Goal: Answer question/provide support: Share knowledge or assist other users

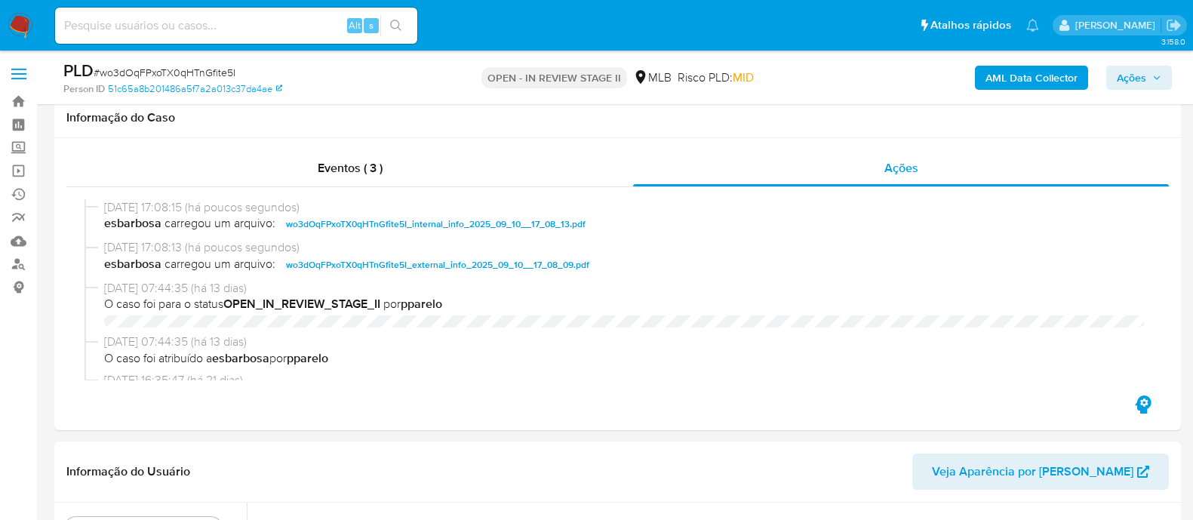
select select "10"
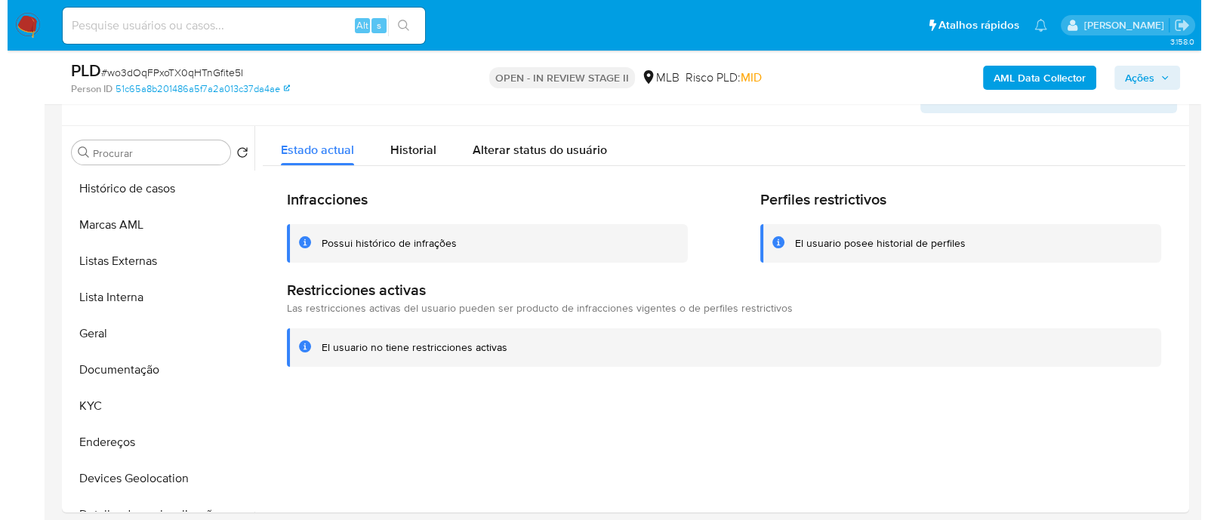
scroll to position [283, 0]
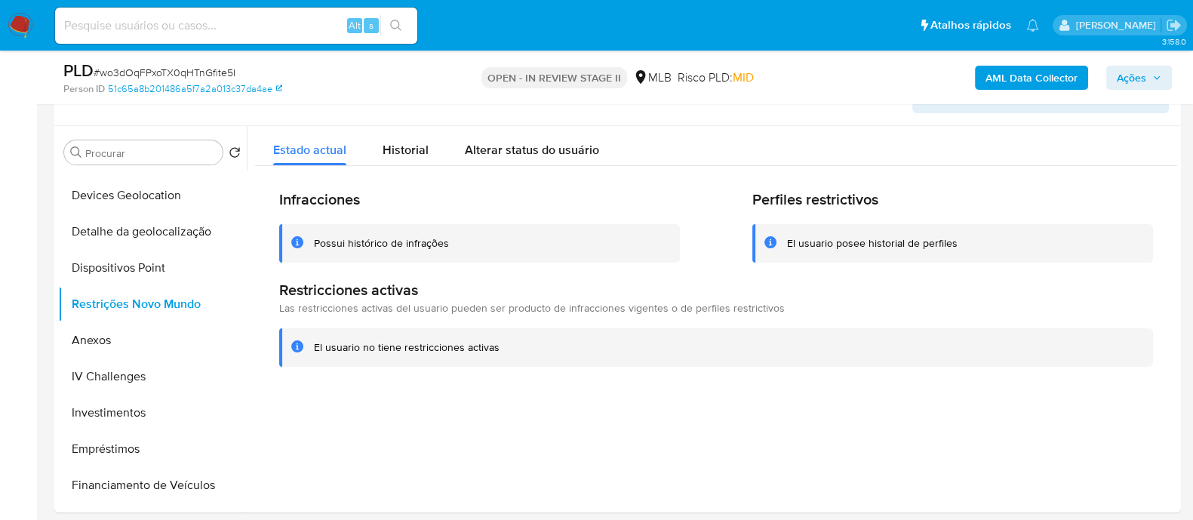
click at [1019, 79] on b "AML Data Collector" at bounding box center [1032, 78] width 92 height 24
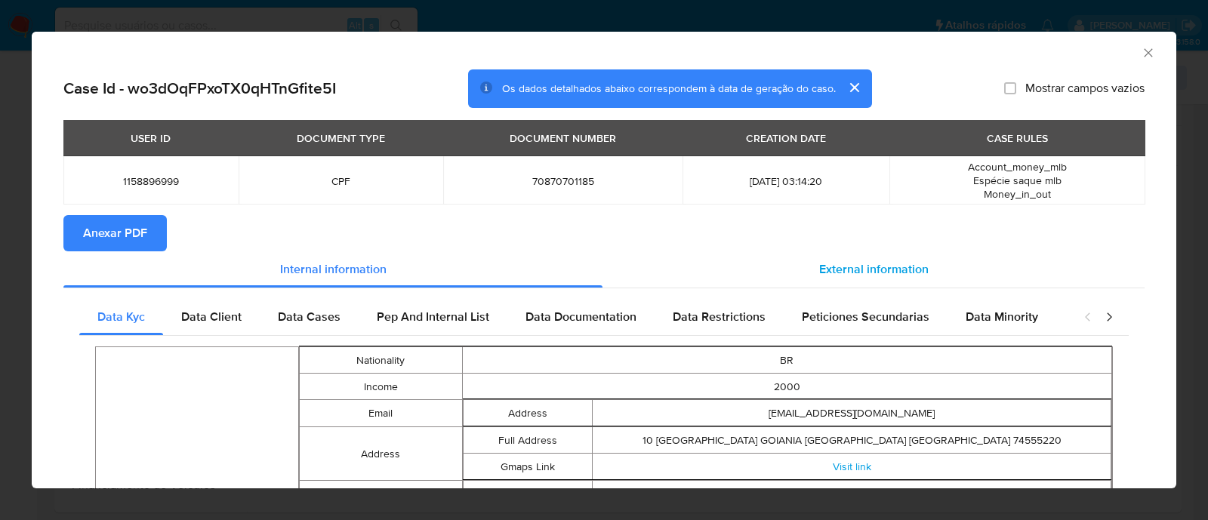
click at [819, 272] on span "External information" at bounding box center [873, 268] width 109 height 17
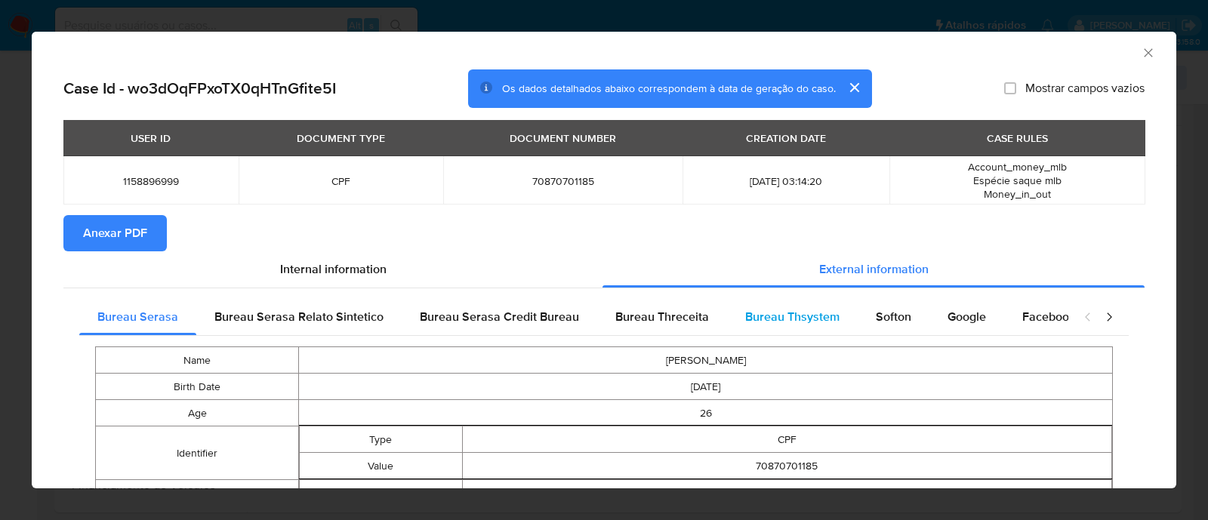
click at [774, 315] on span "Bureau Thsystem" at bounding box center [792, 316] width 94 height 17
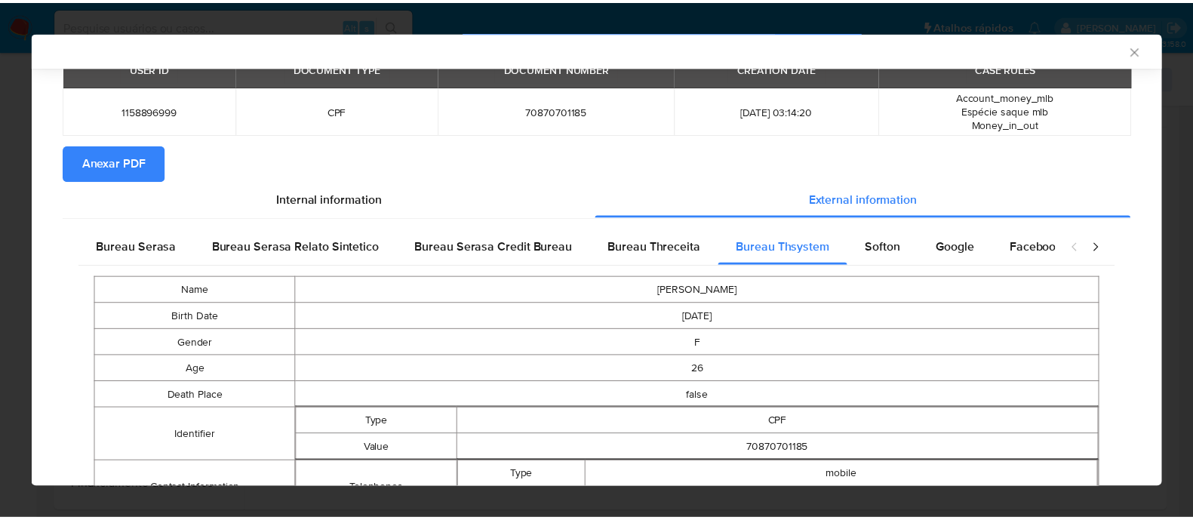
scroll to position [0, 0]
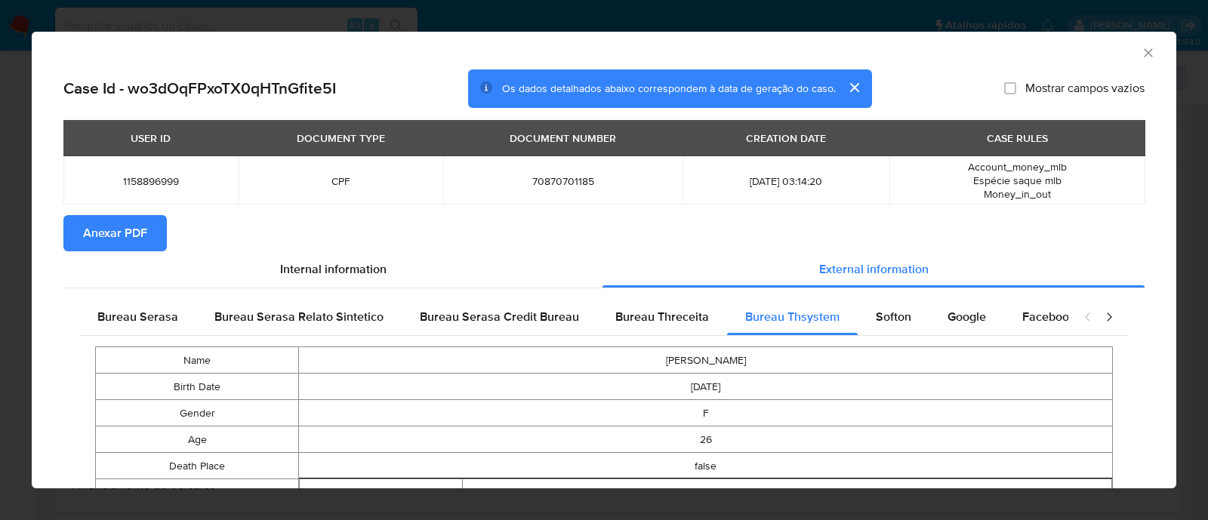
click at [137, 239] on span "Anexar PDF" at bounding box center [115, 233] width 64 height 33
click at [1140, 51] on icon "Fechar a janela" at bounding box center [1147, 52] width 15 height 15
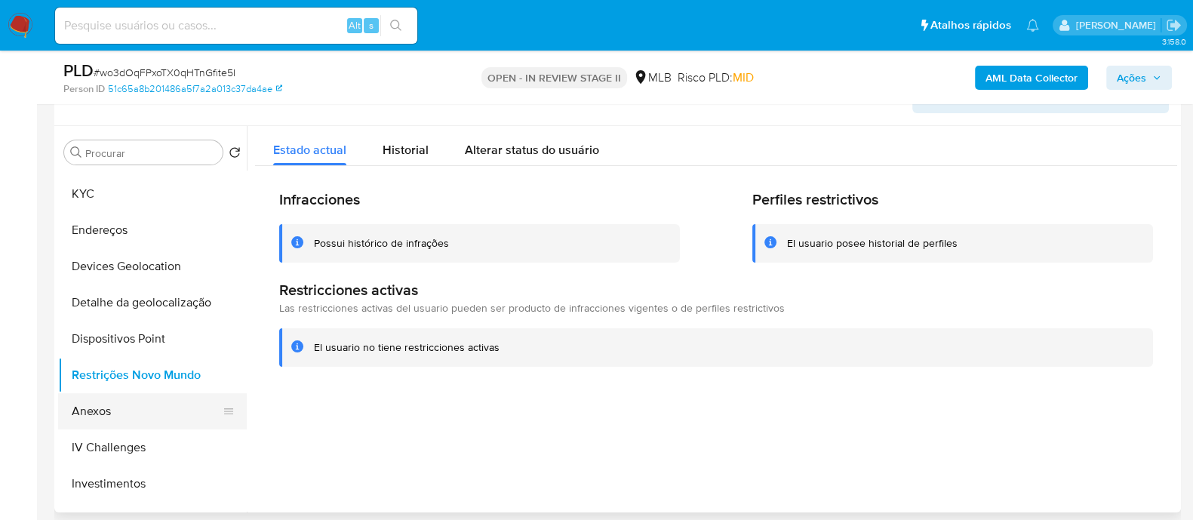
scroll to position [94, 0]
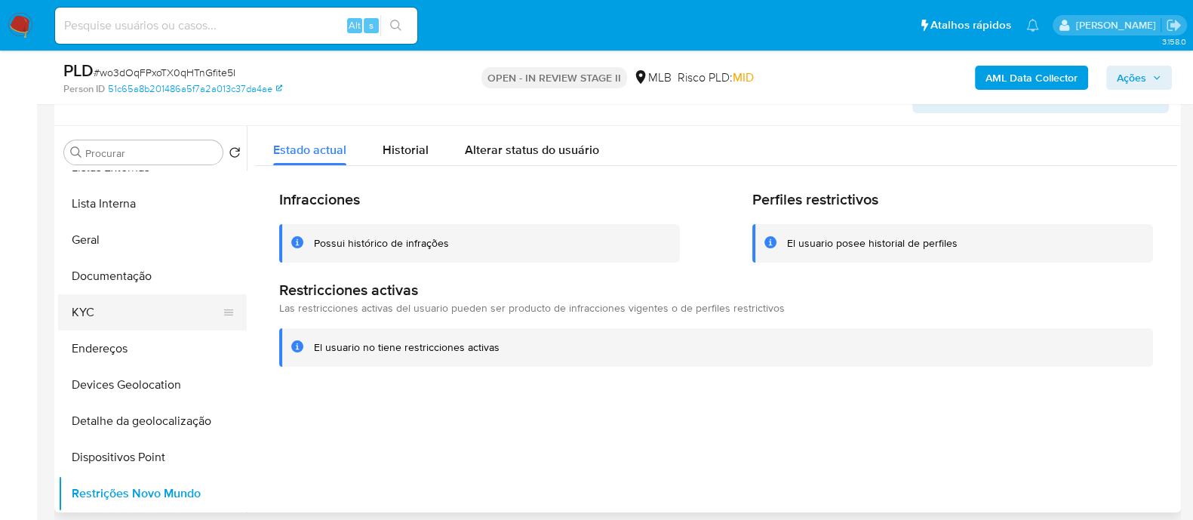
click at [97, 308] on button "KYC" at bounding box center [146, 312] width 177 height 36
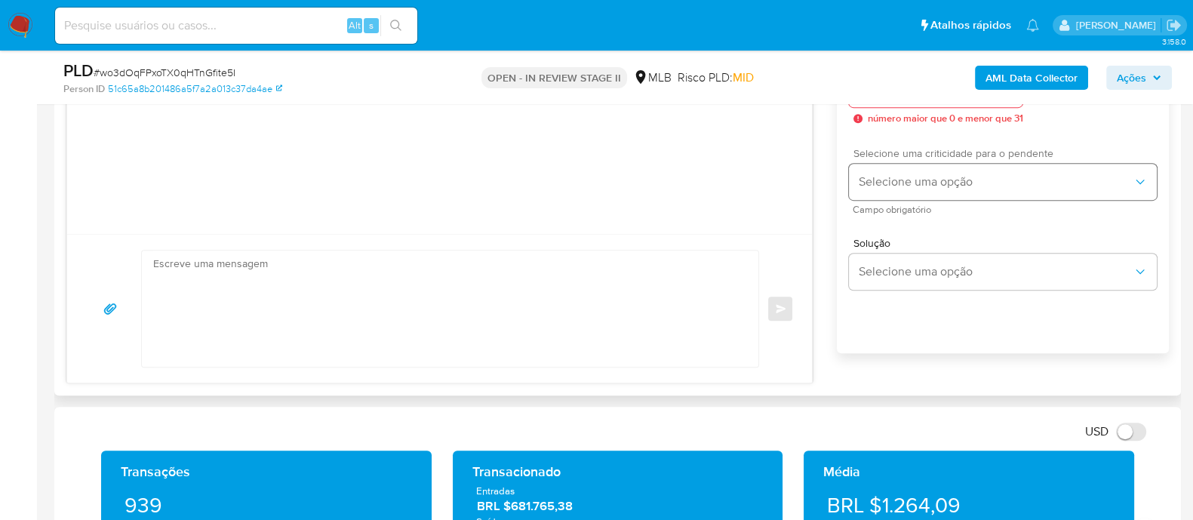
scroll to position [849, 0]
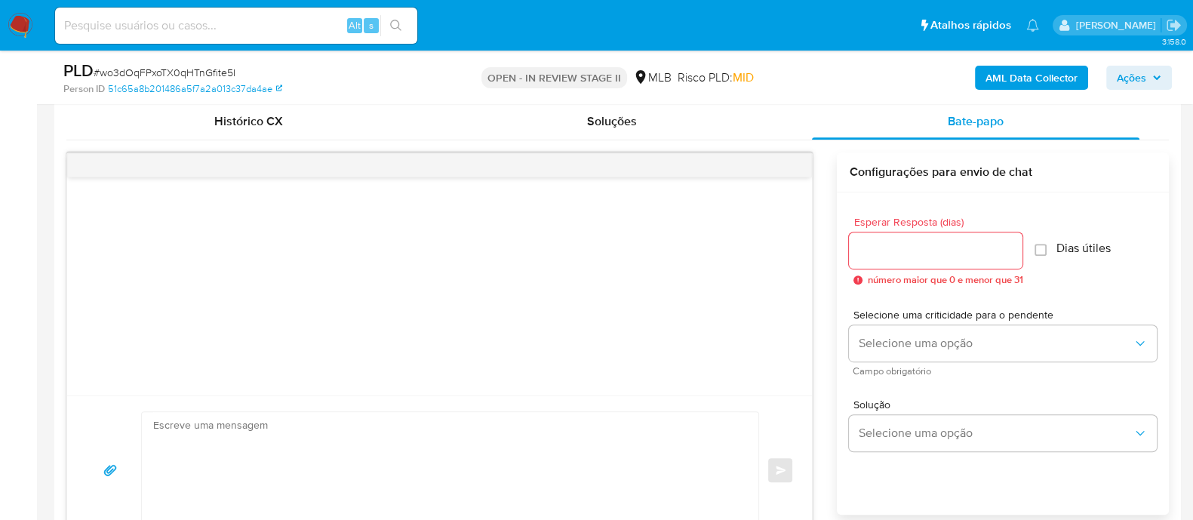
click at [890, 260] on div at bounding box center [936, 250] width 174 height 36
click at [888, 255] on input "Esperar Resposta (dias)" at bounding box center [936, 251] width 174 height 20
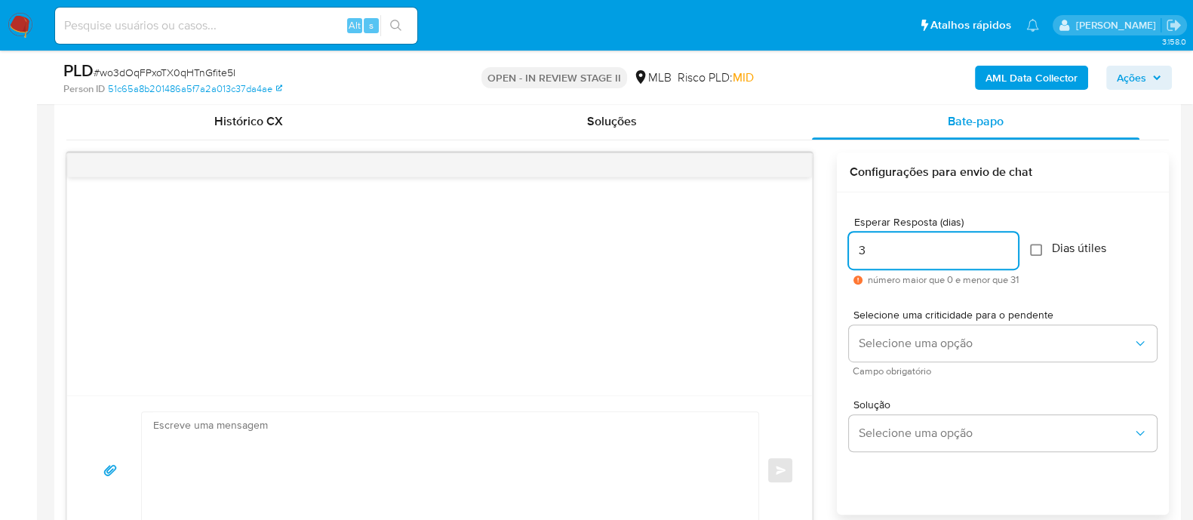
type input "3"
click at [1039, 254] on input "Dias útiles" at bounding box center [1036, 250] width 12 height 12
checkbox input "true"
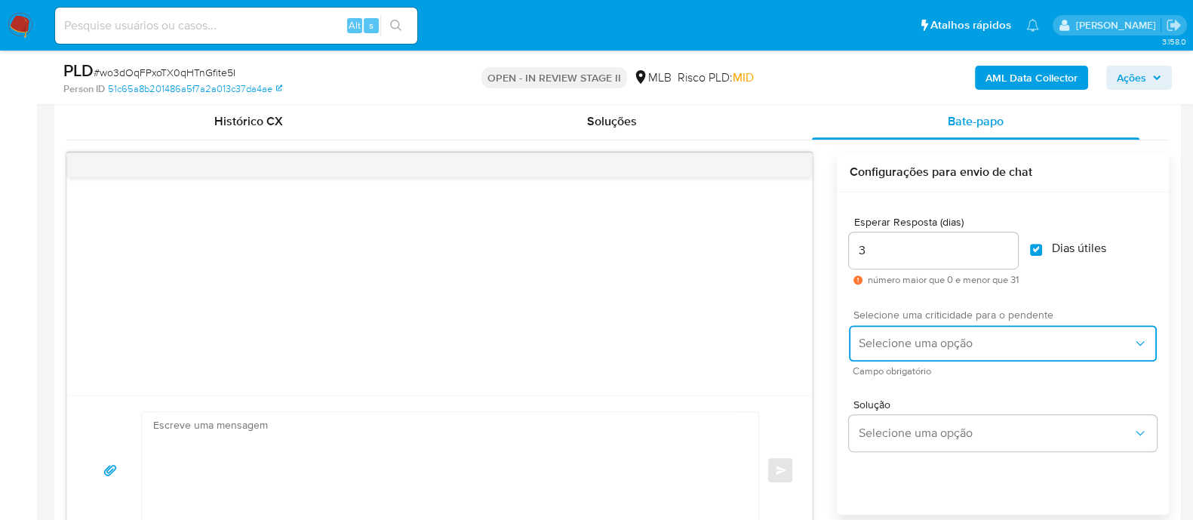
click at [974, 336] on span "Selecione uma opção" at bounding box center [995, 343] width 275 height 15
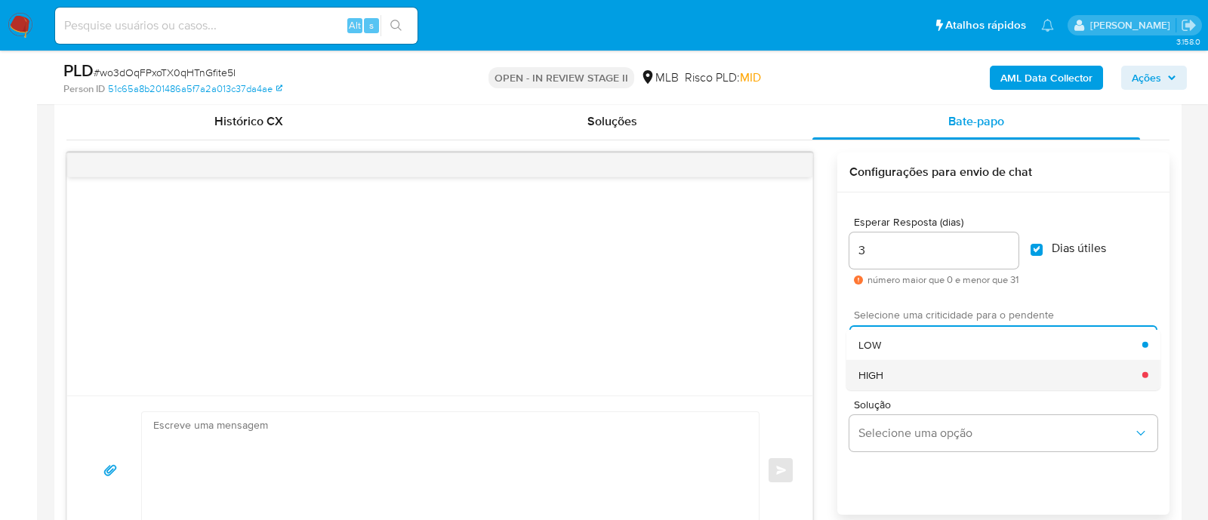
click at [925, 371] on div "HIGH" at bounding box center [1000, 374] width 284 height 30
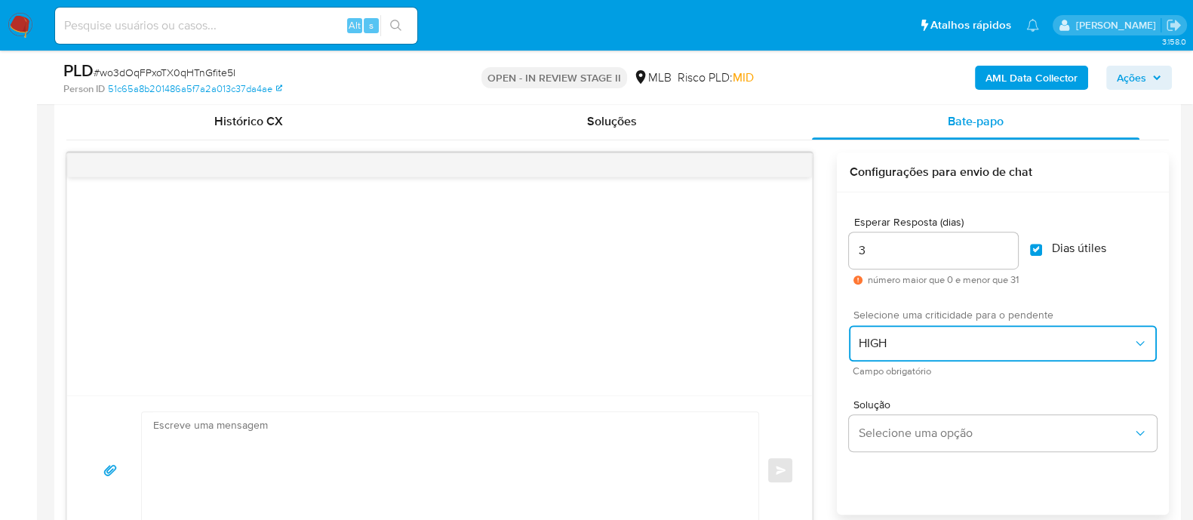
click at [922, 340] on span "HIGH" at bounding box center [995, 343] width 275 height 15
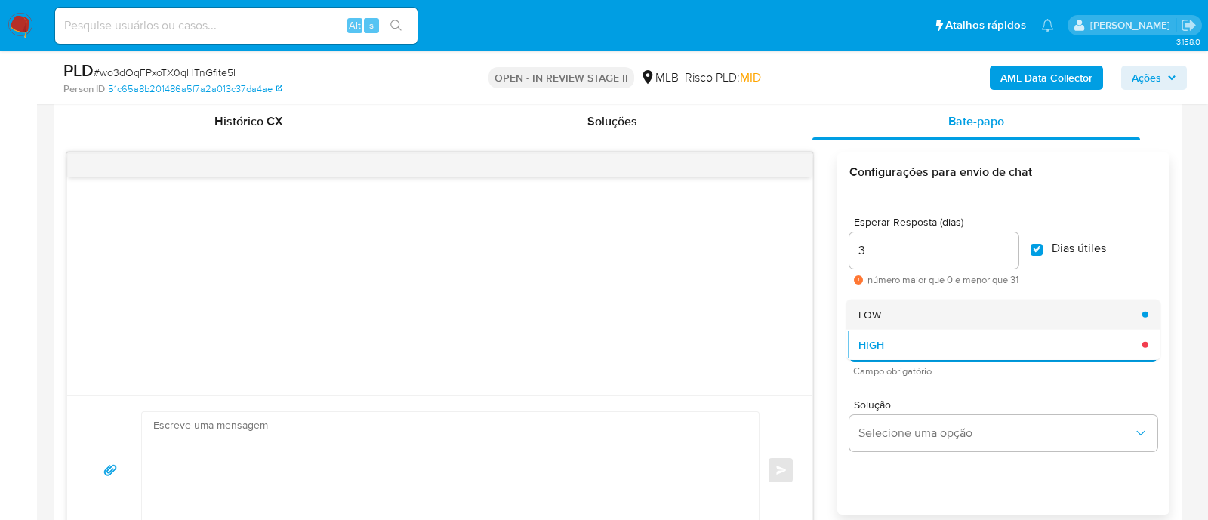
click at [927, 319] on div "LOW" at bounding box center [1000, 314] width 284 height 30
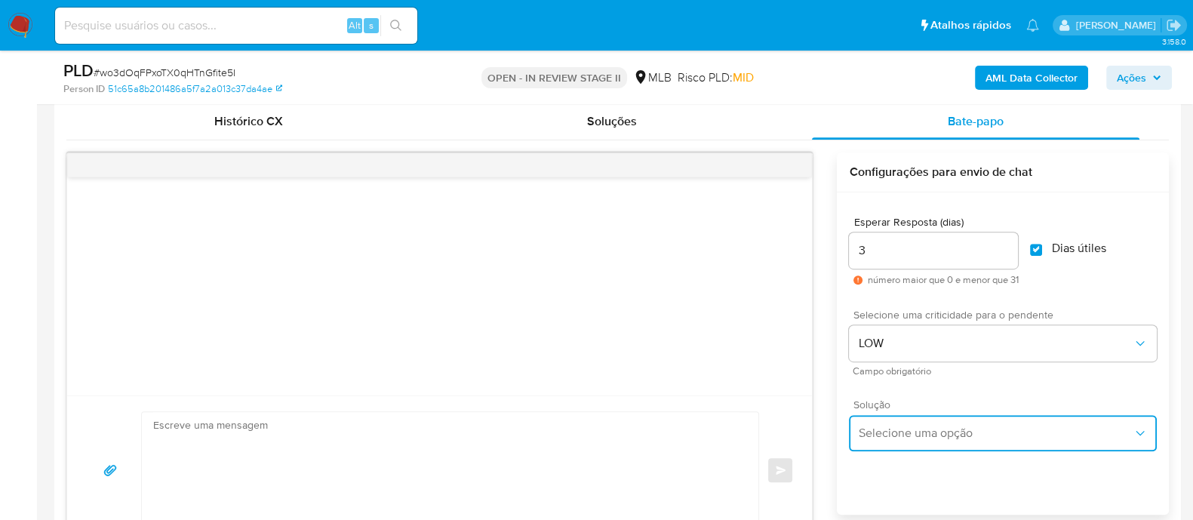
click at [937, 439] on button "Selecione uma opção" at bounding box center [1003, 433] width 308 height 36
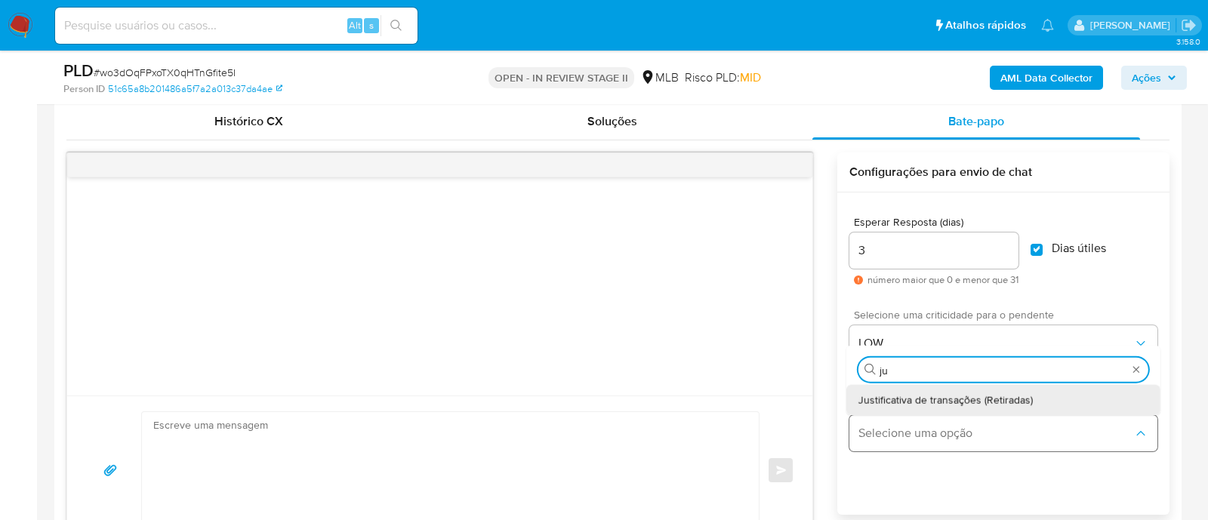
type input "jus"
click at [939, 386] on div "Justificativa de transações (Retiradas)" at bounding box center [1003, 399] width 290 height 30
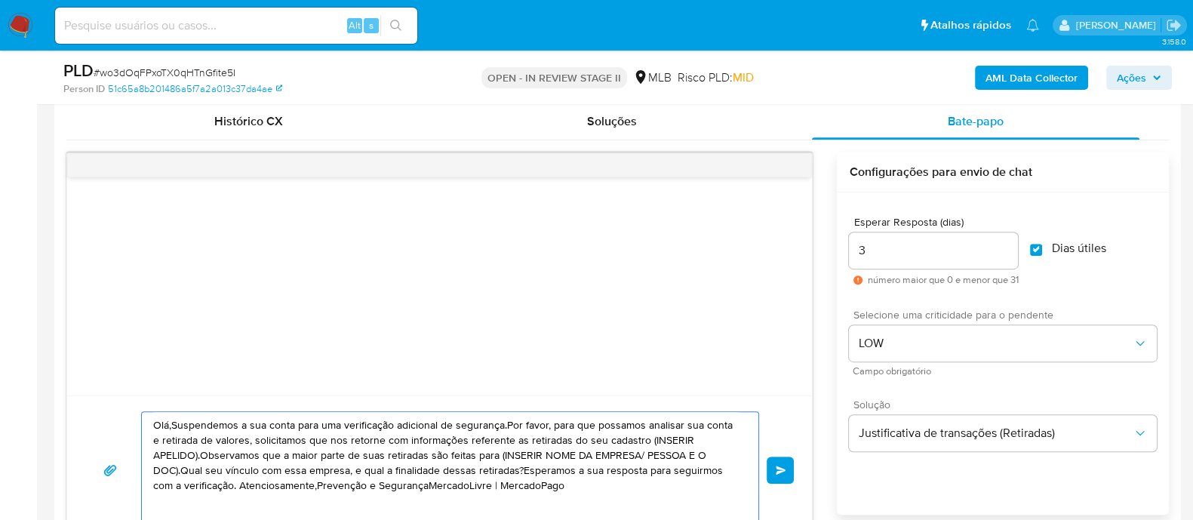
click at [495, 460] on textarea "Olá,Suspendemos a sua conta para uma verificação adicional de segurança.Por fav…" at bounding box center [446, 470] width 586 height 116
type textarea "Olá,Suspendemos a sua conta para uma verificação adicional de segurança.Por fav…"
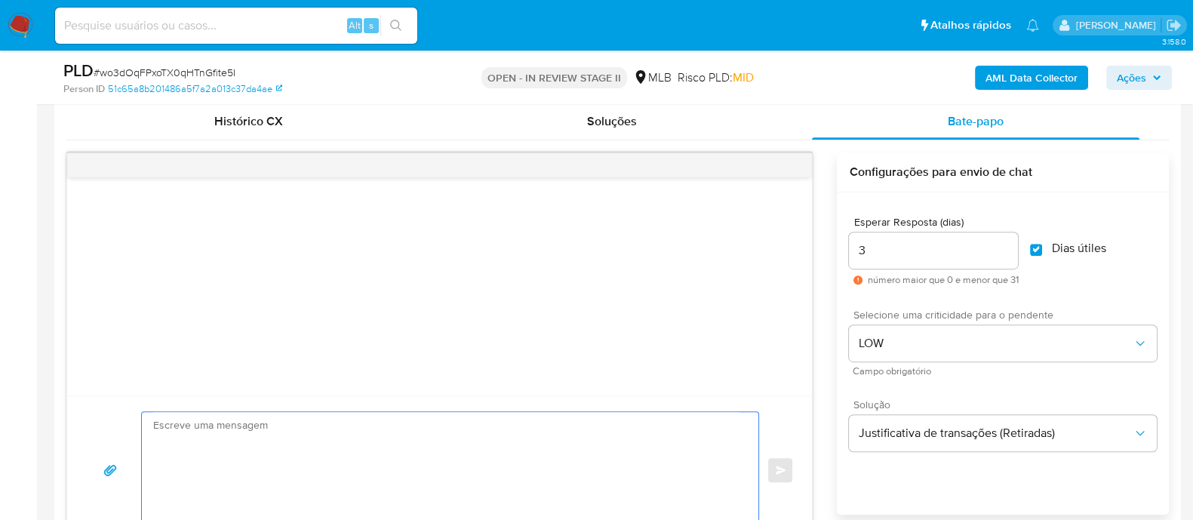
paste textarea "Olá! Estamos realizando uma verificação adicional de segurança em contas de usu…"
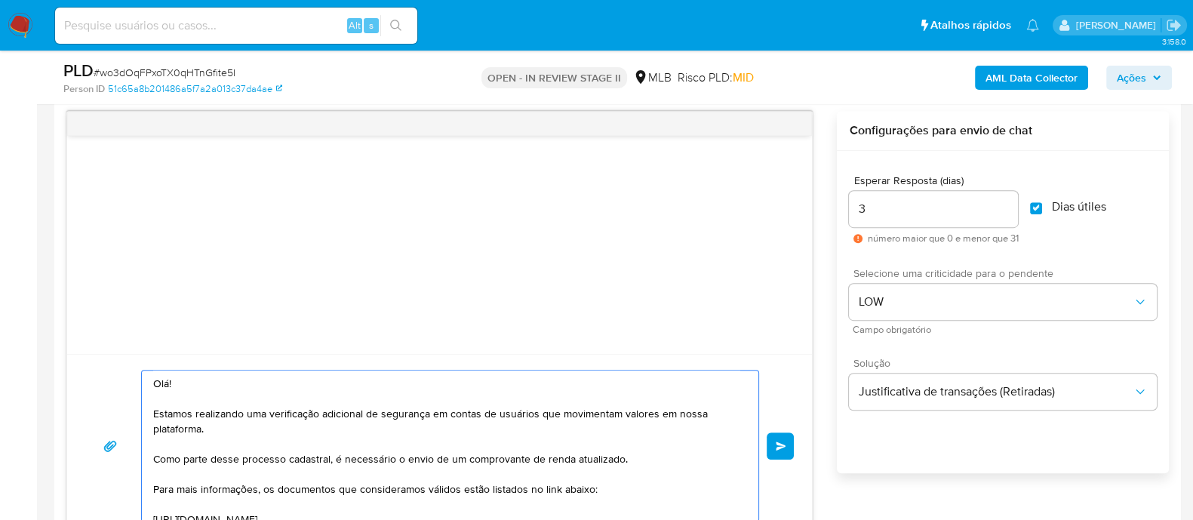
scroll to position [232, 0]
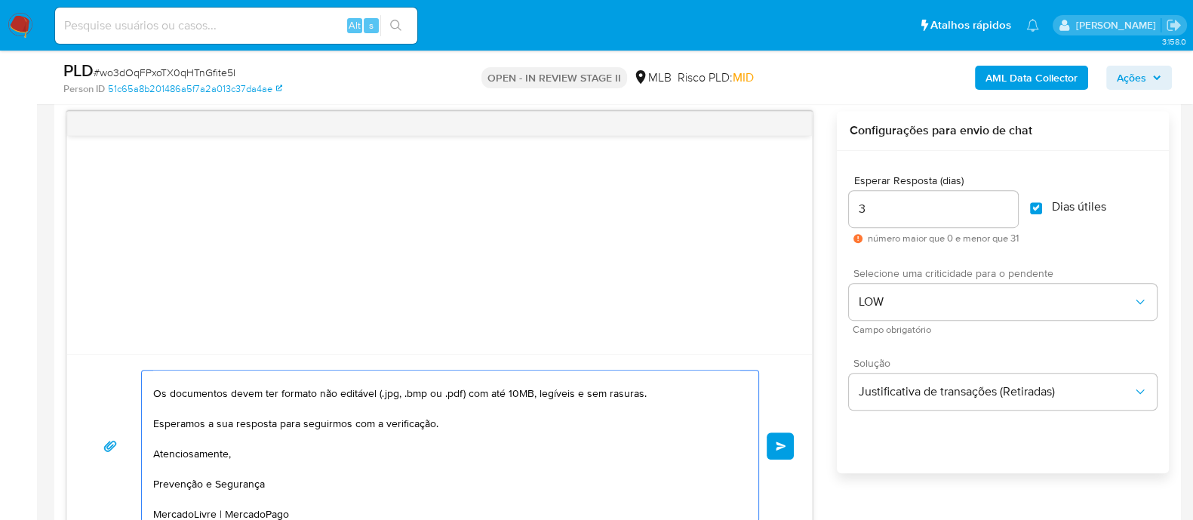
click at [298, 455] on textarea "Olá! Estamos realizando uma verificação adicional de segurança em contas de usu…" at bounding box center [446, 446] width 586 height 151
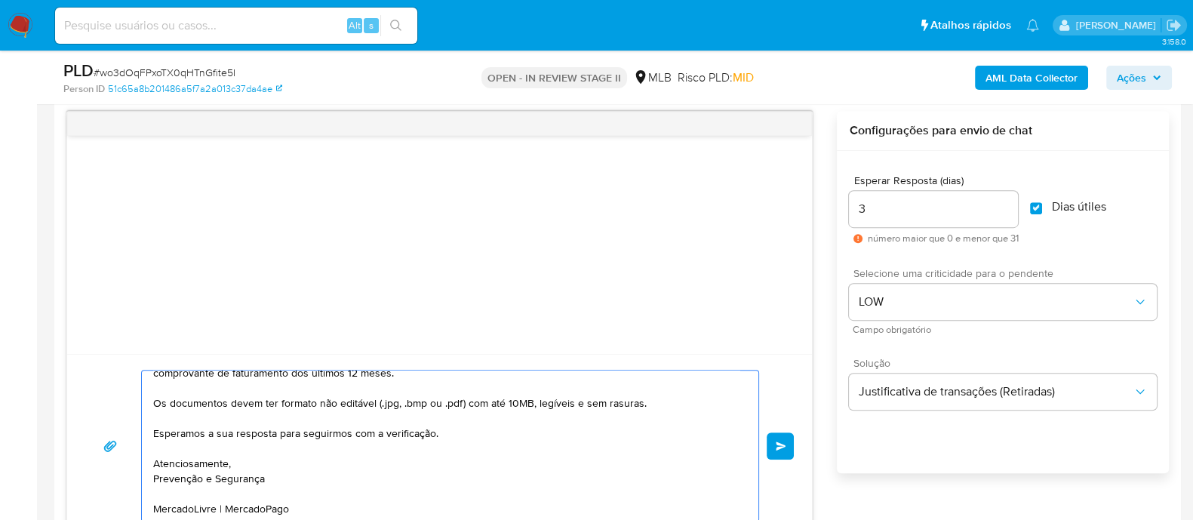
click at [297, 477] on textarea "Olá! Estamos realizando uma verificação adicional de segurança em contas de usu…" at bounding box center [446, 446] width 586 height 151
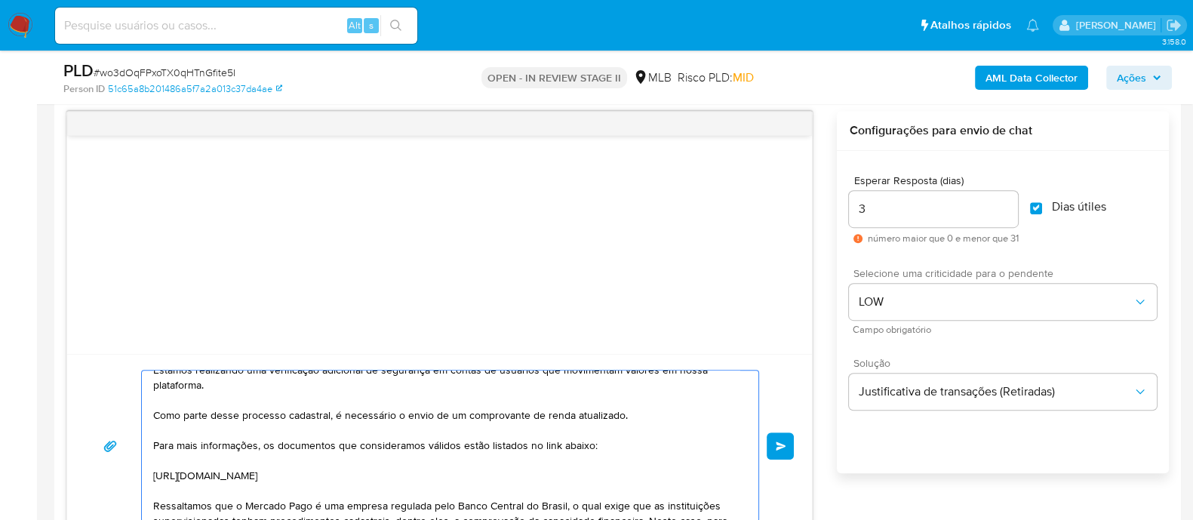
scroll to position [18, 0]
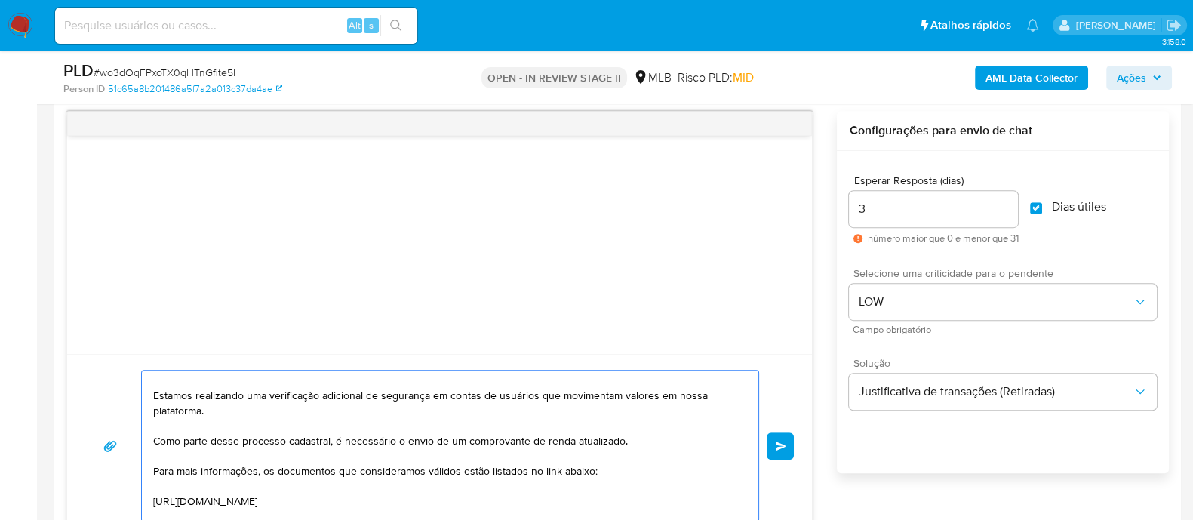
click at [279, 409] on textarea "Olá! Estamos realizando uma verificação adicional de segurança em contas de usu…" at bounding box center [446, 446] width 586 height 151
click at [223, 453] on textarea "Olá! Estamos realizando uma verificação adicional de segurança em contas de usu…" at bounding box center [446, 446] width 586 height 151
click at [248, 413] on textarea "Olá! Estamos realizando uma verificação adicional de segurança em contas de usu…" at bounding box center [446, 446] width 586 height 151
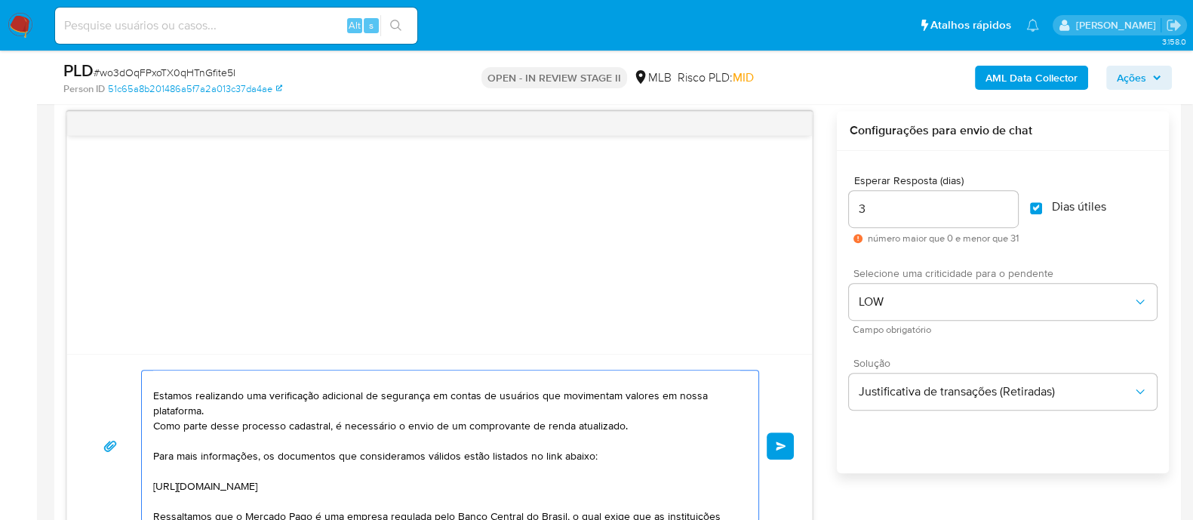
click at [189, 466] on textarea "Olá! Estamos realizando uma verificação adicional de segurança em contas de usu…" at bounding box center [446, 446] width 586 height 151
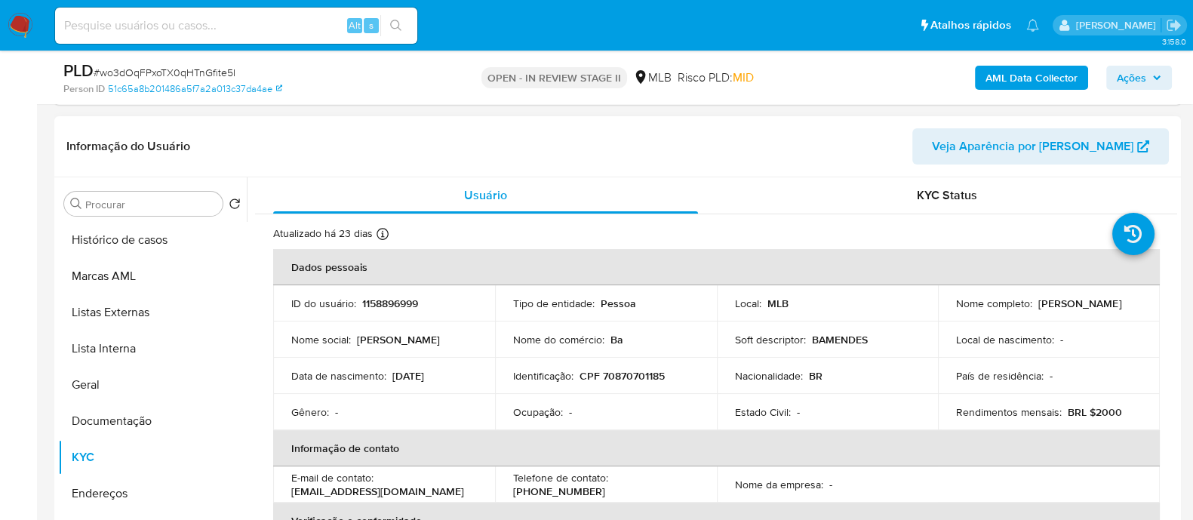
scroll to position [324, 0]
drag, startPoint x: 990, startPoint y: 315, endPoint x: 954, endPoint y: 315, distance: 36.2
click at [1039, 312] on p "Barbara de Oliveira Santos Menezes" at bounding box center [1080, 305] width 83 height 14
copy p "Barbara"
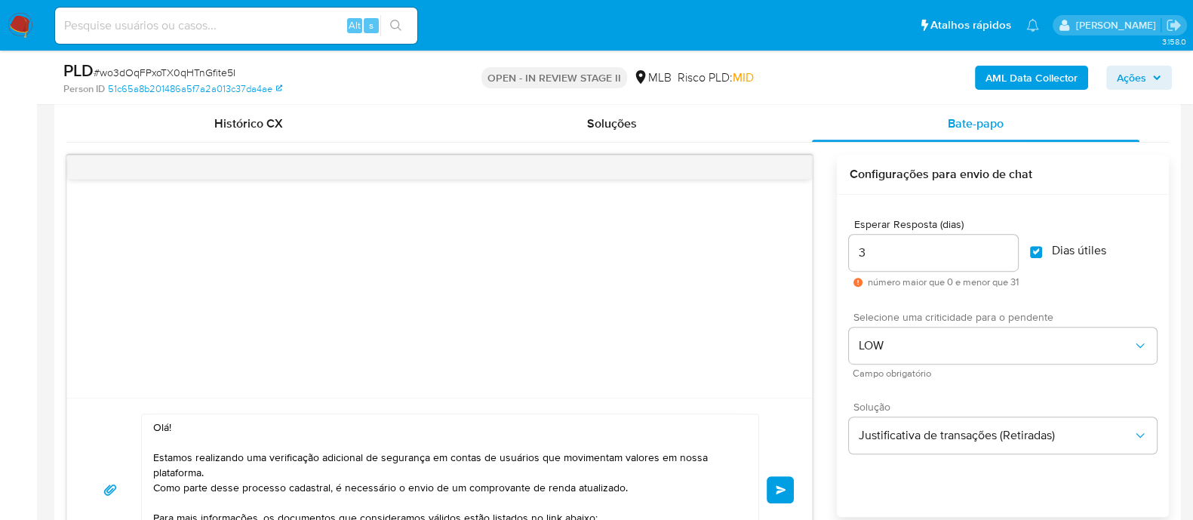
scroll to position [891, 0]
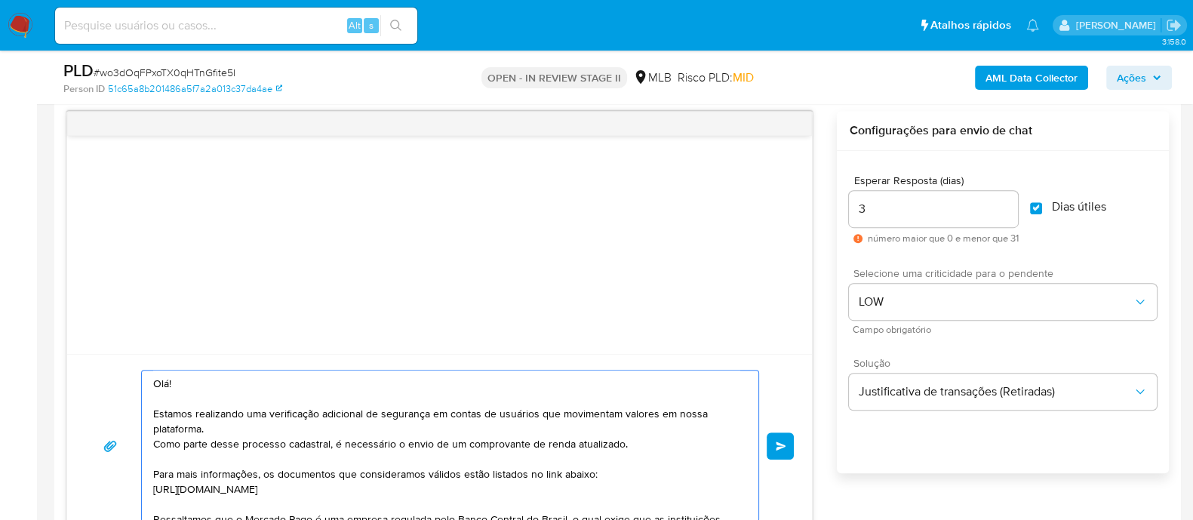
click at [174, 382] on textarea "Olá! Estamos realizando uma verificação adicional de segurança em contas de usu…" at bounding box center [446, 446] width 586 height 151
paste textarea "Barbara"
type textarea "Olá Barbara! Estamos realizando uma verificação adicional de segurança em conta…"
click at [785, 447] on span "common.send" at bounding box center [781, 446] width 11 height 9
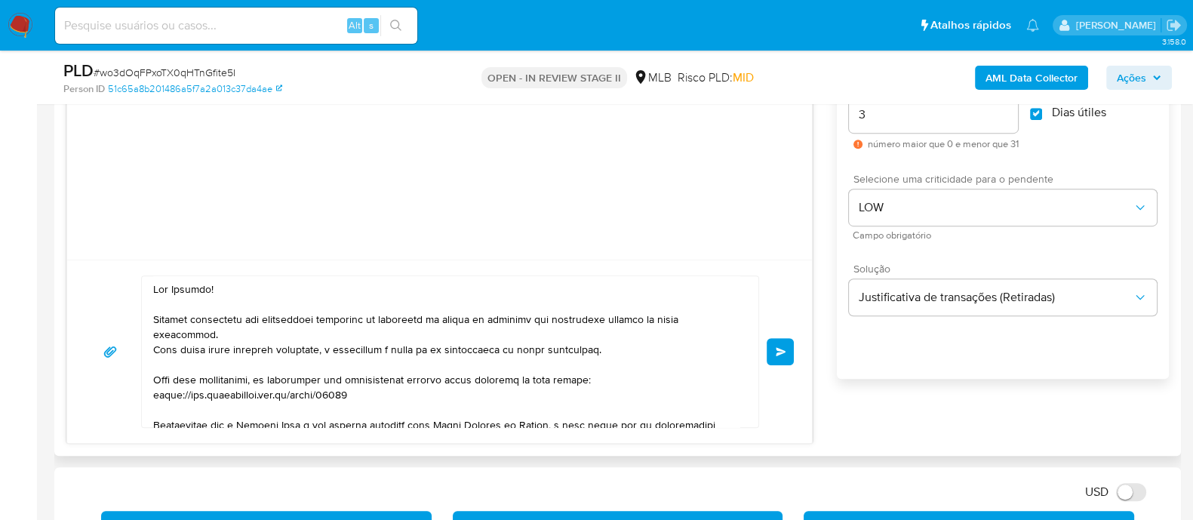
click at [780, 342] on button "common.send" at bounding box center [780, 351] width 27 height 27
click at [528, 409] on textarea at bounding box center [446, 351] width 586 height 151
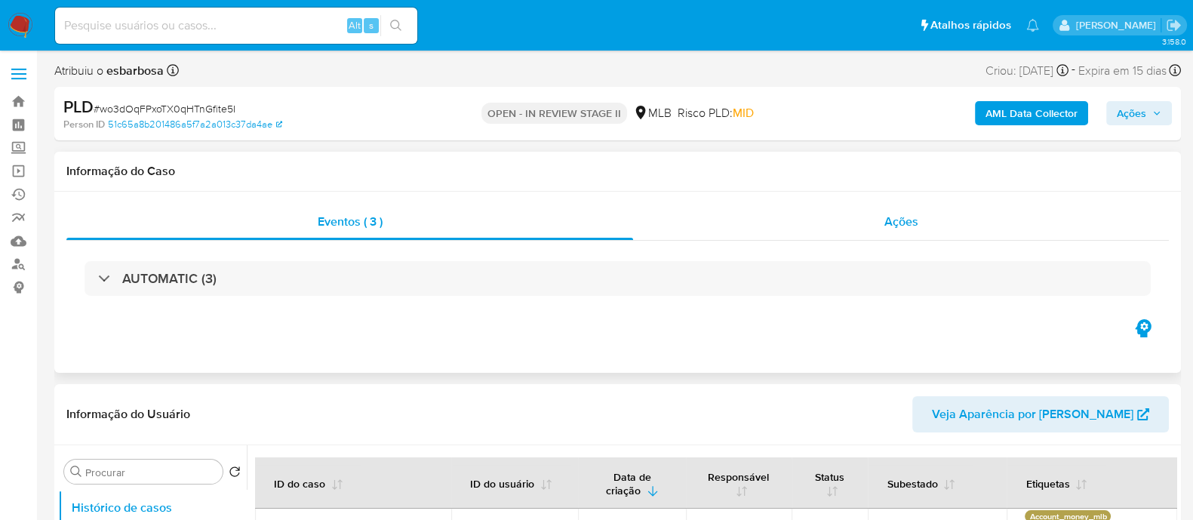
select select "10"
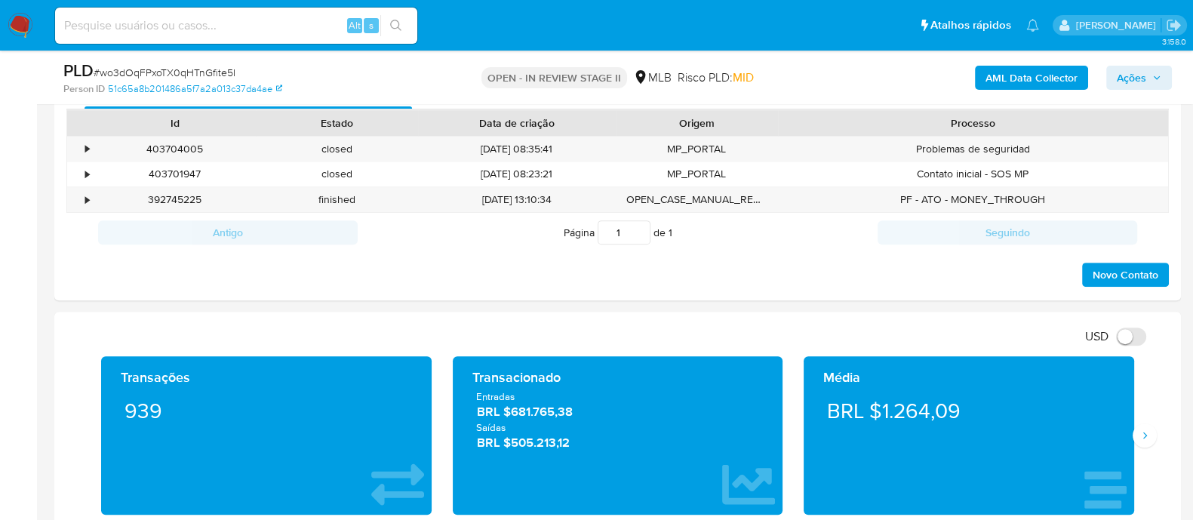
scroll to position [660, 0]
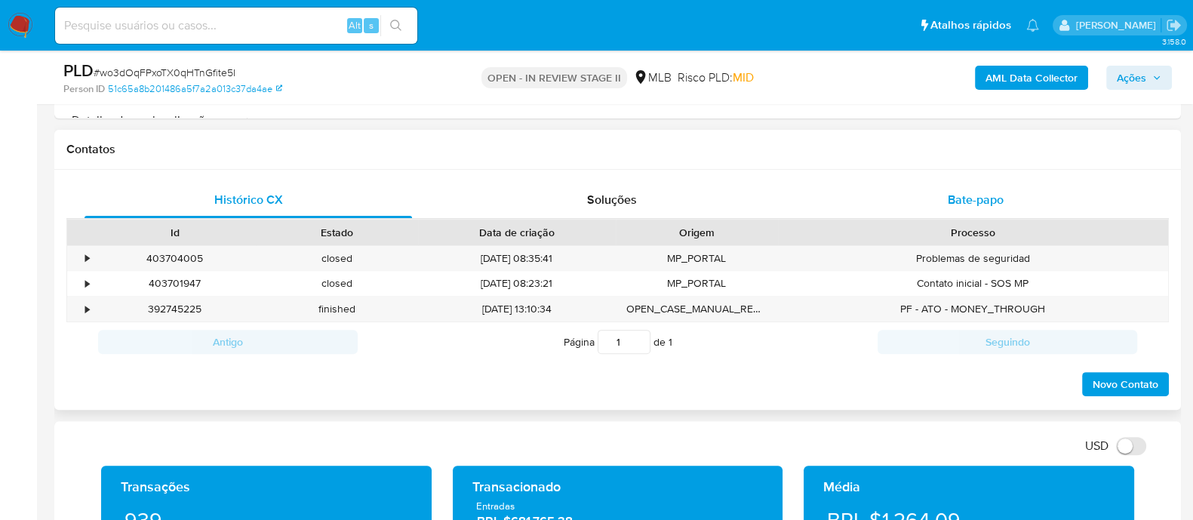
click at [961, 202] on span "Bate-papo" at bounding box center [976, 199] width 56 height 17
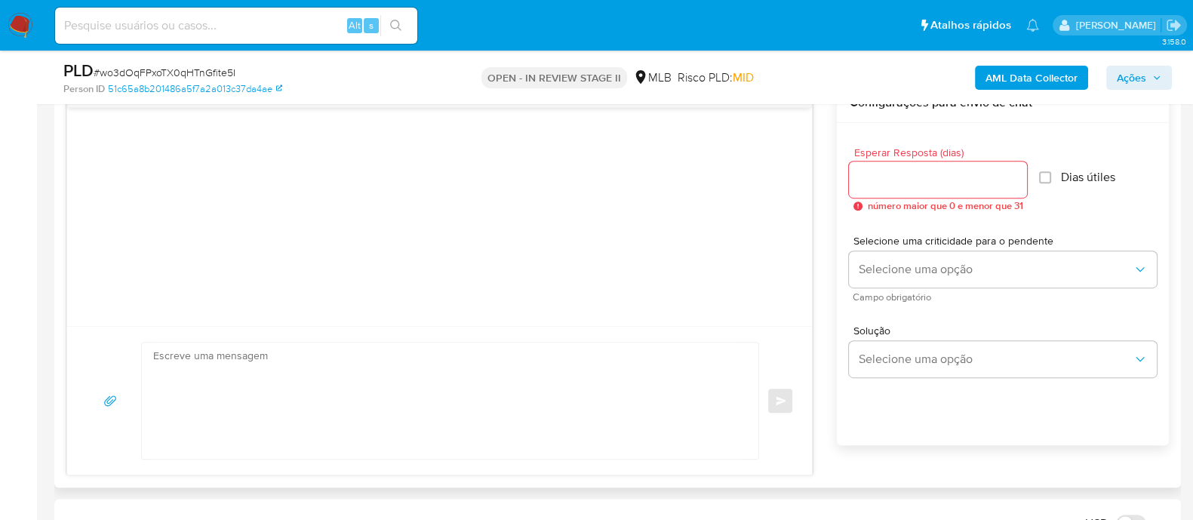
scroll to position [849, 0]
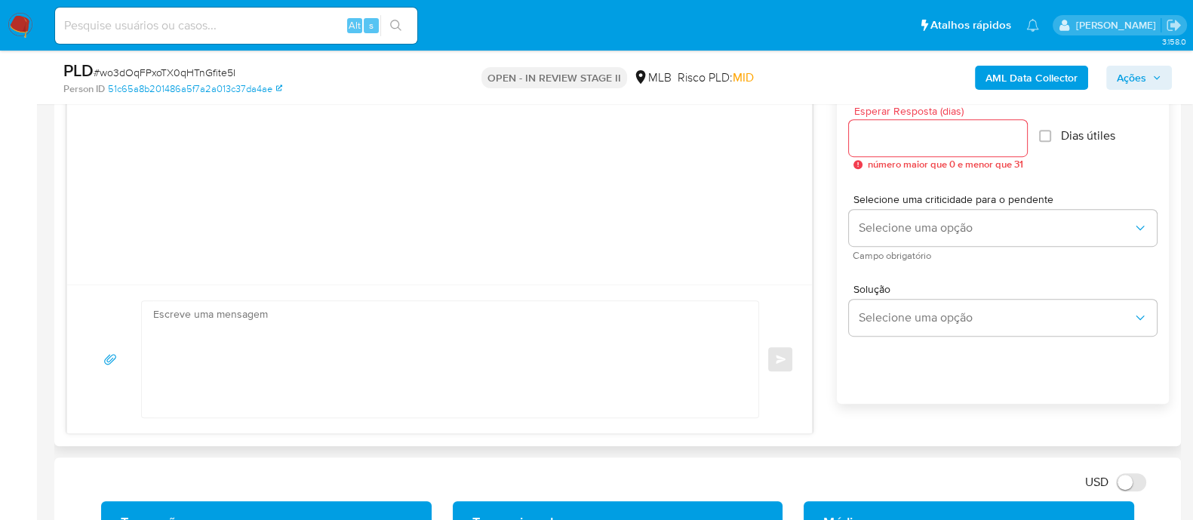
click at [919, 152] on div at bounding box center [938, 138] width 178 height 36
click at [918, 141] on input "Esperar Resposta (dias)" at bounding box center [938, 138] width 178 height 20
type input "3"
click at [1044, 137] on input "Dias útiles" at bounding box center [1041, 136] width 12 height 12
checkbox input "true"
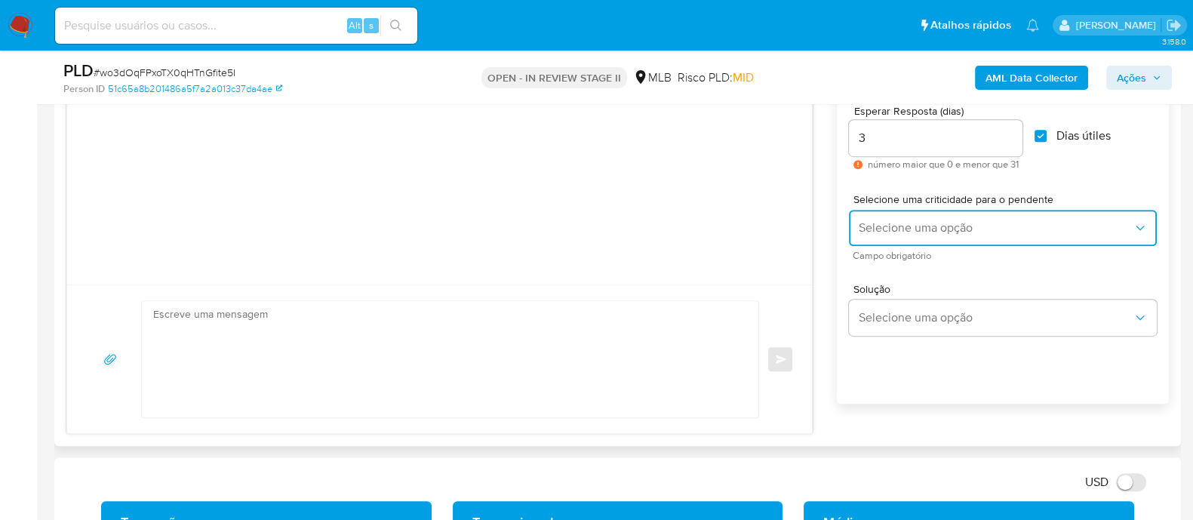
click at [965, 216] on button "Selecione uma opção" at bounding box center [1003, 228] width 308 height 36
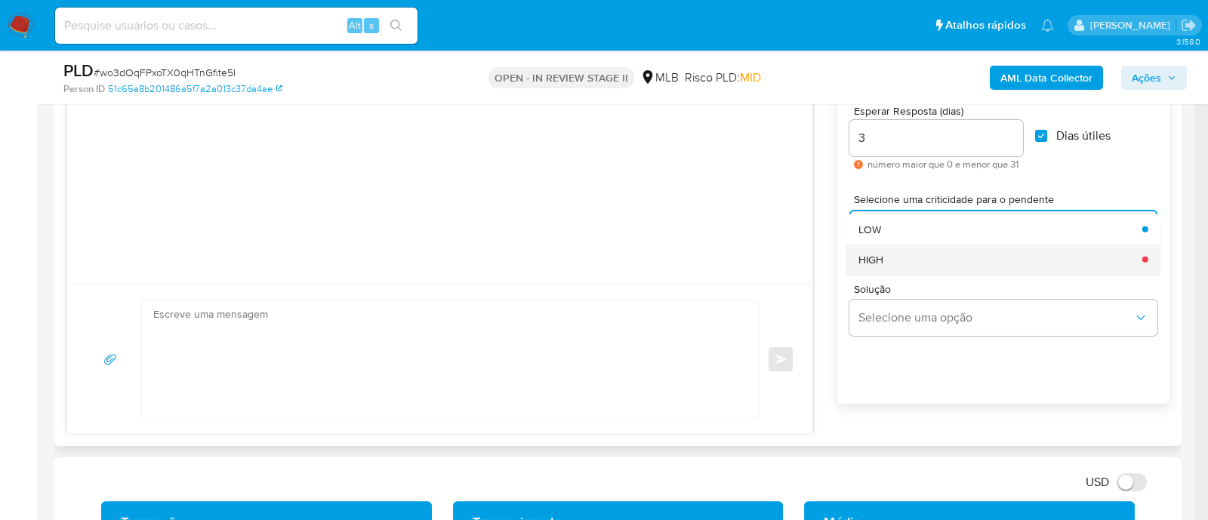
click at [908, 262] on div "HIGH" at bounding box center [995, 259] width 275 height 30
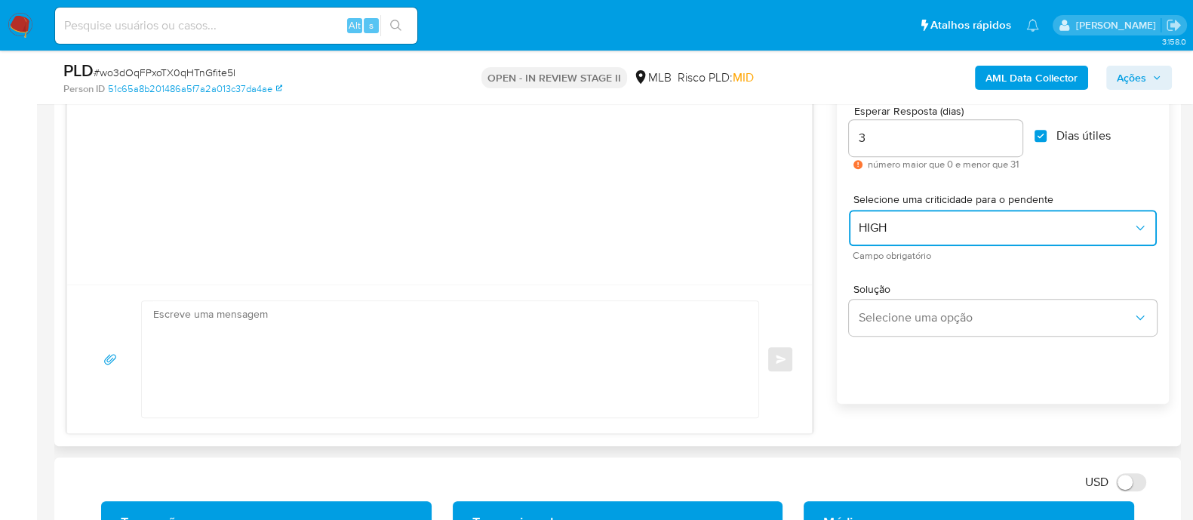
click at [902, 227] on span "HIGH" at bounding box center [995, 227] width 275 height 15
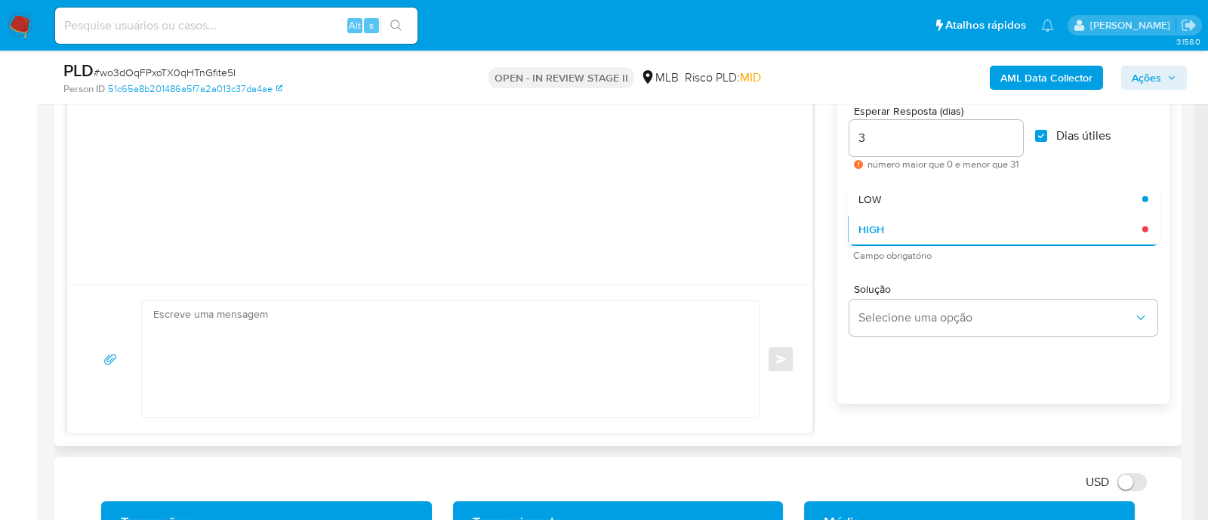
click at [909, 202] on div "LOW" at bounding box center [995, 198] width 275 height 30
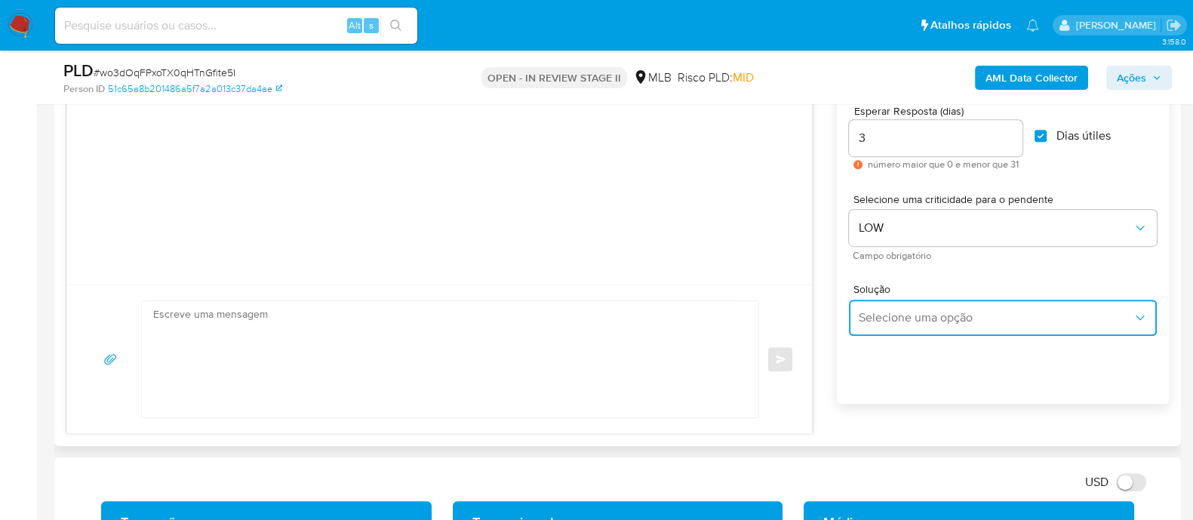
click at [937, 315] on span "Selecione uma opção" at bounding box center [995, 317] width 275 height 15
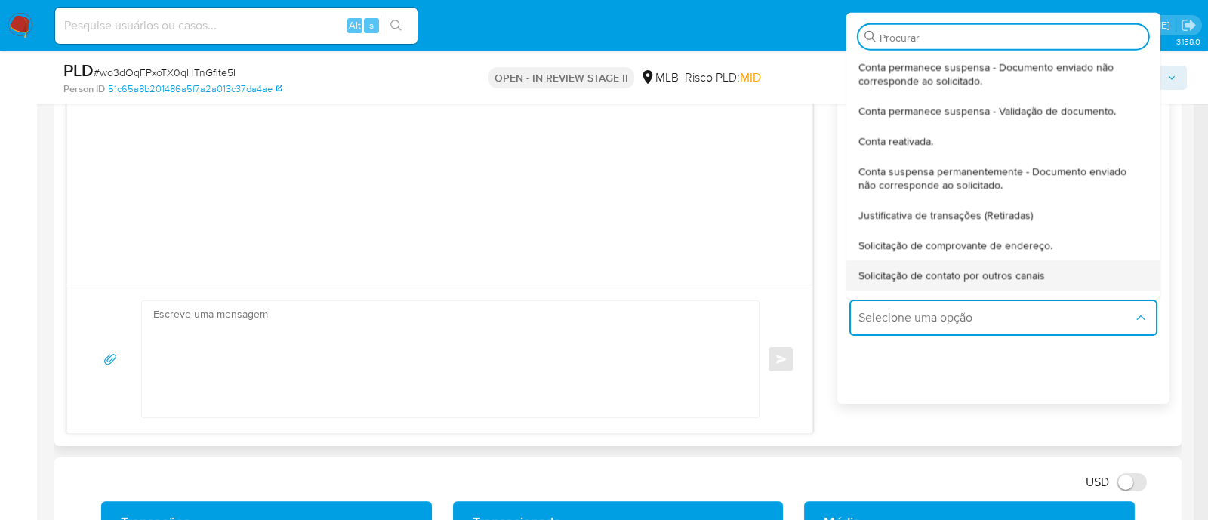
type input "j"
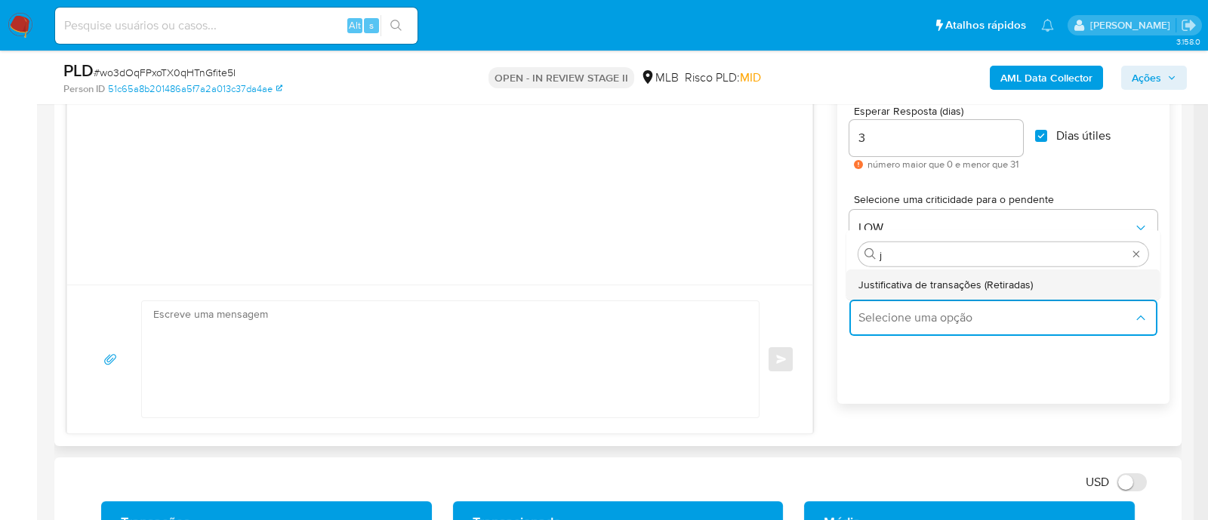
click at [903, 281] on span "Justificativa de transações (Retiradas)" at bounding box center [945, 284] width 174 height 14
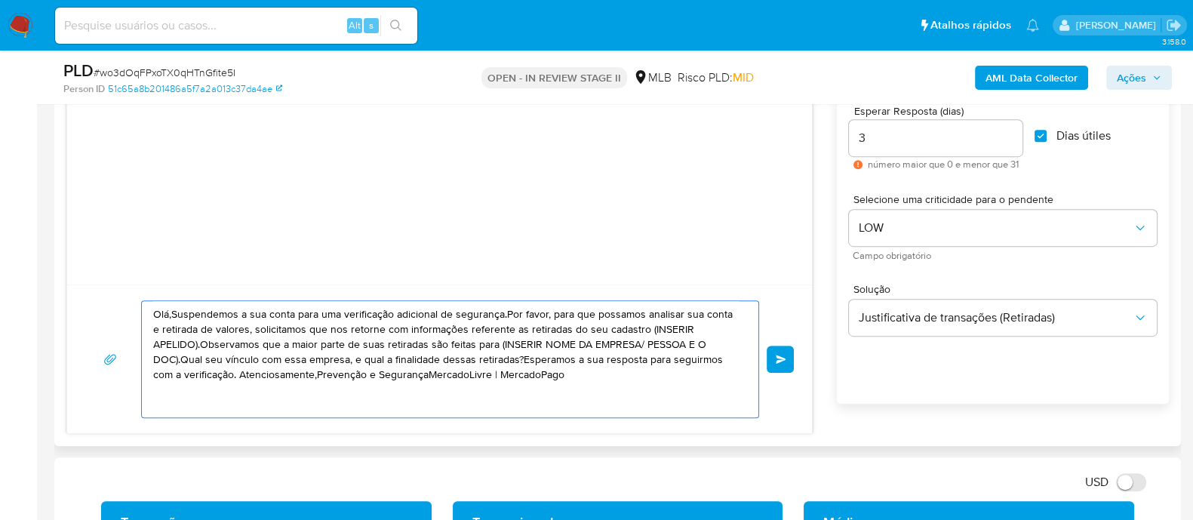
drag, startPoint x: 568, startPoint y: 385, endPoint x: 140, endPoint y: 317, distance: 433.3
click at [140, 317] on div "Olá,Suspendemos a sua conta para uma verificação adicional de segurança.Por fav…" at bounding box center [439, 359] width 709 height 118
paste textarea "Barbara! Estamos realizando uma verificação adicional de segurança em contas de…"
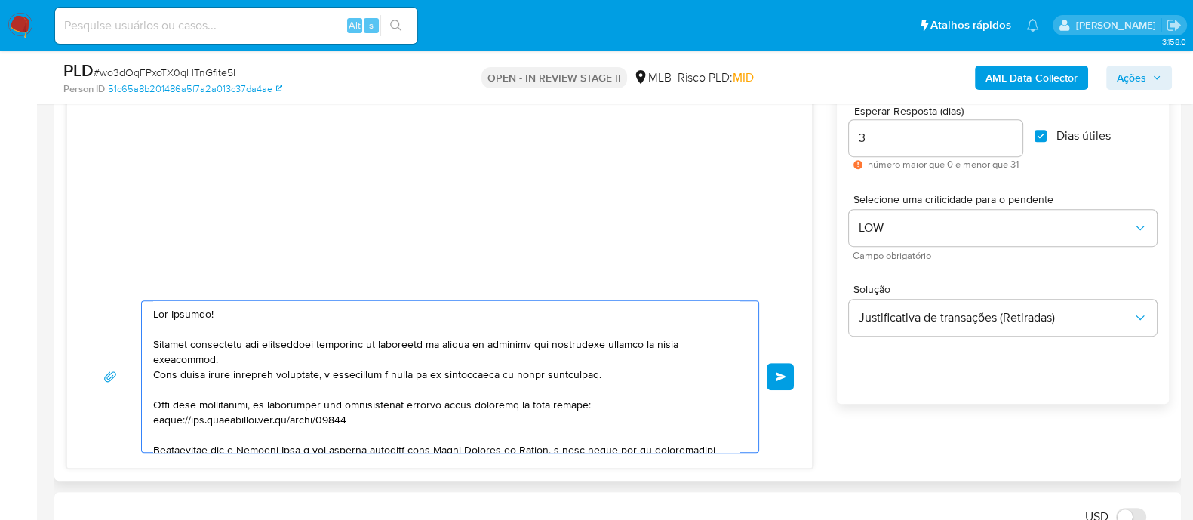
scroll to position [171, 0]
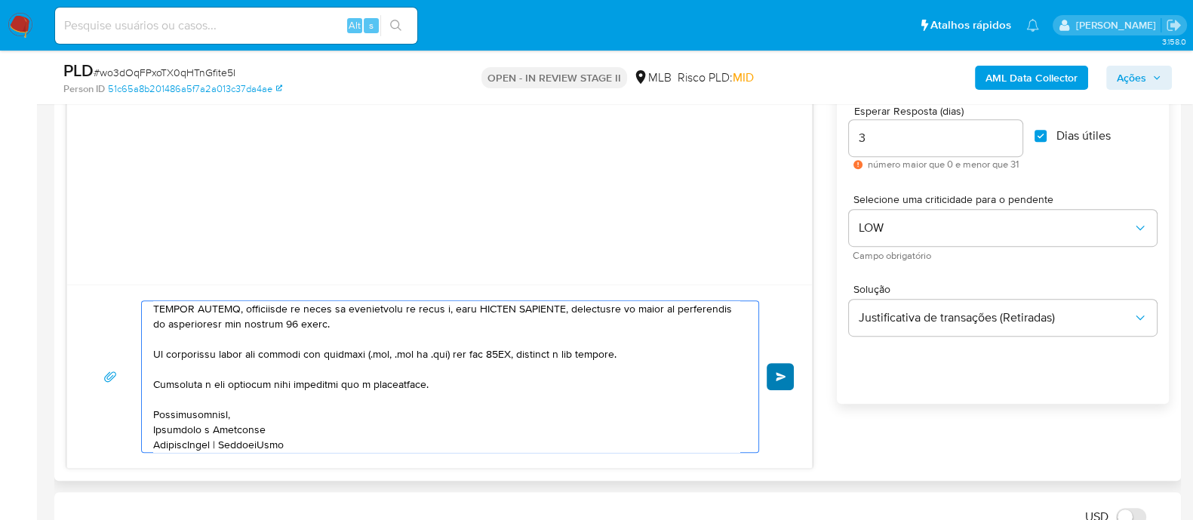
type textarea "Olá Barbara! Estamos realizando uma verificação adicional de segurança em conta…"
click at [775, 381] on button "common.send" at bounding box center [780, 376] width 27 height 27
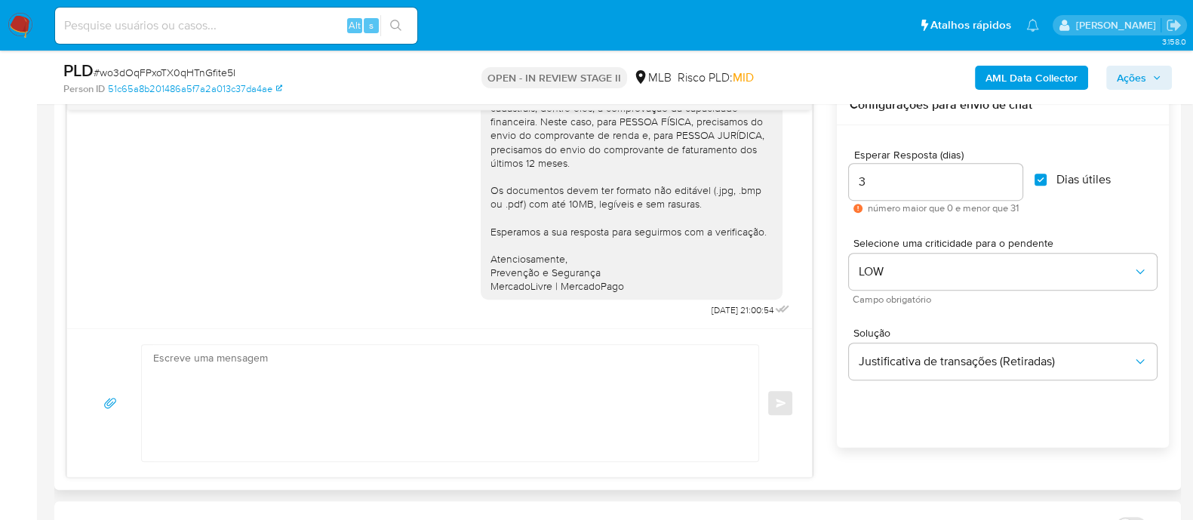
scroll to position [754, 0]
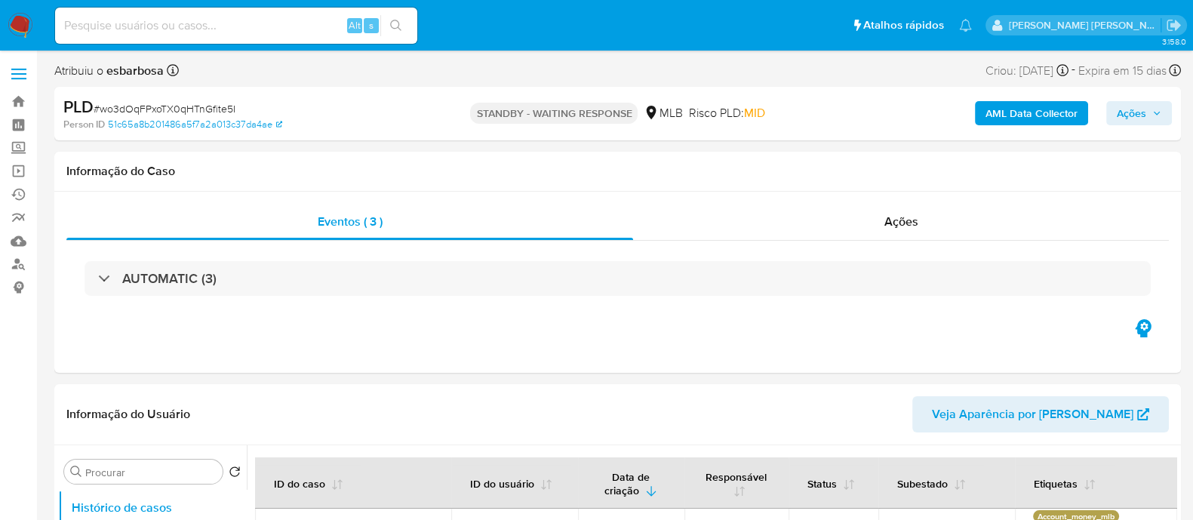
select select "10"
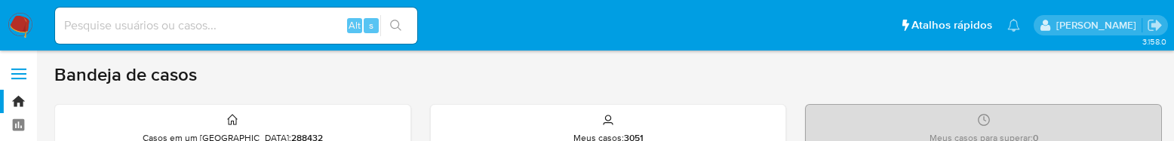
scroll to position [94, 0]
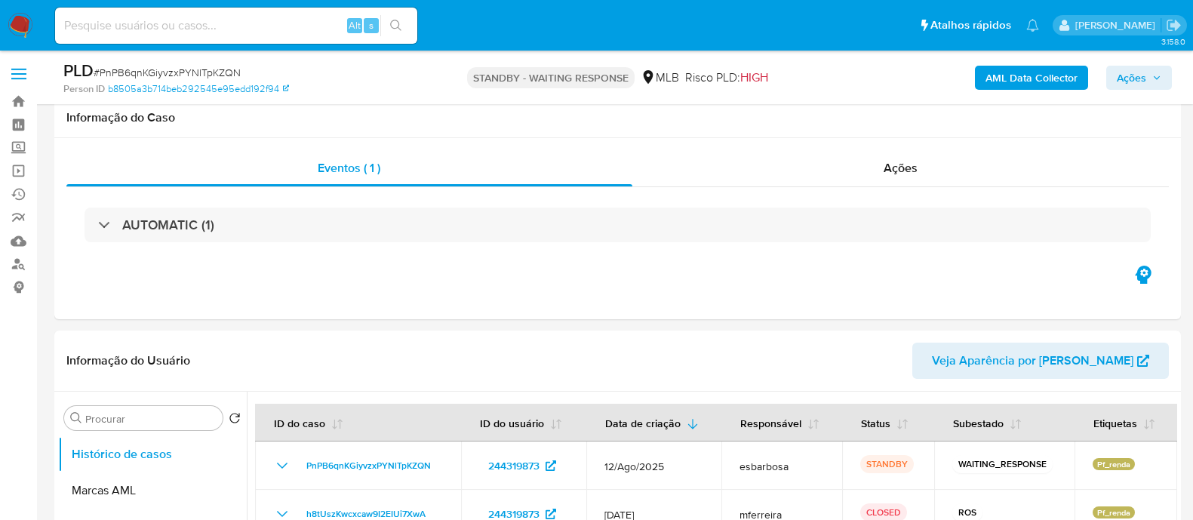
select select "10"
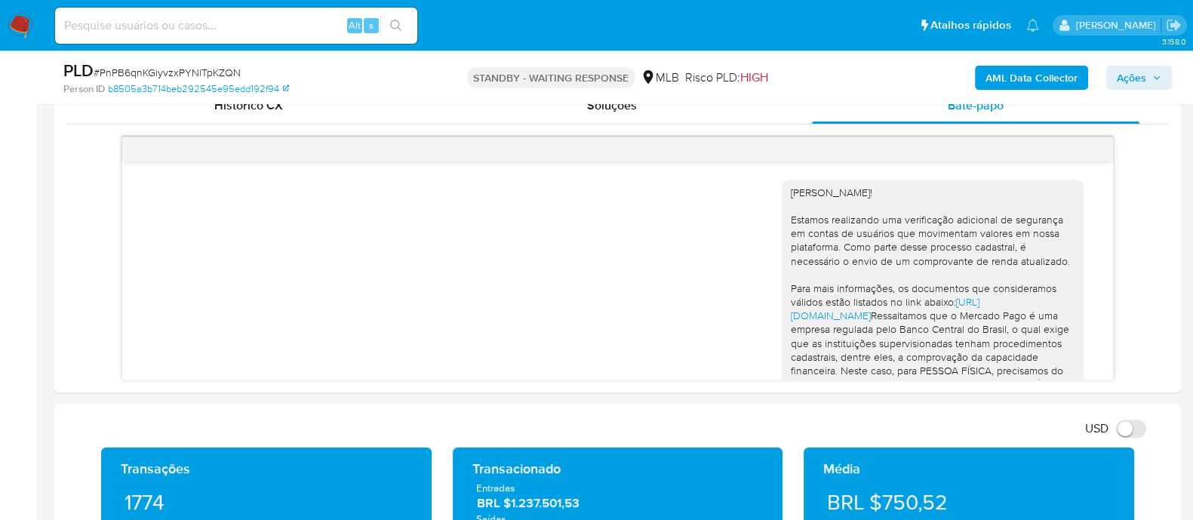
scroll to position [211, 0]
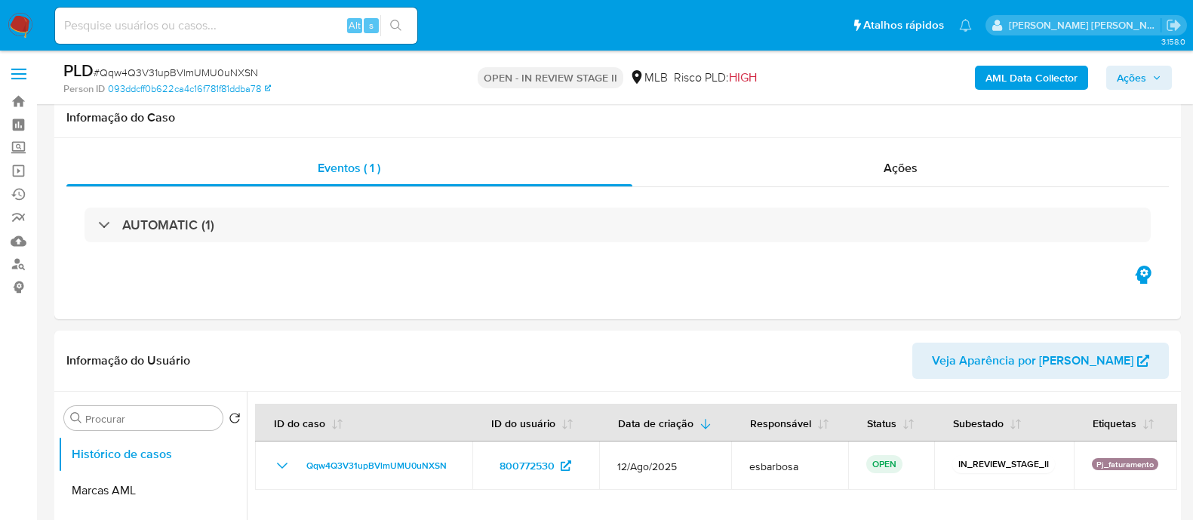
scroll to position [1604, 0]
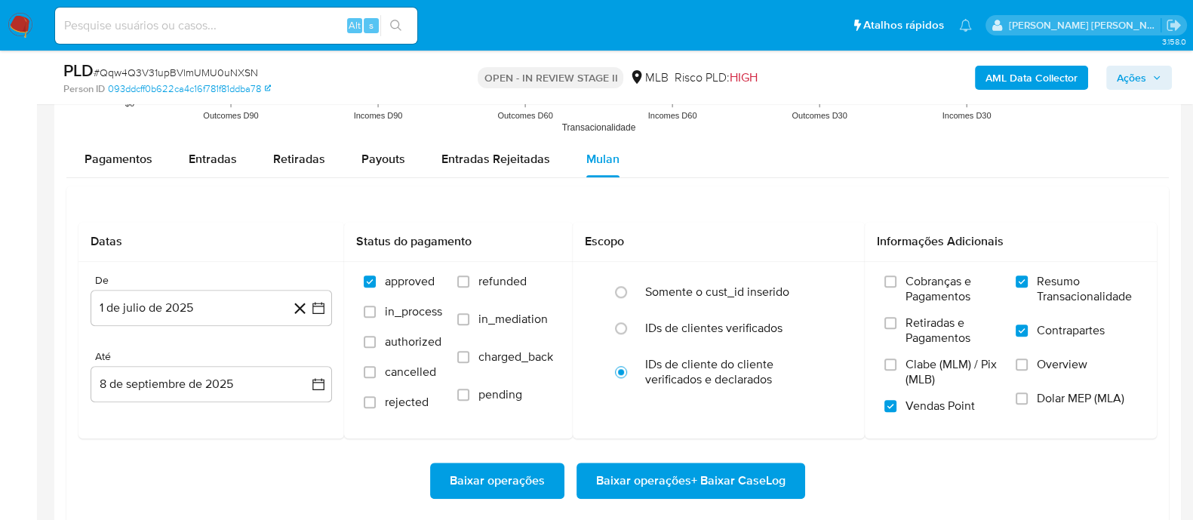
click at [249, 69] on span "# Qqw4Q3V31upBVlmUMU0uNXSN" at bounding box center [176, 72] width 165 height 15
copy span "Qqw4Q3V31upBVlmUMU0uNXSN"
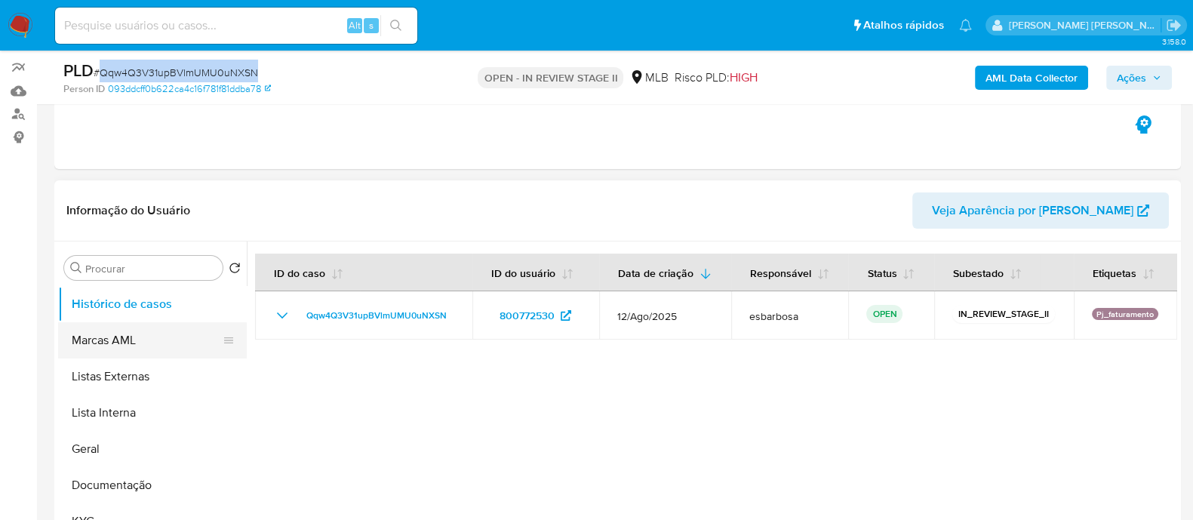
scroll to position [188, 0]
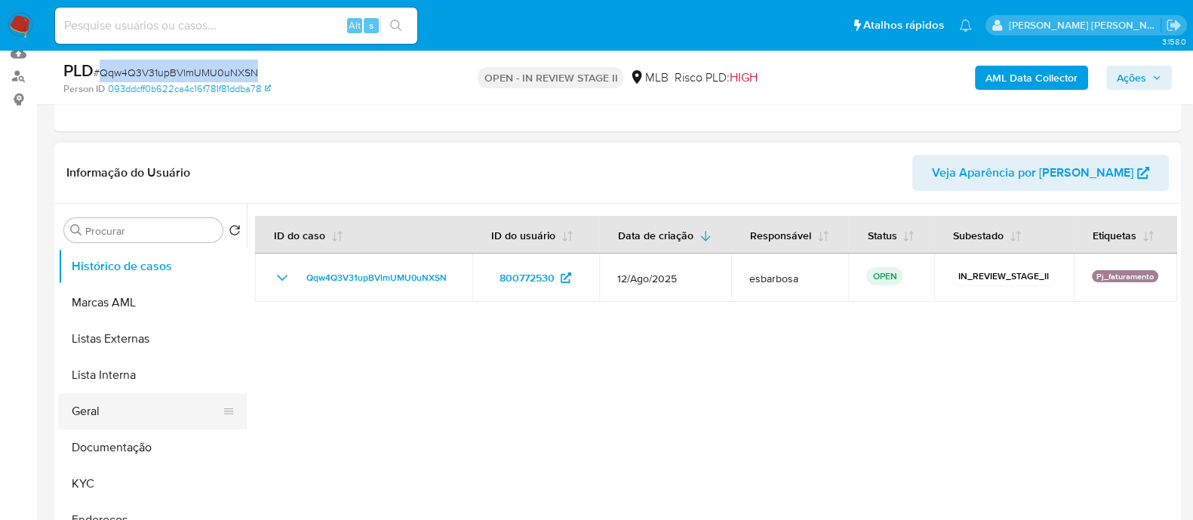
click at [99, 416] on button "Geral" at bounding box center [146, 411] width 177 height 36
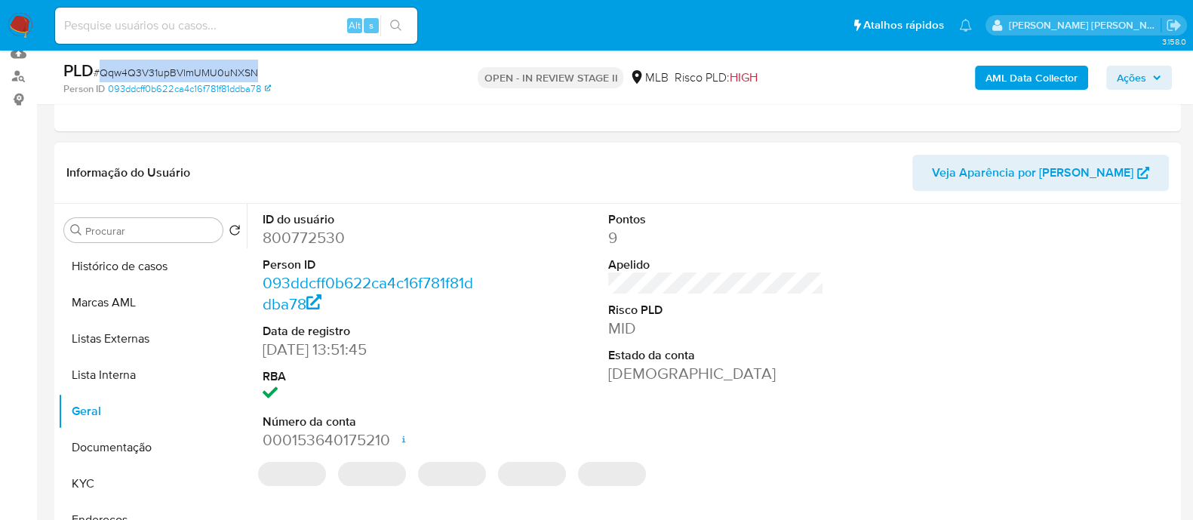
click at [317, 240] on dd "800772530" at bounding box center [371, 237] width 216 height 21
copy dd "800772530"
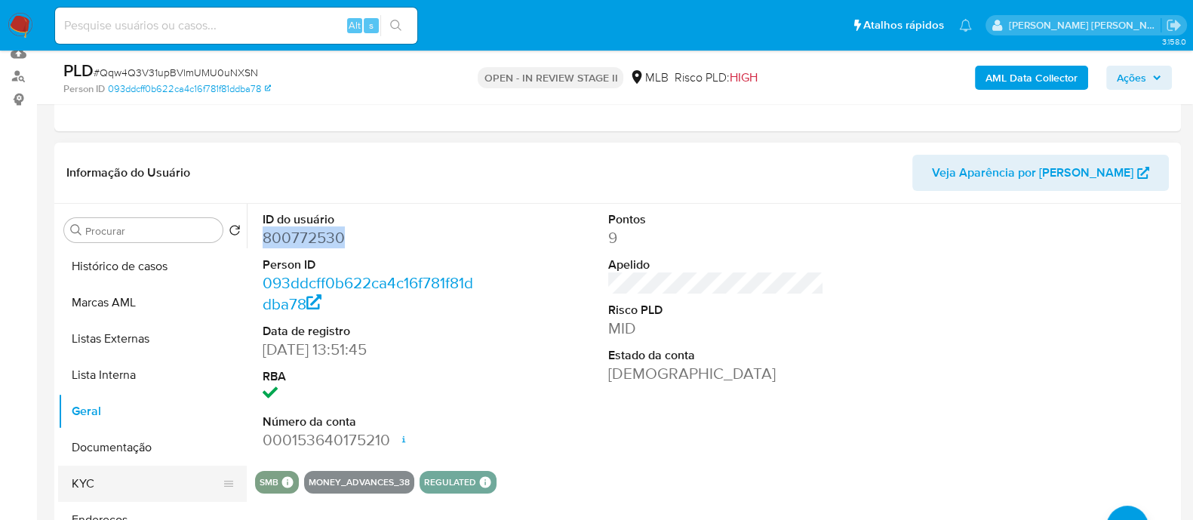
click at [103, 474] on button "KYC" at bounding box center [146, 484] width 177 height 36
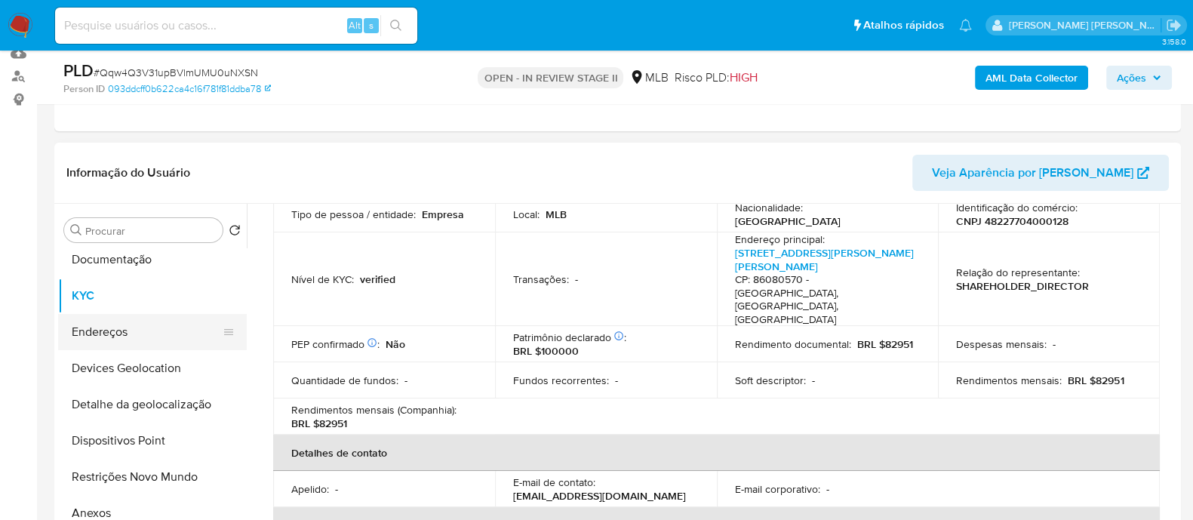
click at [139, 330] on button "Endereços" at bounding box center [146, 332] width 177 height 36
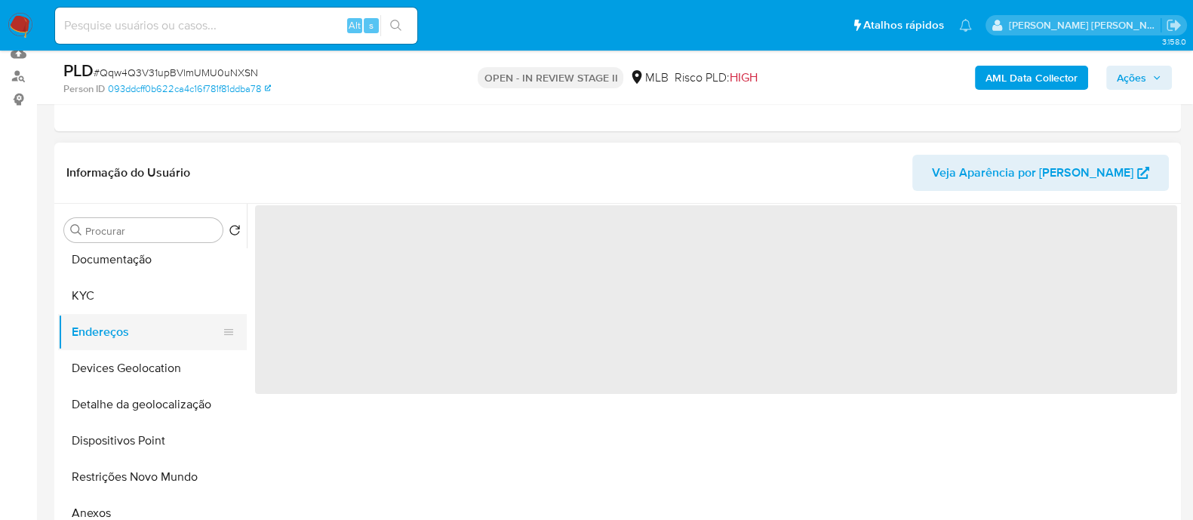
scroll to position [0, 0]
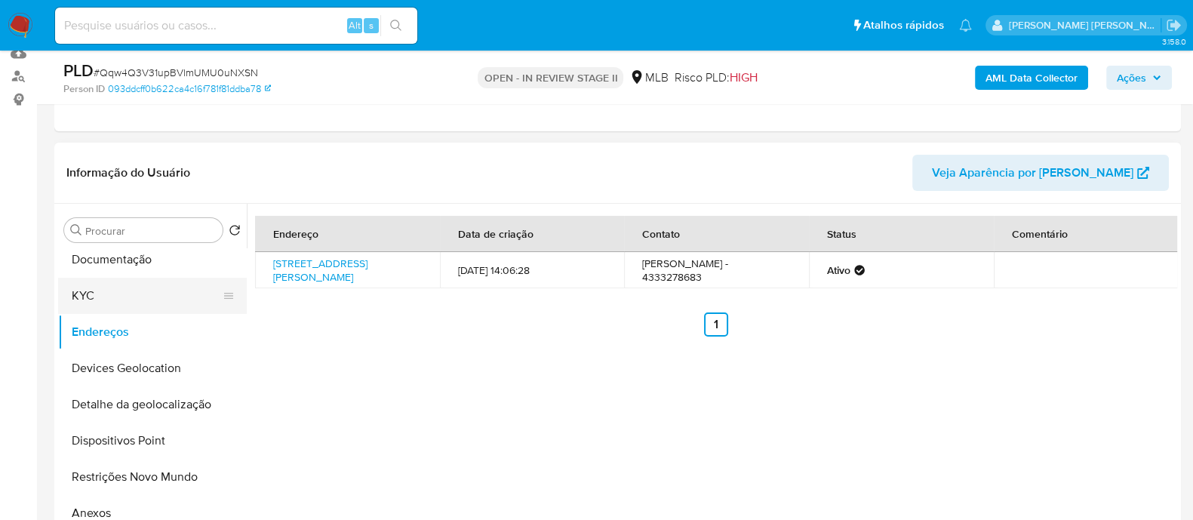
click at [117, 295] on button "KYC" at bounding box center [146, 296] width 177 height 36
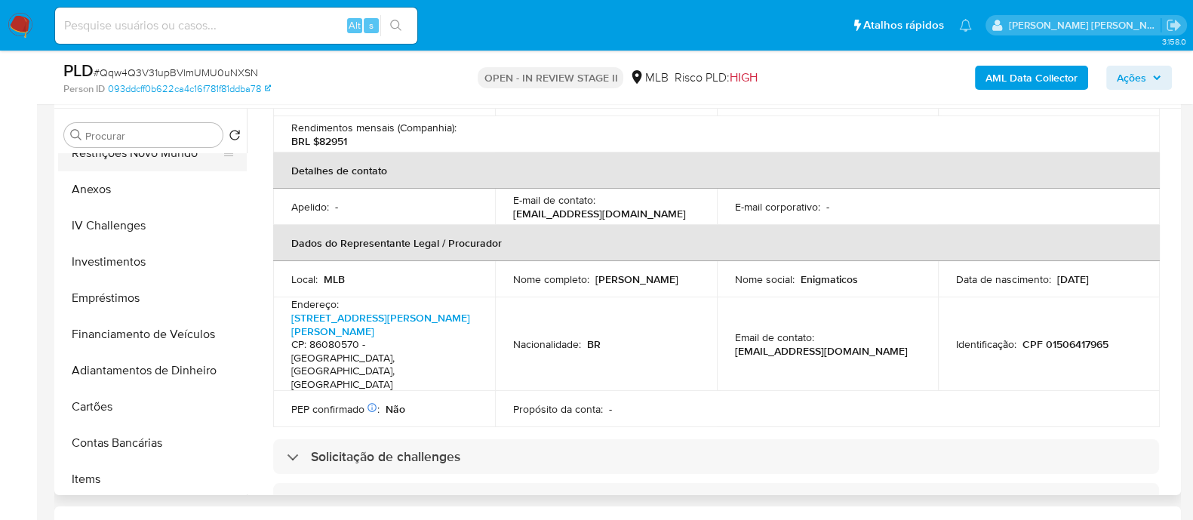
scroll to position [566, 0]
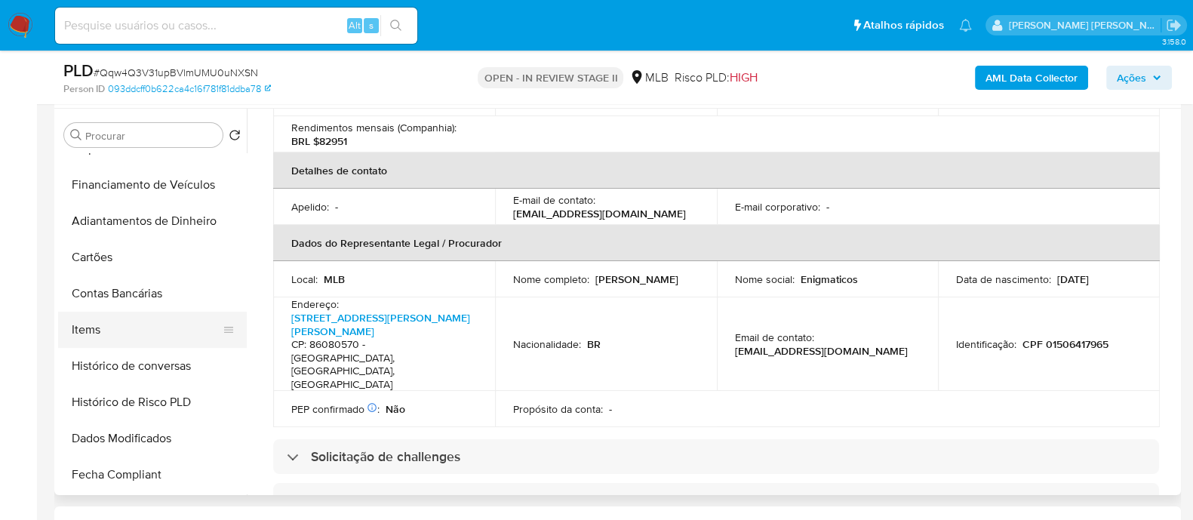
click at [118, 334] on button "Items" at bounding box center [146, 330] width 177 height 36
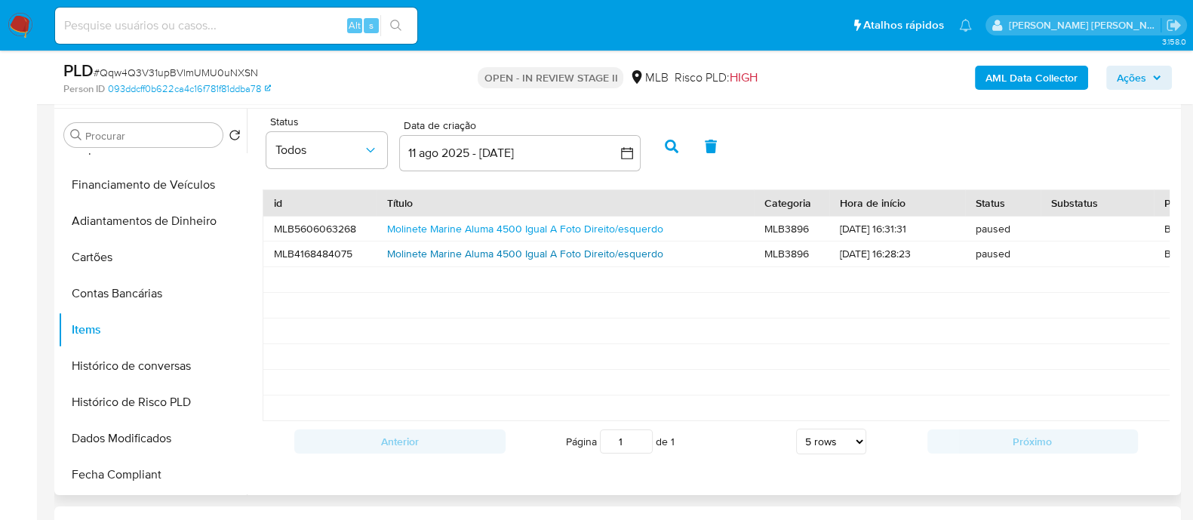
click at [450, 251] on link "Molinete Marine Aluma 4500 Igual A Foto Direito/esquerdo" at bounding box center [525, 253] width 276 height 15
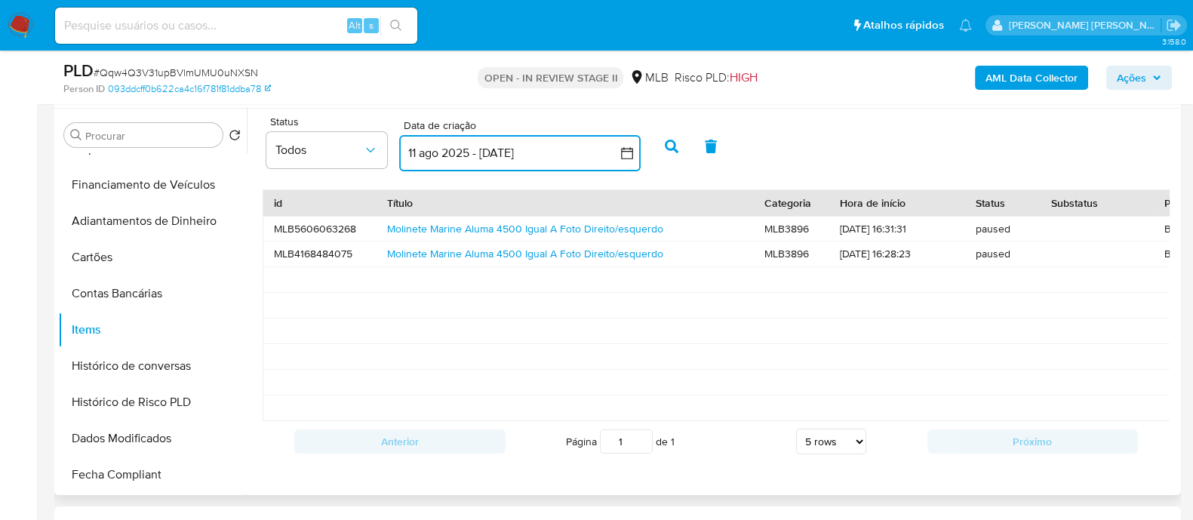
click at [534, 153] on button "11 ago 2025 - 10 sep 2025" at bounding box center [520, 153] width 242 height 36
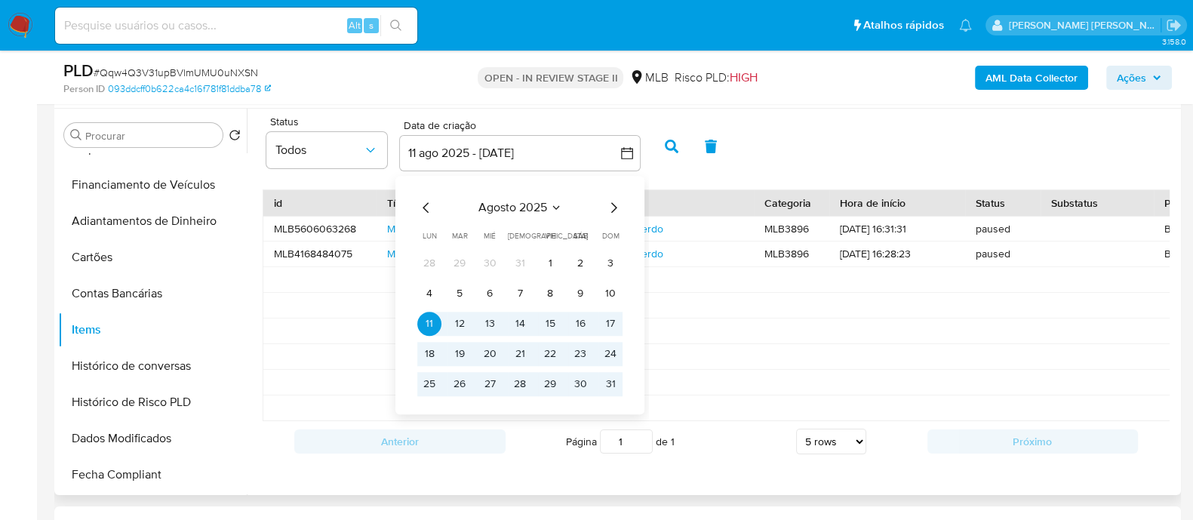
click at [430, 211] on icon "Mes anterior" at bounding box center [426, 208] width 18 height 18
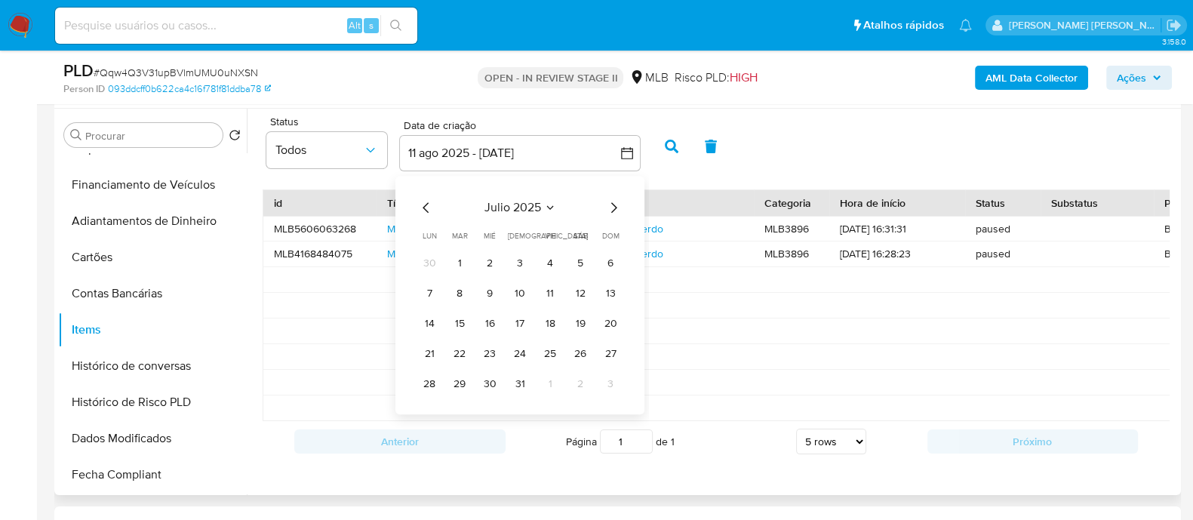
click at [430, 211] on icon "Mes anterior" at bounding box center [426, 208] width 18 height 18
click at [614, 205] on icon "Mes siguiente" at bounding box center [614, 207] width 6 height 11
click at [457, 264] on button "1" at bounding box center [460, 263] width 24 height 24
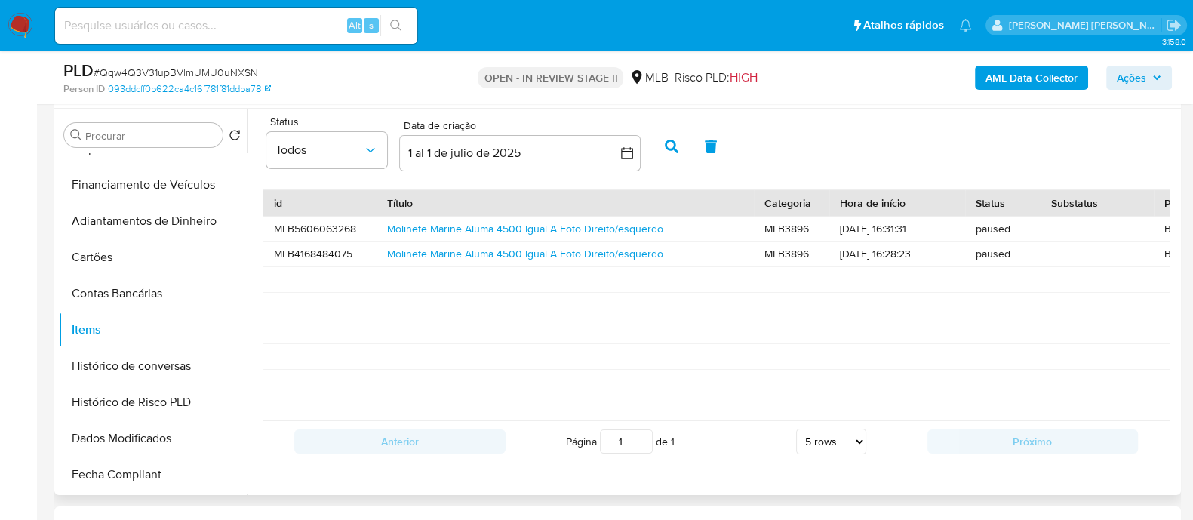
click at [675, 149] on icon "button" at bounding box center [672, 147] width 14 height 14
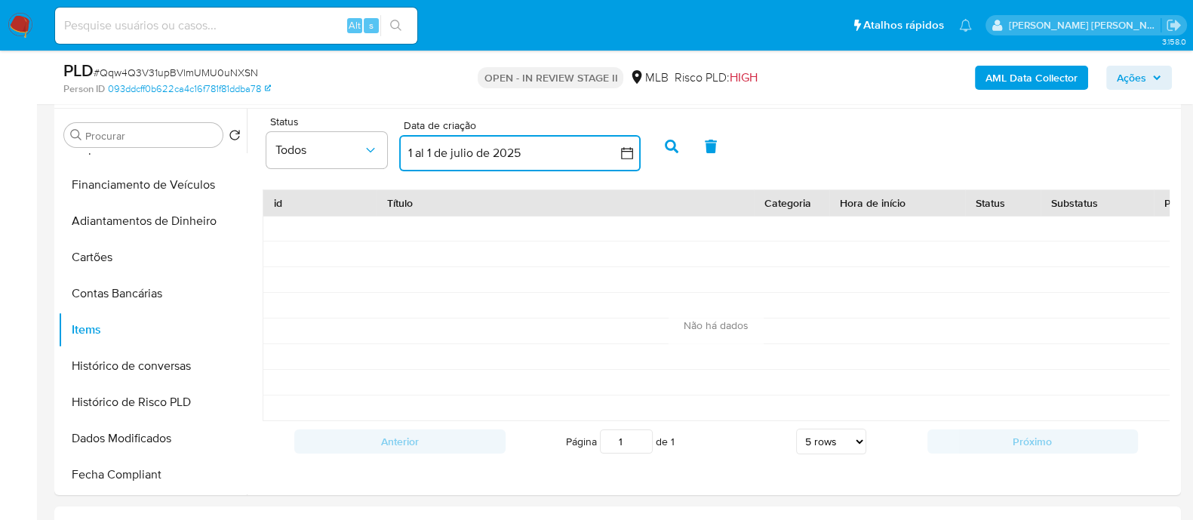
click at [624, 154] on icon "button" at bounding box center [627, 153] width 15 height 15
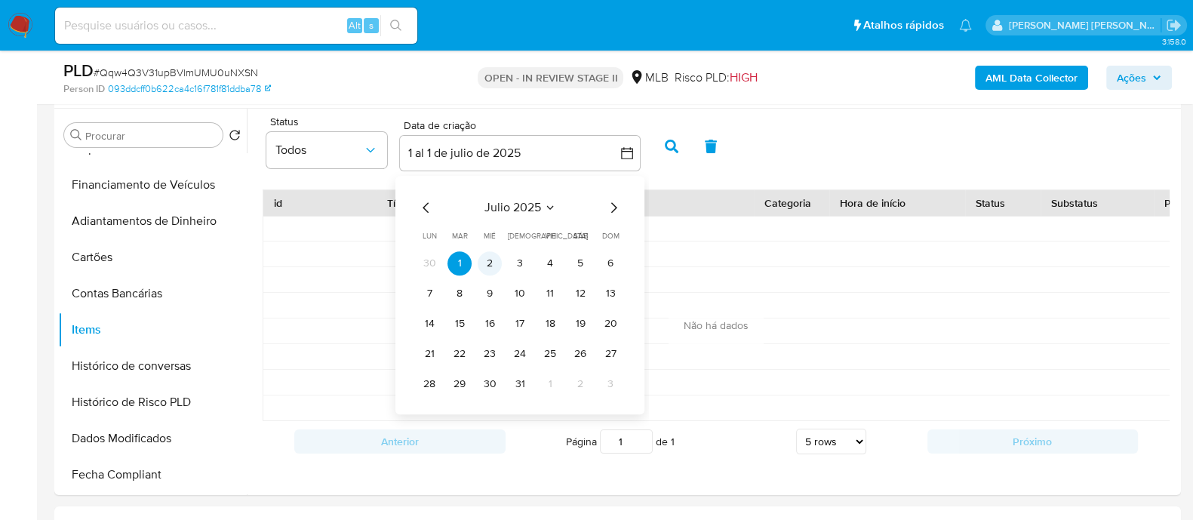
click at [486, 261] on button "2" at bounding box center [490, 263] width 24 height 24
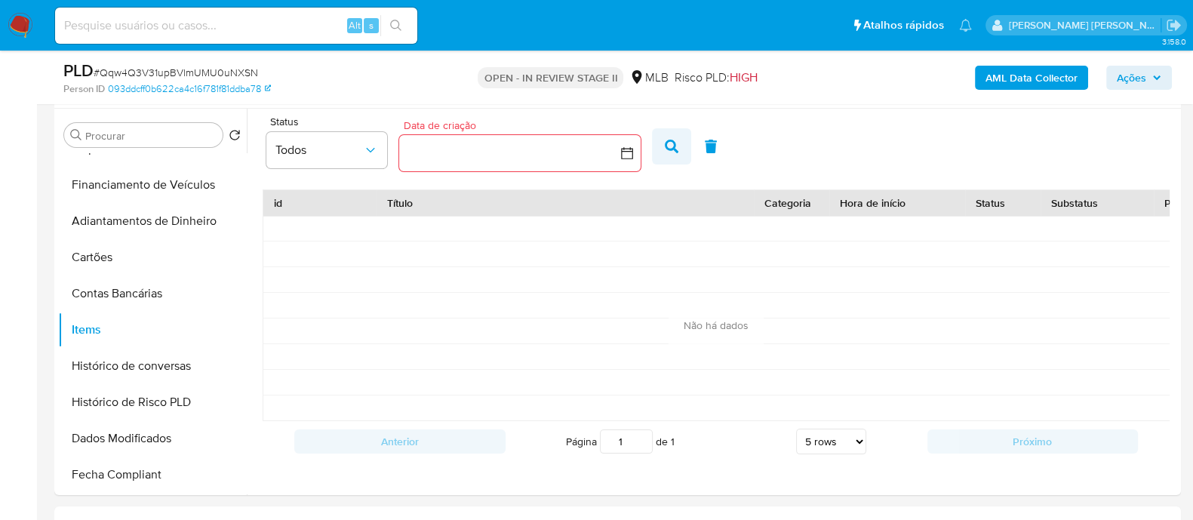
click at [666, 146] on icon "button" at bounding box center [672, 147] width 14 height 14
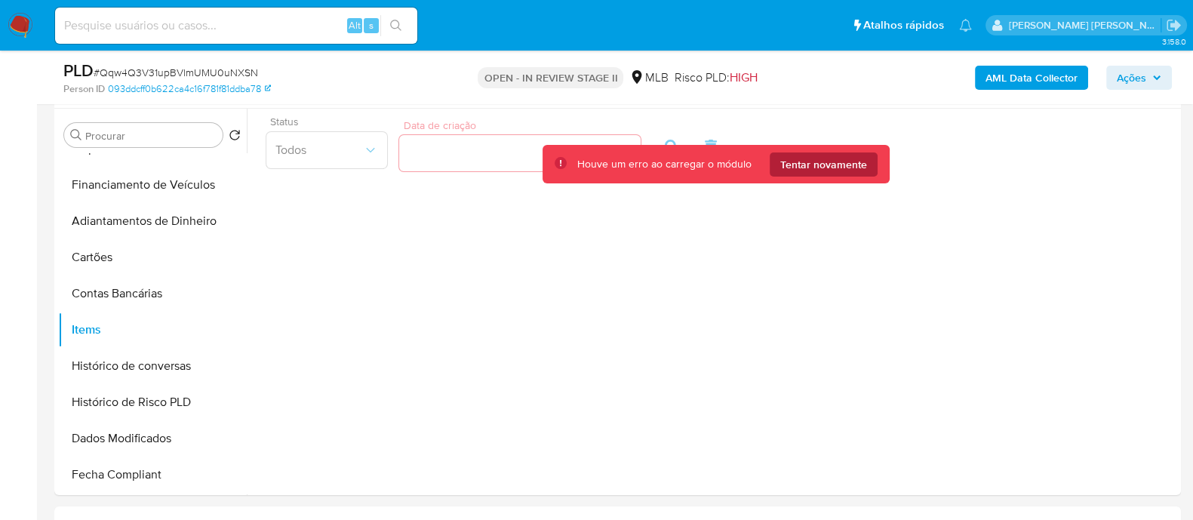
click at [798, 165] on span "Tentar novamente" at bounding box center [823, 164] width 87 height 24
drag, startPoint x: 811, startPoint y: 152, endPoint x: 553, endPoint y: 152, distance: 258.1
click at [811, 152] on span "Tentar novamente" at bounding box center [823, 164] width 87 height 24
click at [450, 164] on div "Status Todos Data de criação Data de criação" at bounding box center [716, 145] width 922 height 58
click at [147, 296] on button "Contas Bancárias" at bounding box center [146, 293] width 177 height 36
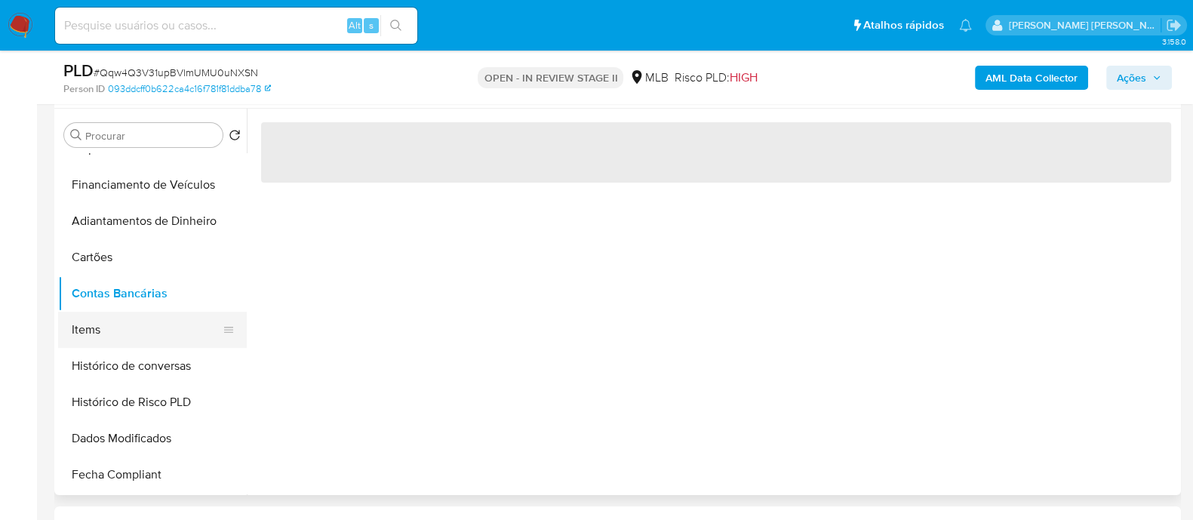
click at [131, 334] on button "Items" at bounding box center [146, 330] width 177 height 36
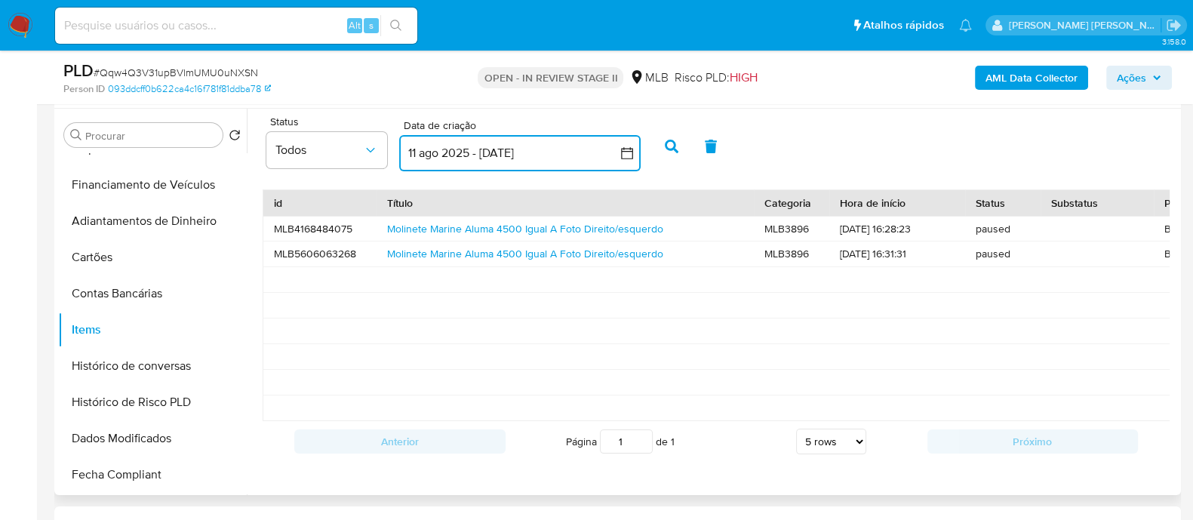
click at [632, 150] on icon "button" at bounding box center [627, 153] width 12 height 12
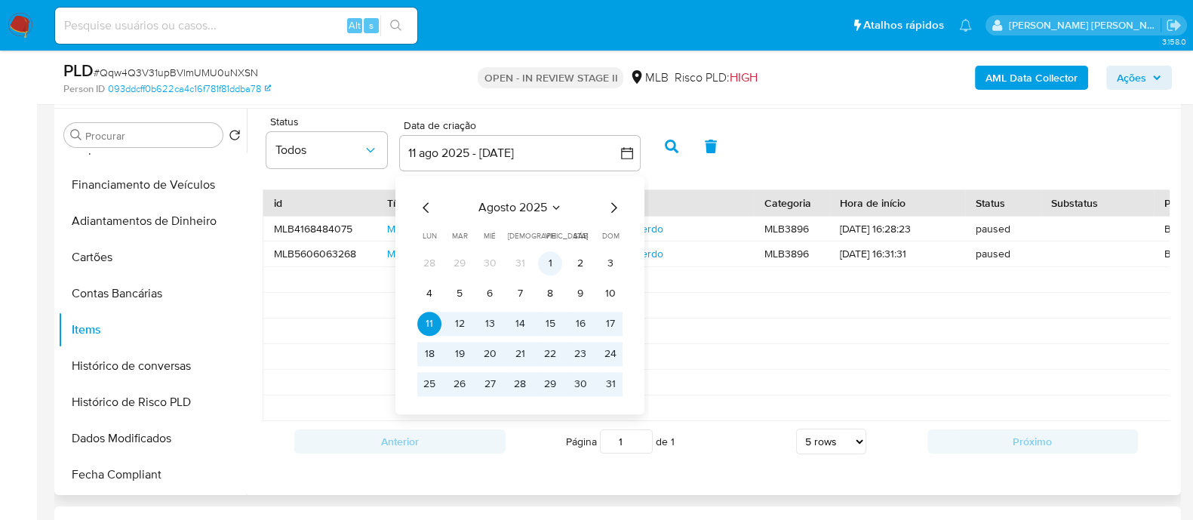
click at [546, 263] on button "1" at bounding box center [550, 263] width 24 height 24
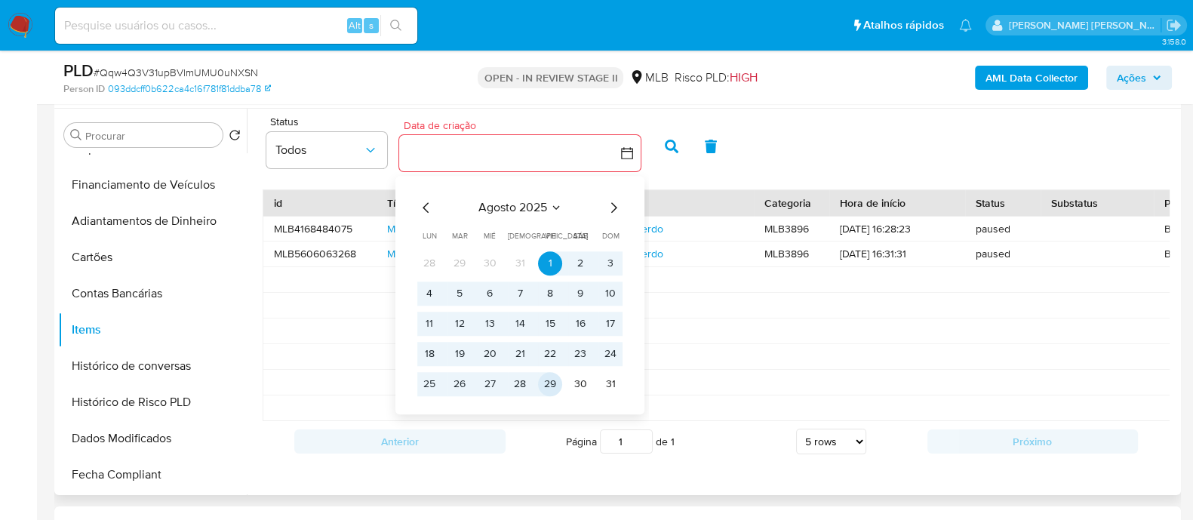
click at [551, 386] on button "29" at bounding box center [550, 384] width 24 height 24
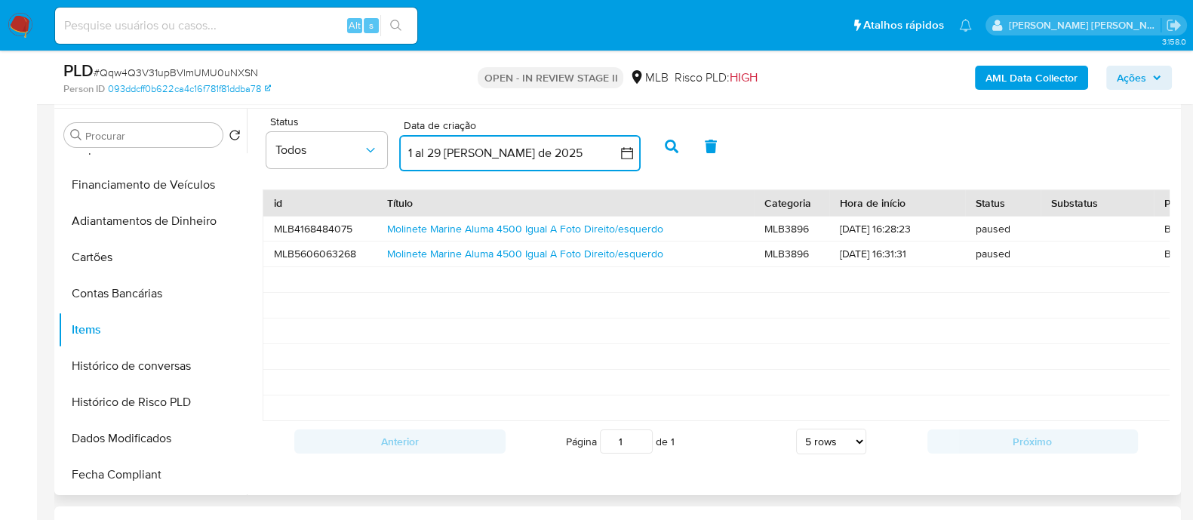
click at [623, 154] on icon "button" at bounding box center [627, 153] width 15 height 15
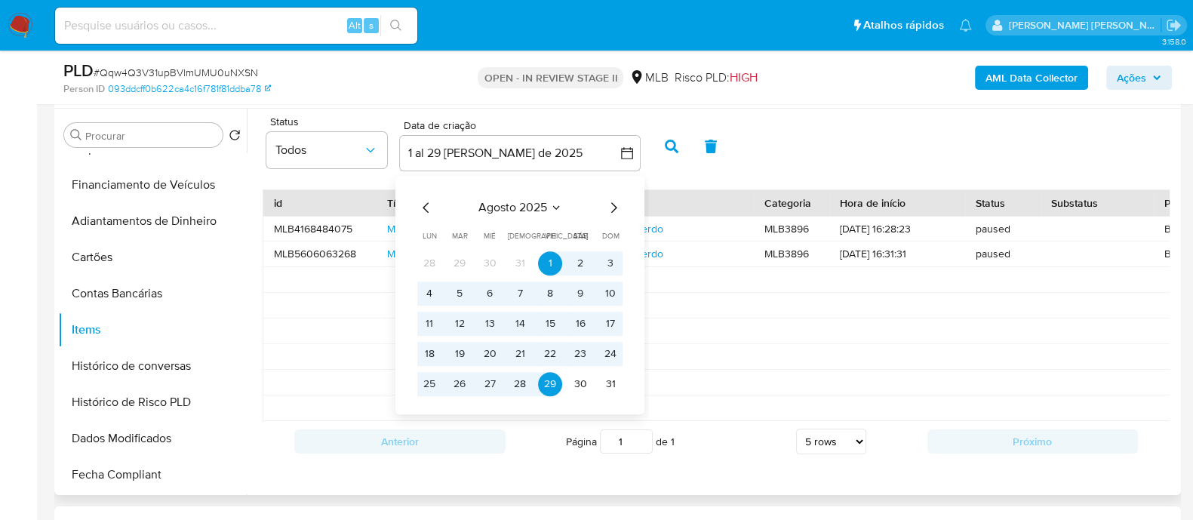
click at [420, 205] on icon "Mes anterior" at bounding box center [426, 208] width 18 height 18
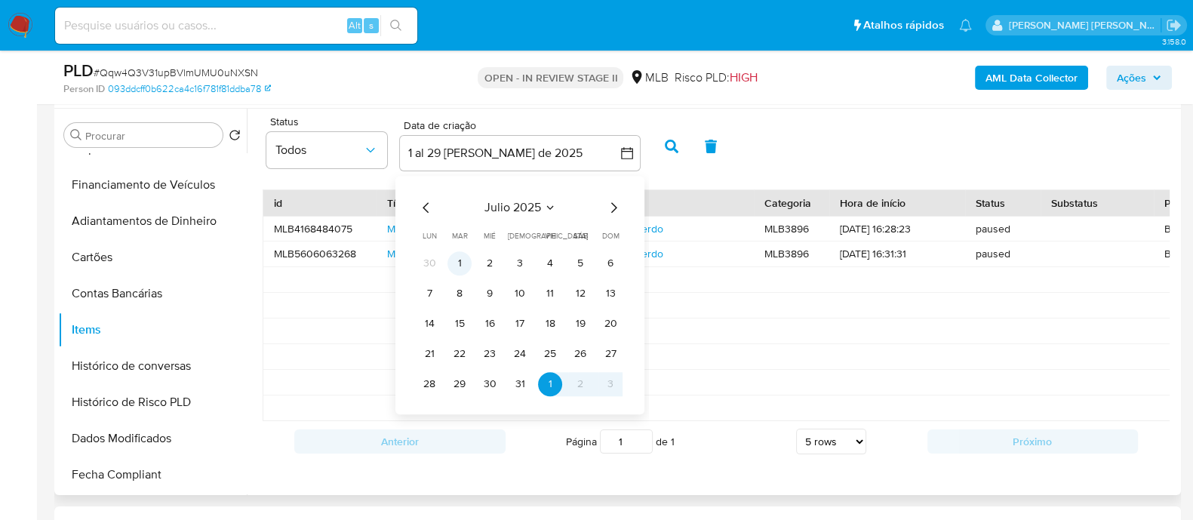
click at [462, 269] on button "1" at bounding box center [460, 263] width 24 height 24
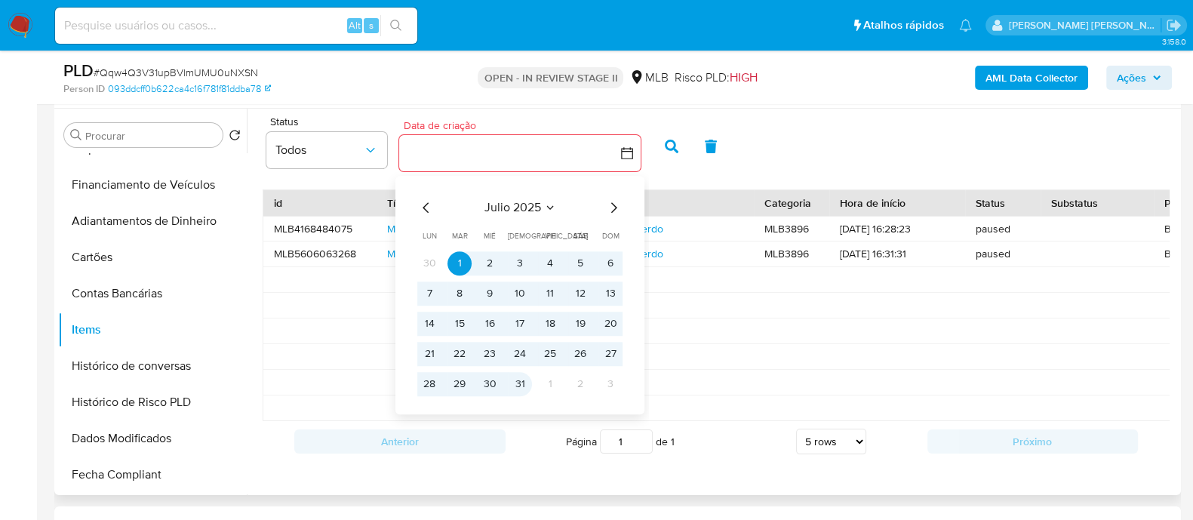
drag, startPoint x: 522, startPoint y: 383, endPoint x: 536, endPoint y: 325, distance: 59.9
click at [523, 382] on button "31" at bounding box center [520, 384] width 24 height 24
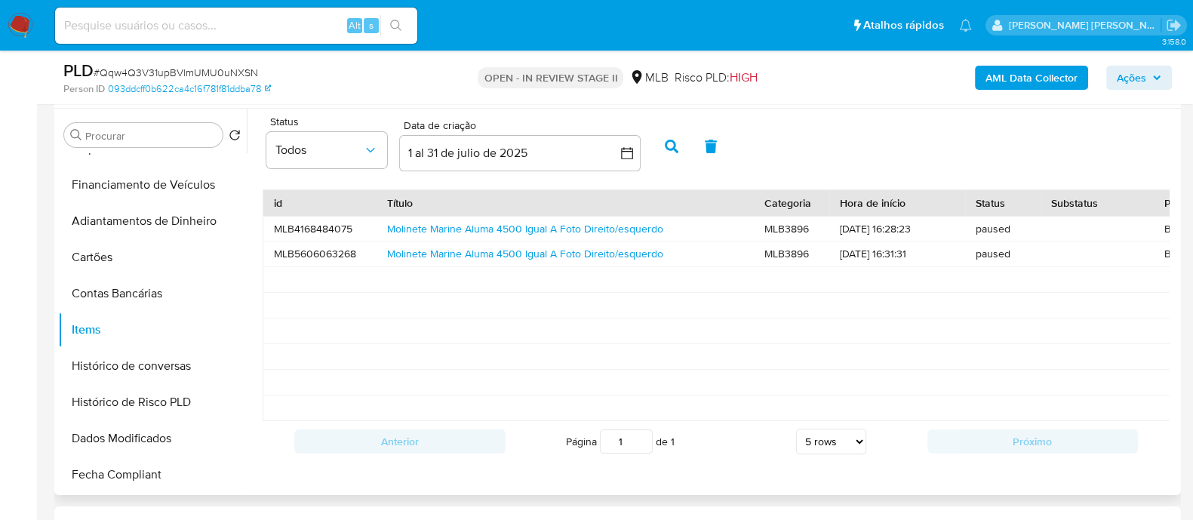
click at [670, 149] on icon "button" at bounding box center [672, 147] width 14 height 14
click at [463, 254] on link "Aspirador Robo Xiaomi Vacuum X20 Max Bhr9218us Cor Preto" at bounding box center [543, 253] width 313 height 15
click at [493, 233] on link "Robô Xiaomi Mi Robot Vacuum X20 Max Wi-fi 2025 Cor Preto" at bounding box center [530, 228] width 286 height 15
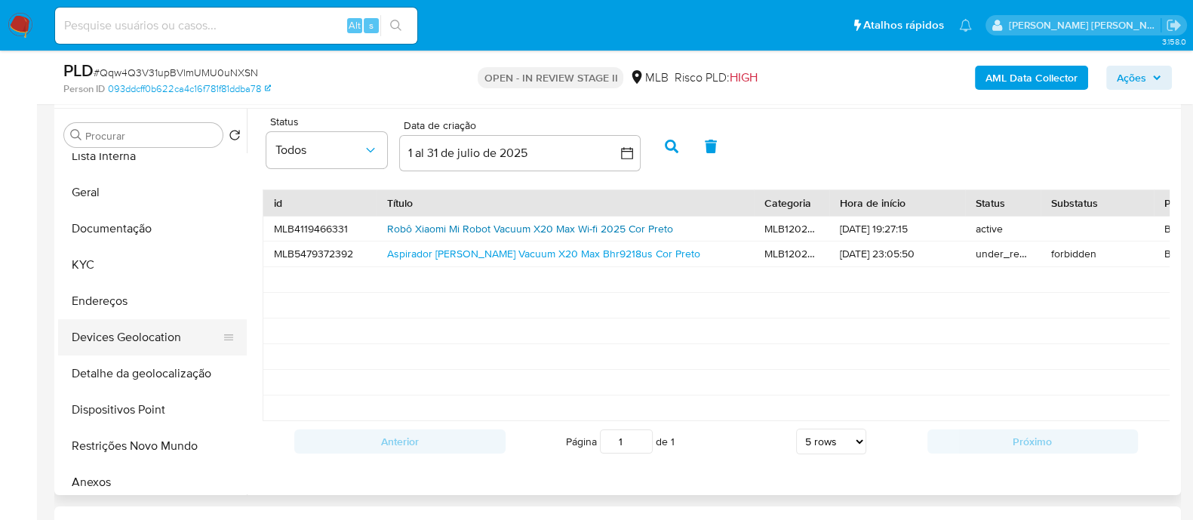
scroll to position [94, 0]
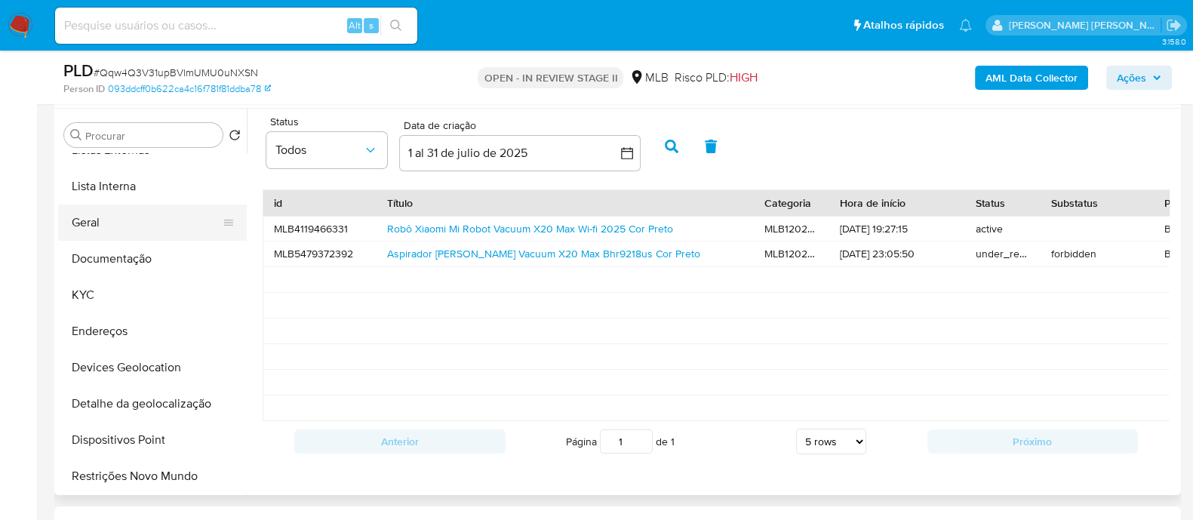
click at [109, 220] on button "Geral" at bounding box center [146, 223] width 177 height 36
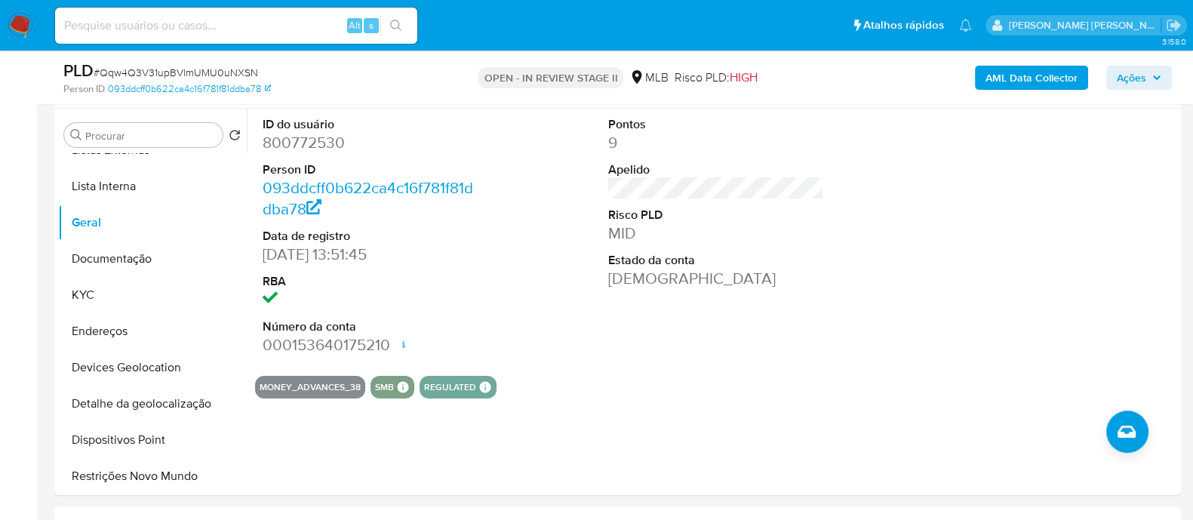
click at [1117, 78] on span "Ações" at bounding box center [1131, 78] width 29 height 24
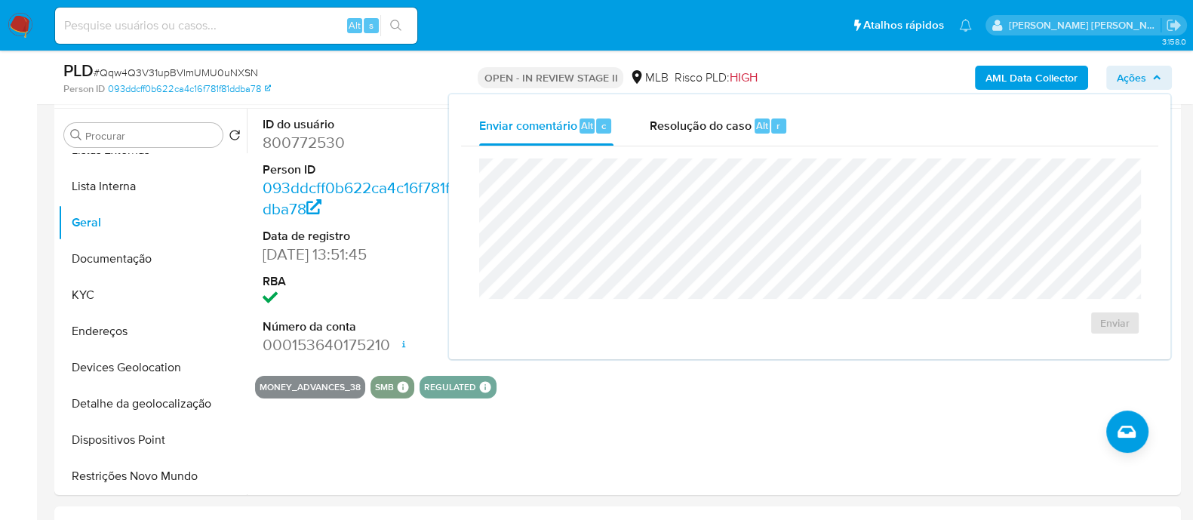
drag, startPoint x: 728, startPoint y: 124, endPoint x: 725, endPoint y: 150, distance: 26.7
click at [728, 125] on span "Resolução do caso" at bounding box center [701, 124] width 102 height 17
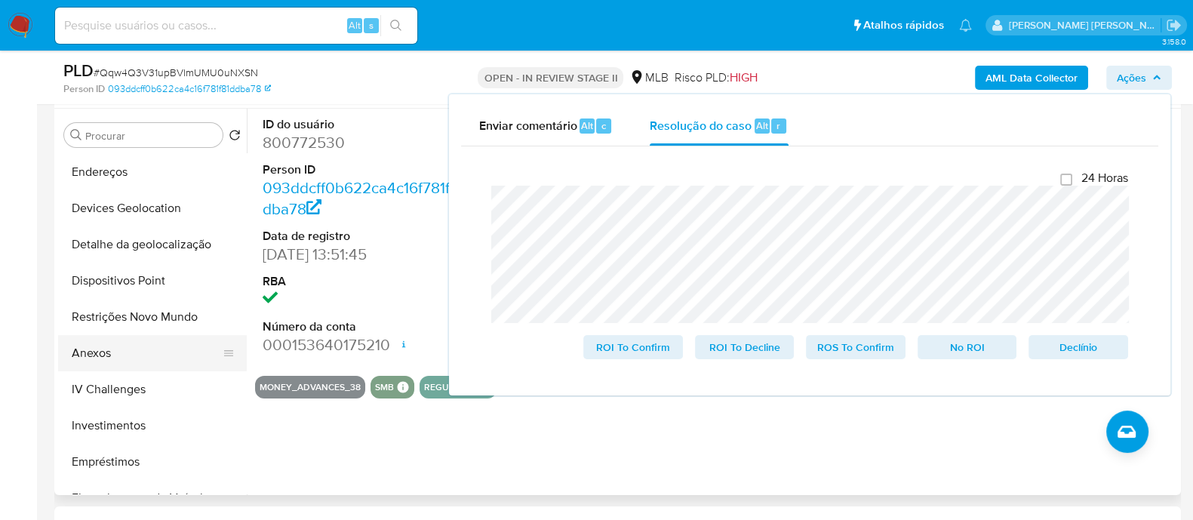
scroll to position [283, 0]
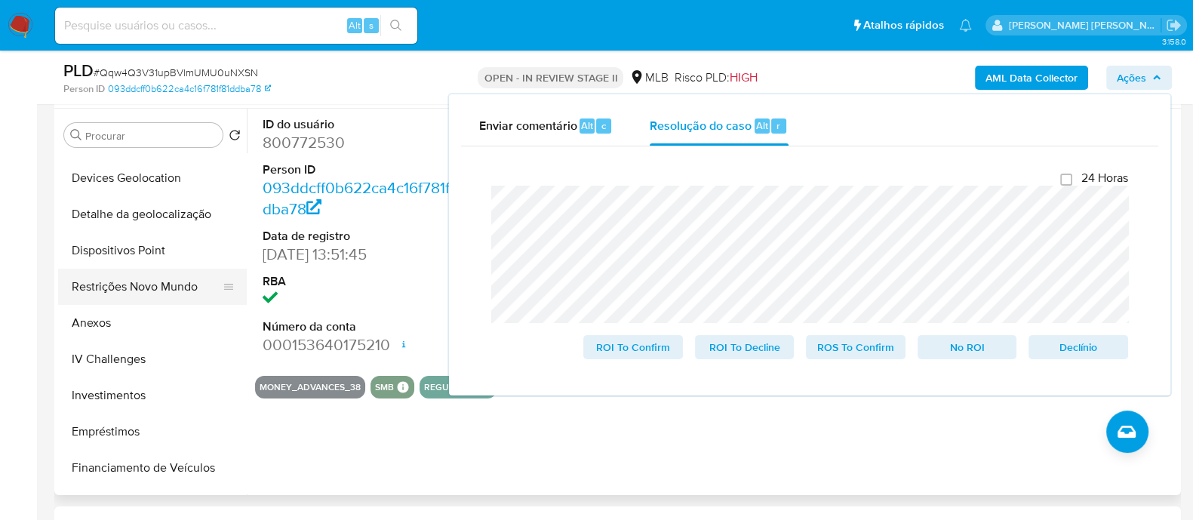
click at [155, 294] on button "Restrições Novo Mundo" at bounding box center [146, 287] width 177 height 36
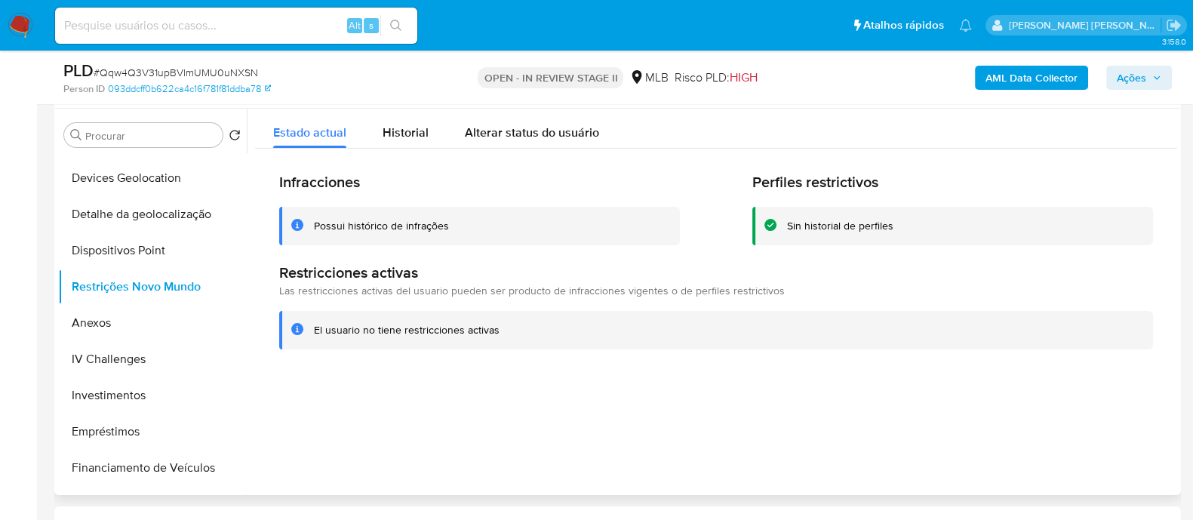
click at [379, 223] on div "Possui histórico de infrações" at bounding box center [381, 226] width 135 height 14
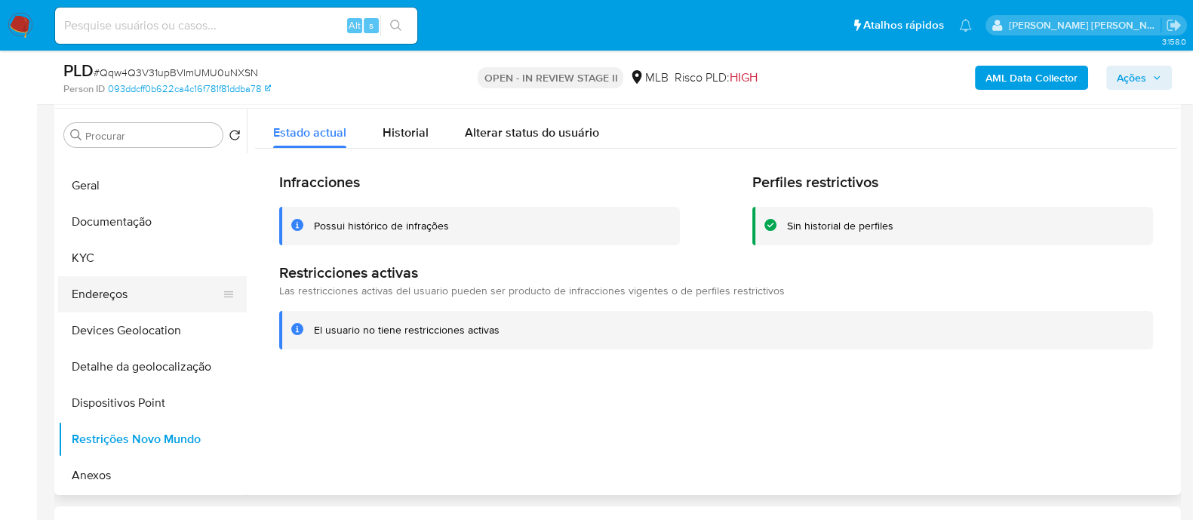
scroll to position [94, 0]
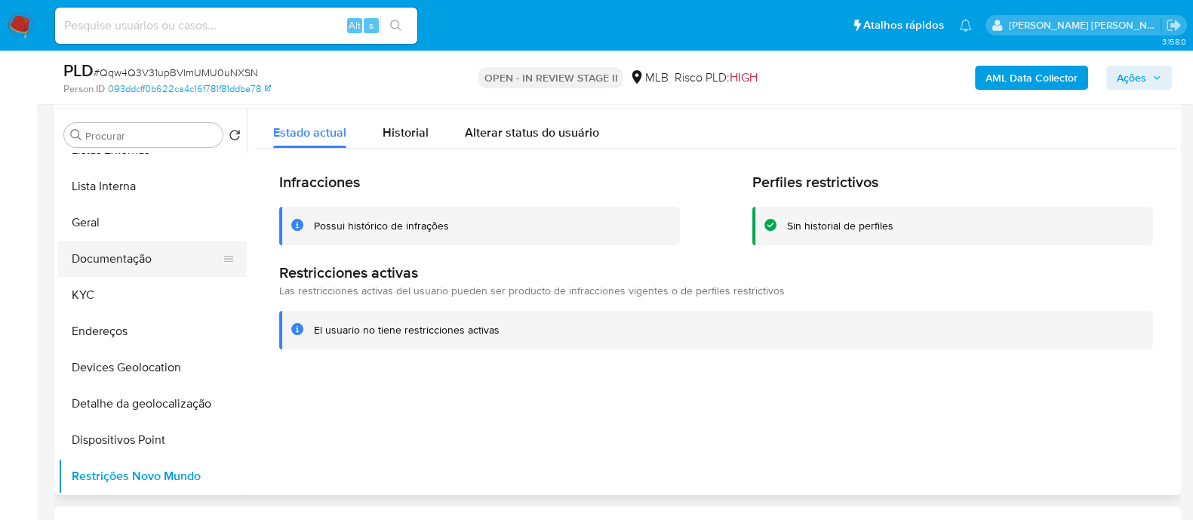
click at [143, 260] on button "Documentação" at bounding box center [146, 259] width 177 height 36
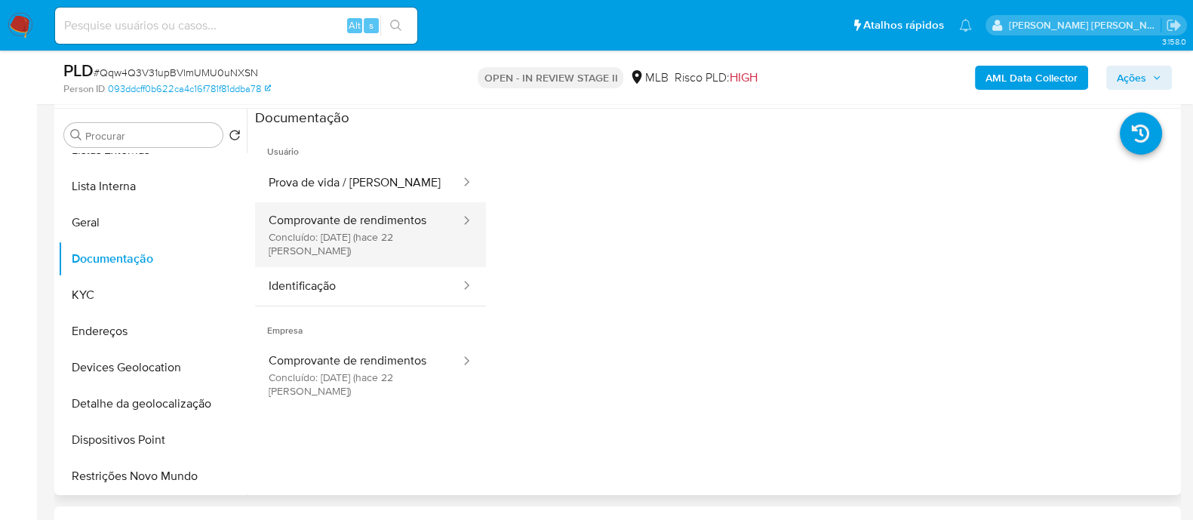
click at [355, 239] on button "Comprovante de rendimentos Concluído: 19/08/2025 (hace 22 días)" at bounding box center [358, 234] width 207 height 65
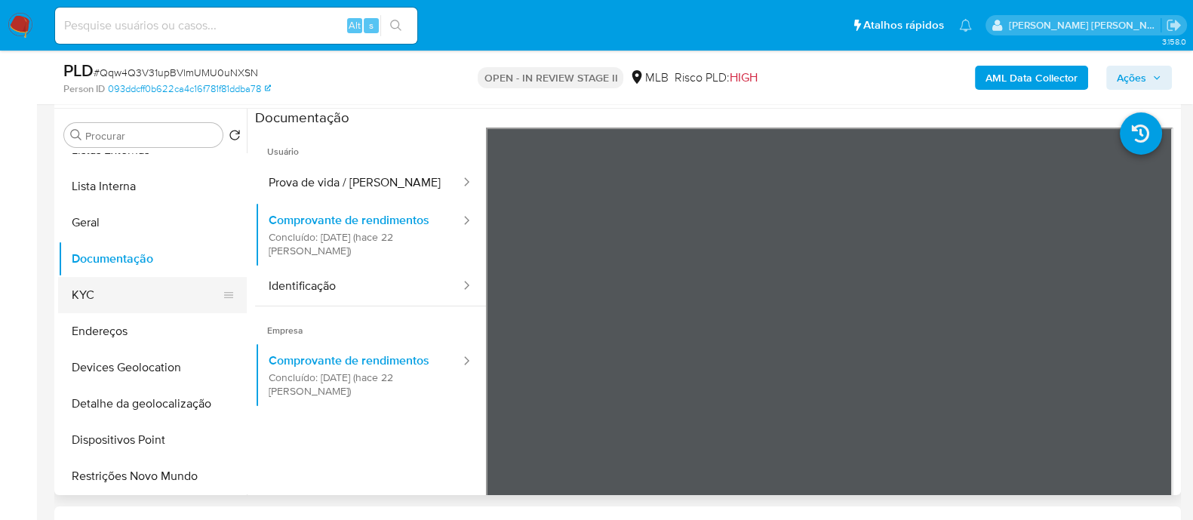
click at [122, 289] on button "KYC" at bounding box center [146, 295] width 177 height 36
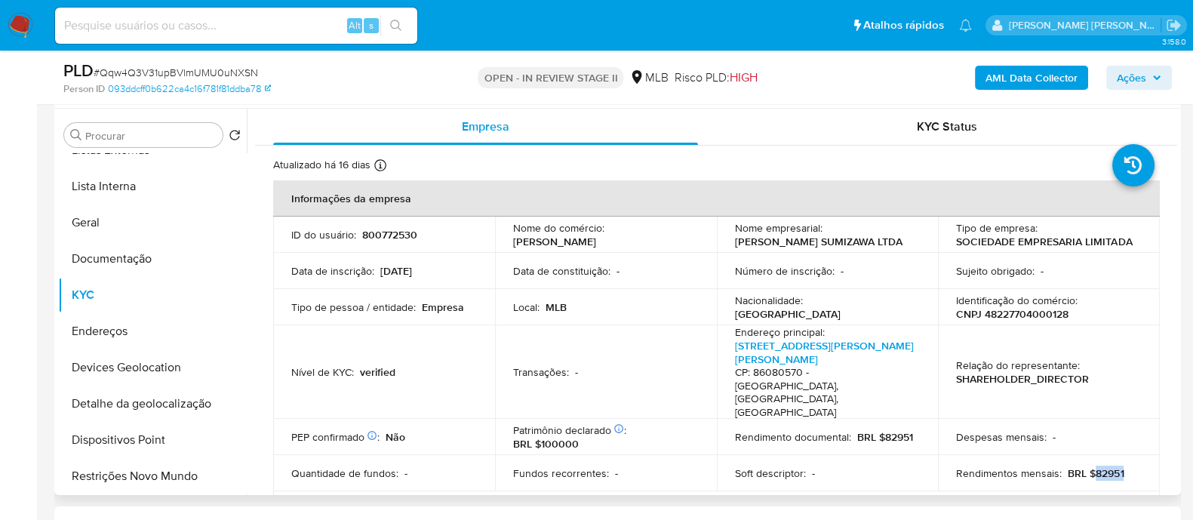
drag, startPoint x: 1125, startPoint y: 444, endPoint x: 1089, endPoint y: 447, distance: 36.4
click at [1089, 466] on div "Rendimentos mensais : BRL $82951" at bounding box center [1049, 473] width 186 height 14
copy p "82951"
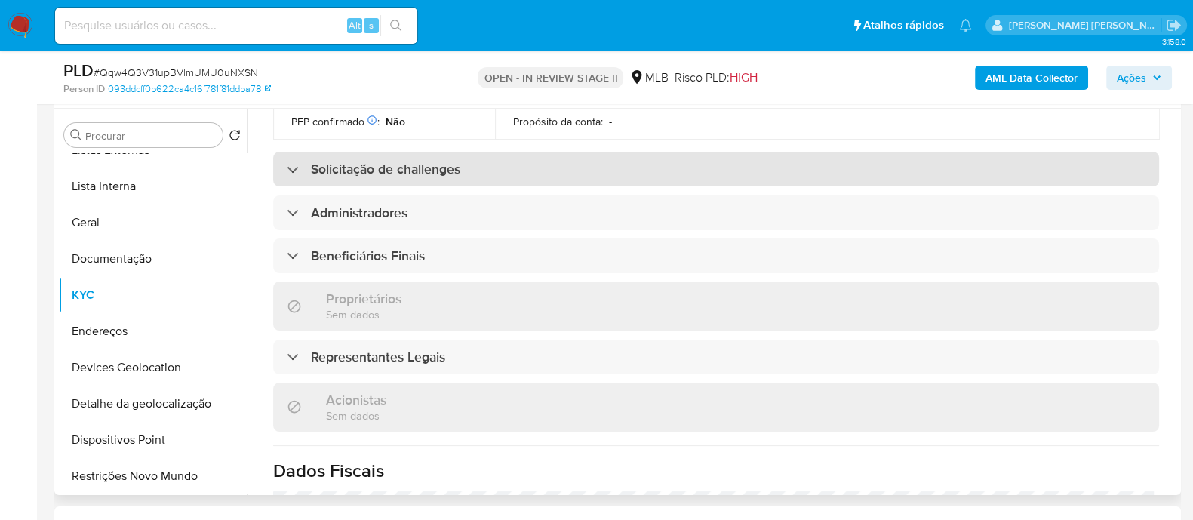
scroll to position [847, 0]
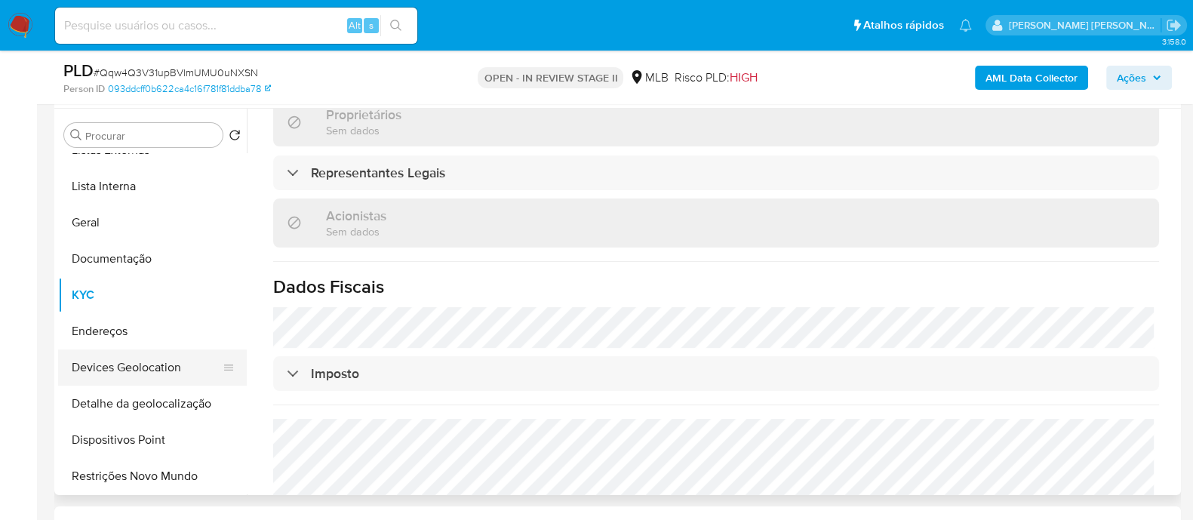
click at [159, 356] on button "Devices Geolocation" at bounding box center [146, 367] width 177 height 36
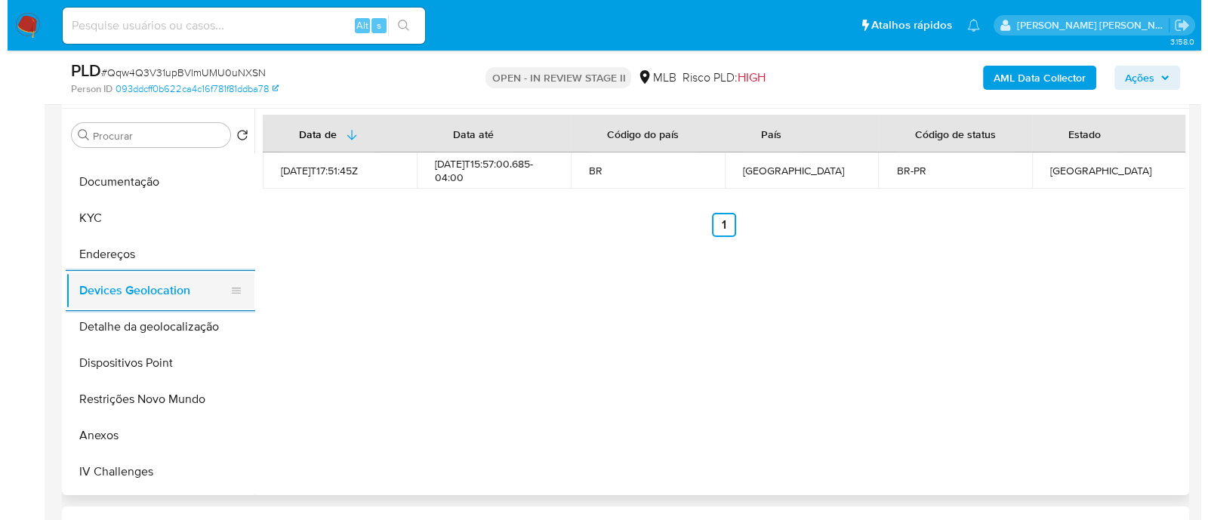
scroll to position [188, 0]
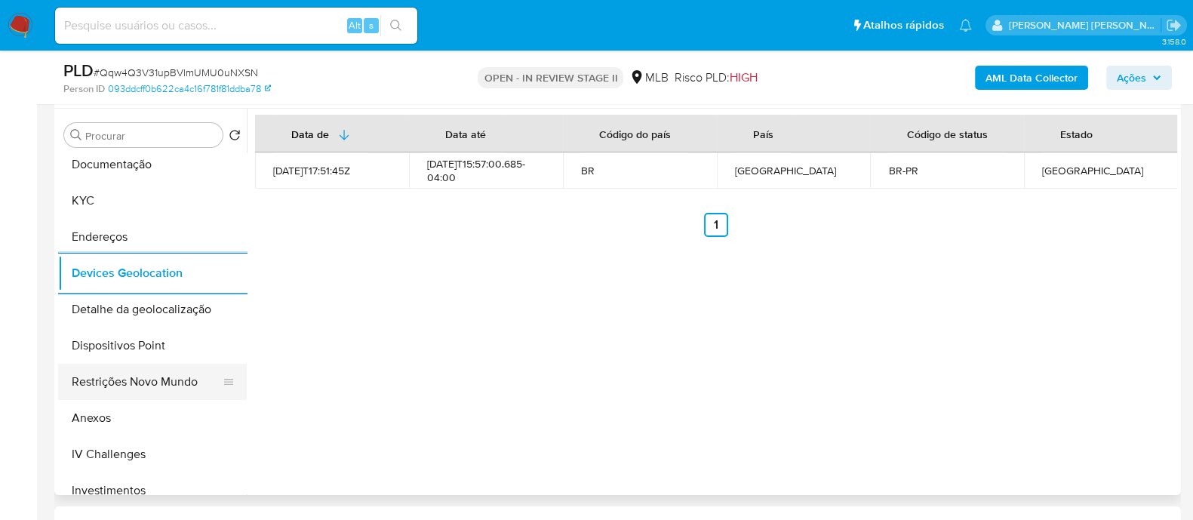
click at [146, 380] on button "Restrições Novo Mundo" at bounding box center [146, 382] width 177 height 36
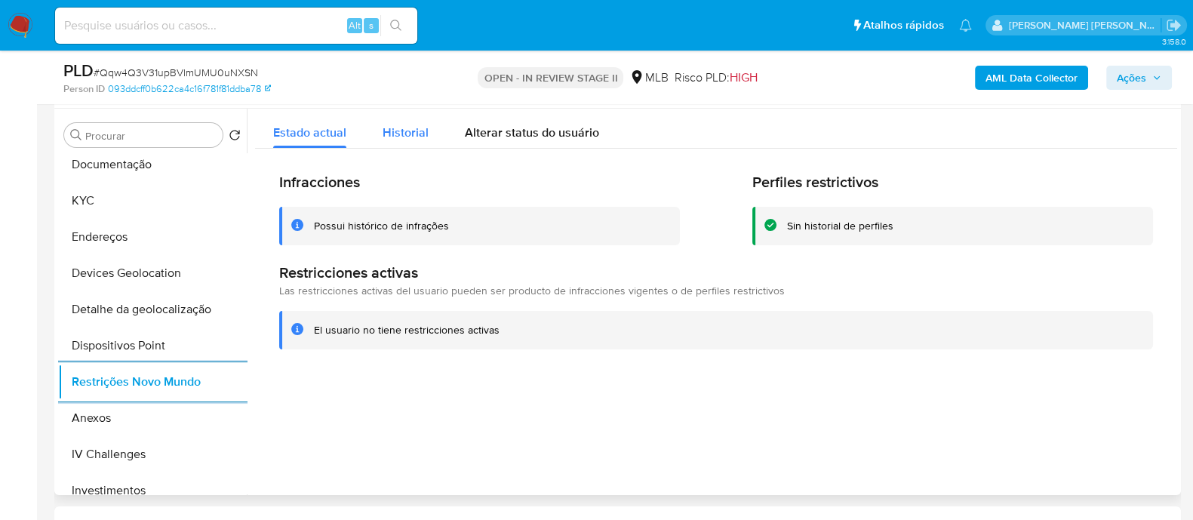
click at [417, 136] on span "Historial" at bounding box center [406, 132] width 46 height 17
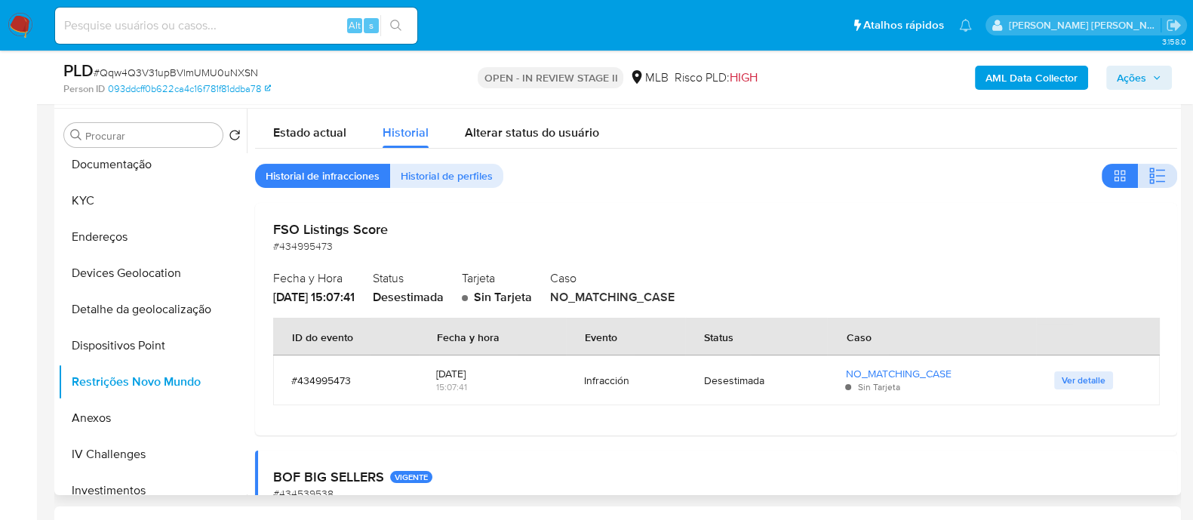
click at [1149, 175] on icon "button" at bounding box center [1158, 176] width 18 height 18
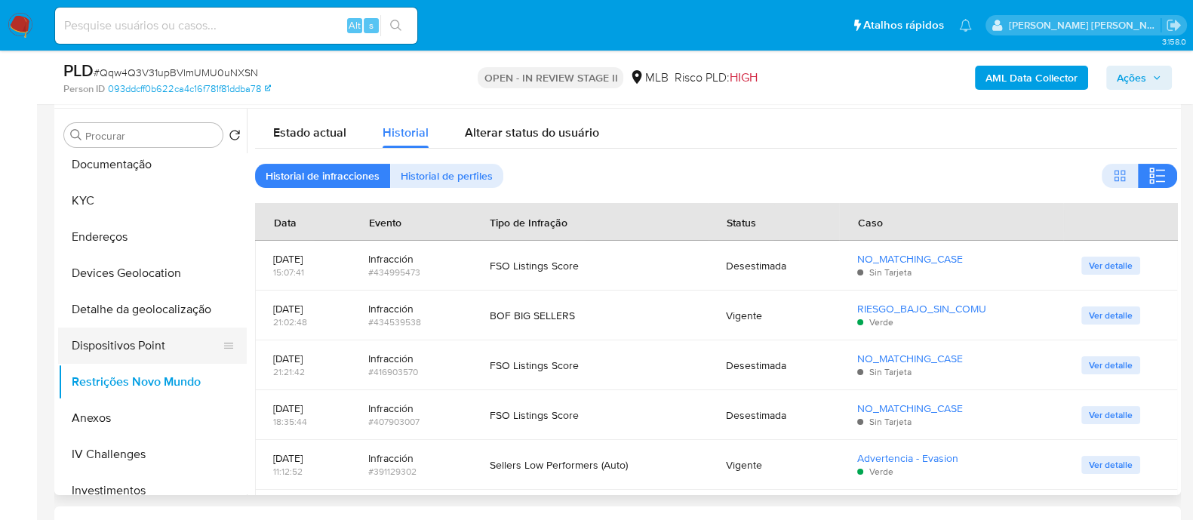
click at [121, 343] on button "Dispositivos Point" at bounding box center [146, 346] width 177 height 36
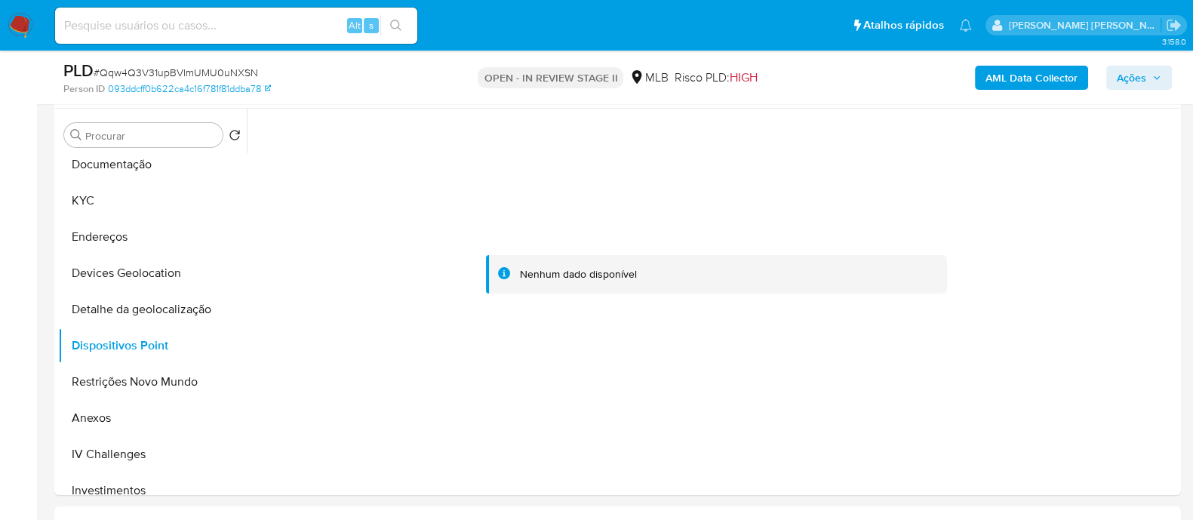
click at [1130, 80] on span "Ações" at bounding box center [1131, 78] width 29 height 24
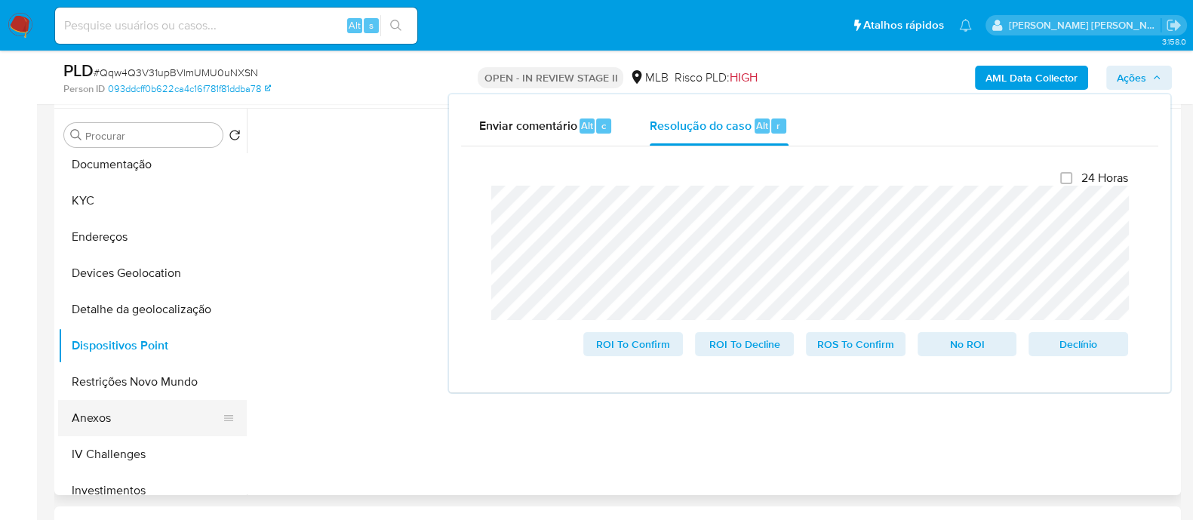
click at [106, 416] on button "Anexos" at bounding box center [146, 418] width 177 height 36
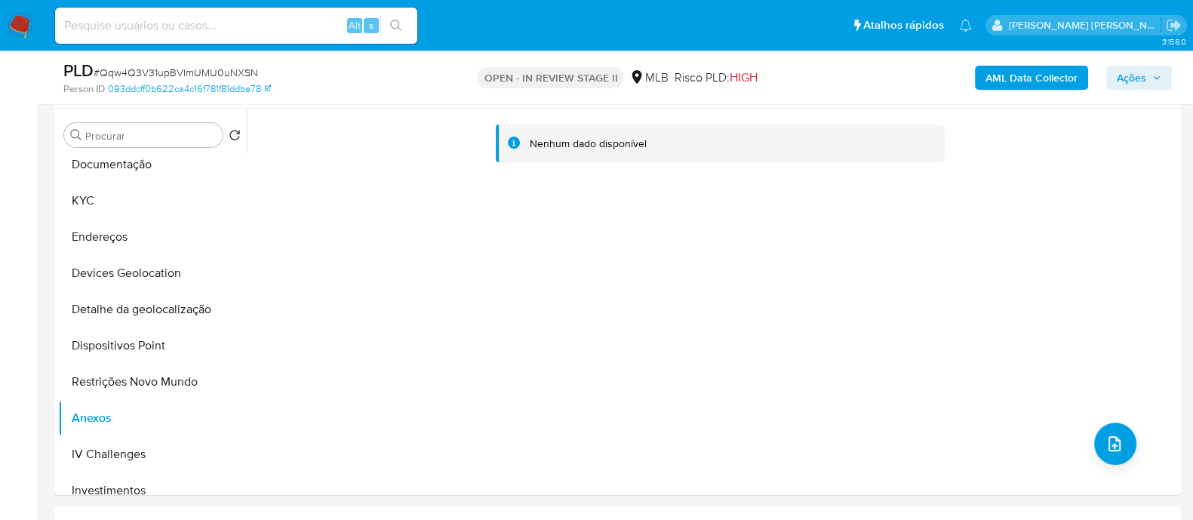
click at [1018, 78] on b "AML Data Collector" at bounding box center [1032, 78] width 92 height 24
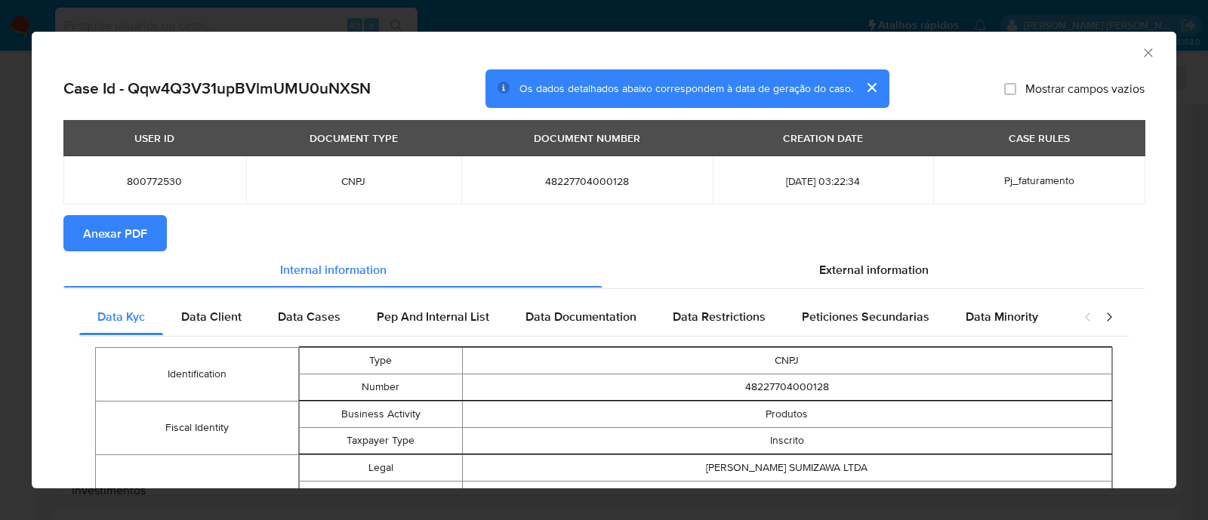
click at [124, 240] on span "Anexar PDF" at bounding box center [115, 233] width 64 height 33
click at [1143, 54] on icon "Fechar a janela" at bounding box center [1147, 52] width 8 height 8
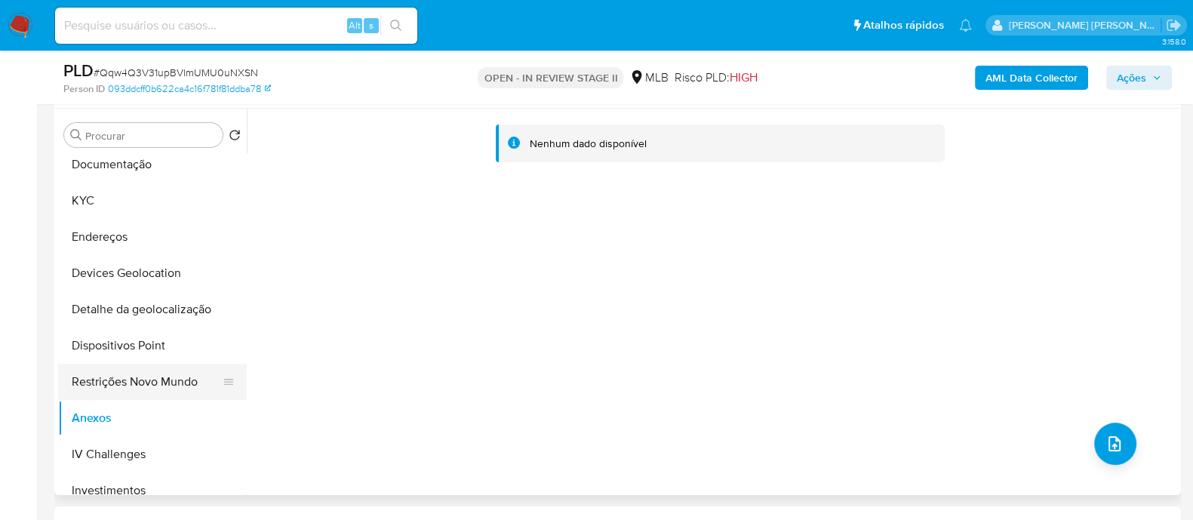
click at [140, 375] on button "Restrições Novo Mundo" at bounding box center [146, 382] width 177 height 36
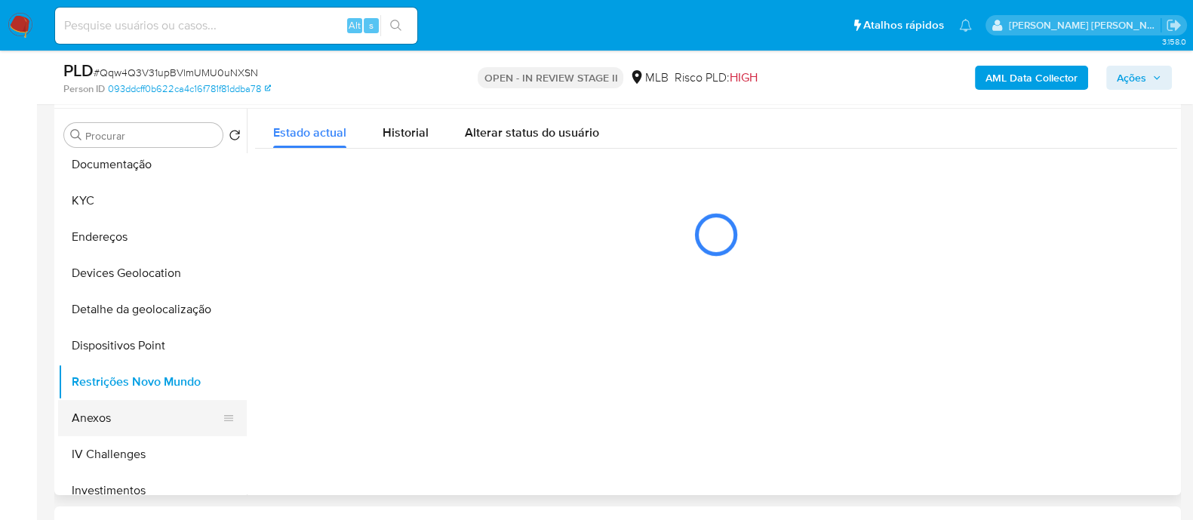
click at [118, 417] on button "Anexos" at bounding box center [146, 418] width 177 height 36
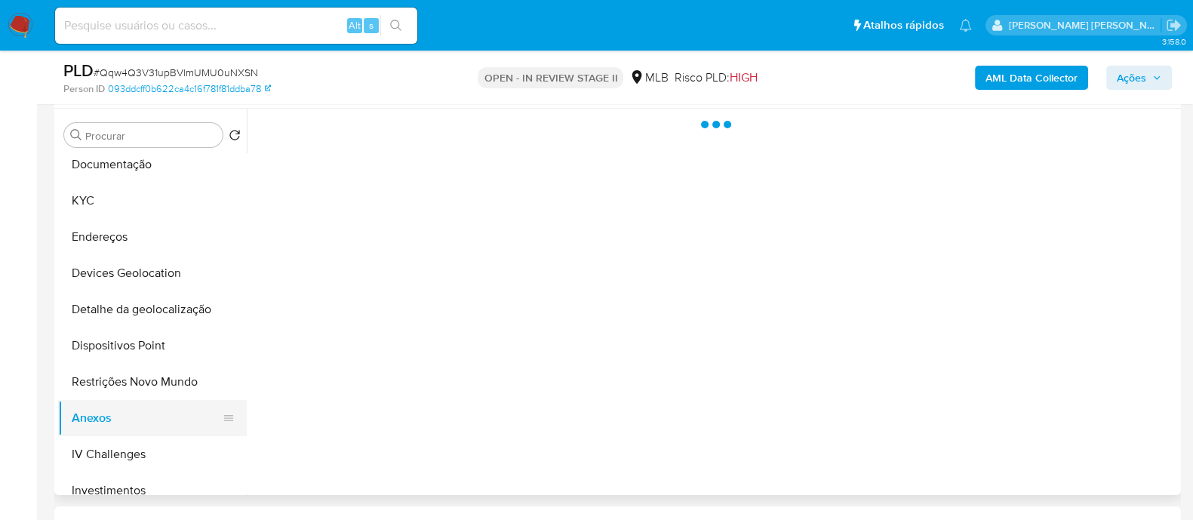
click at [200, 413] on button "Anexos" at bounding box center [146, 418] width 177 height 36
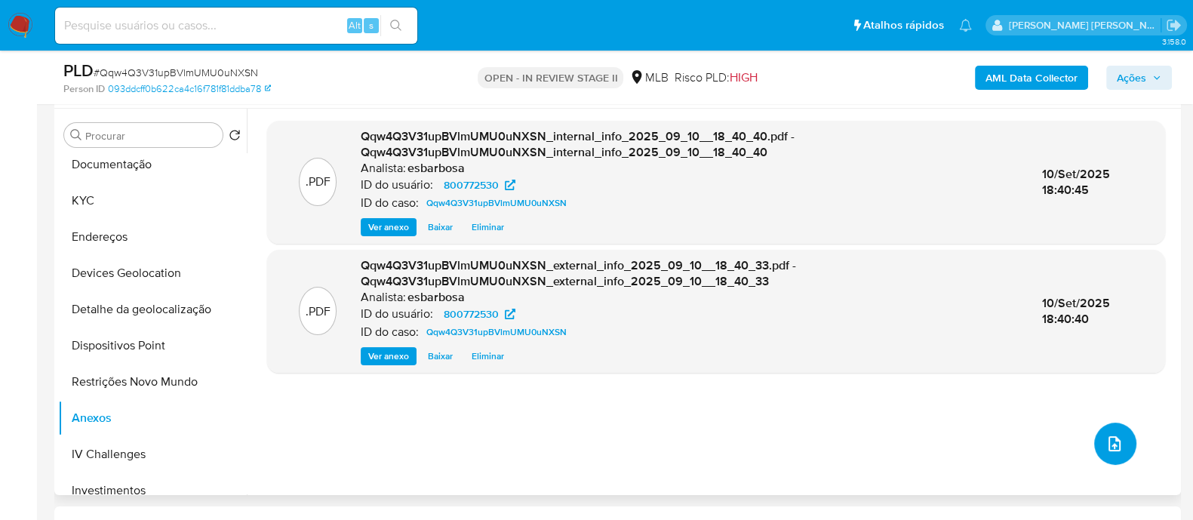
click at [1113, 454] on button "upload-file" at bounding box center [1115, 444] width 42 height 42
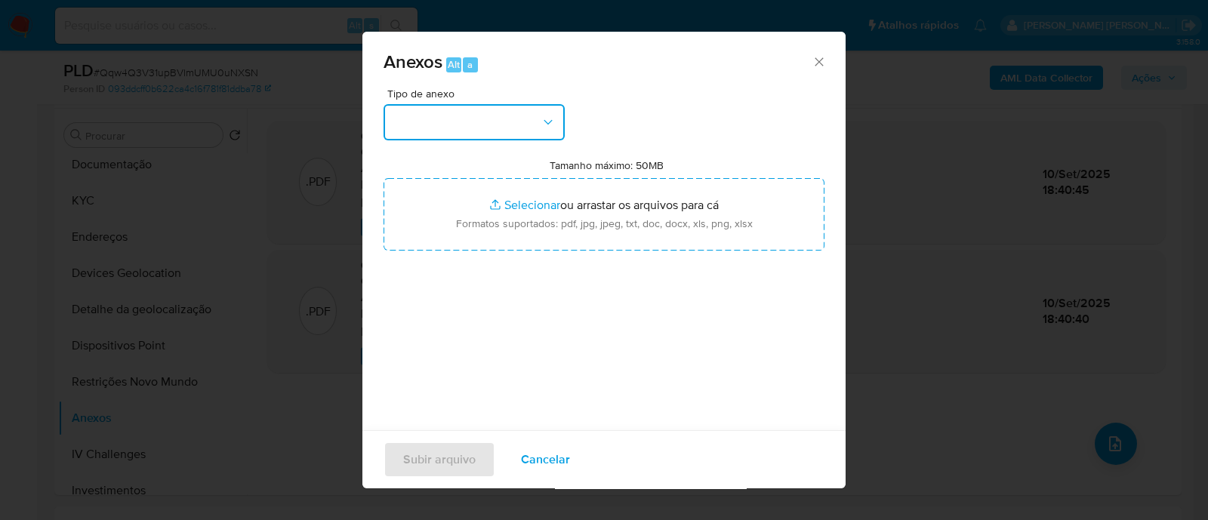
click at [490, 122] on button "button" at bounding box center [473, 122] width 181 height 36
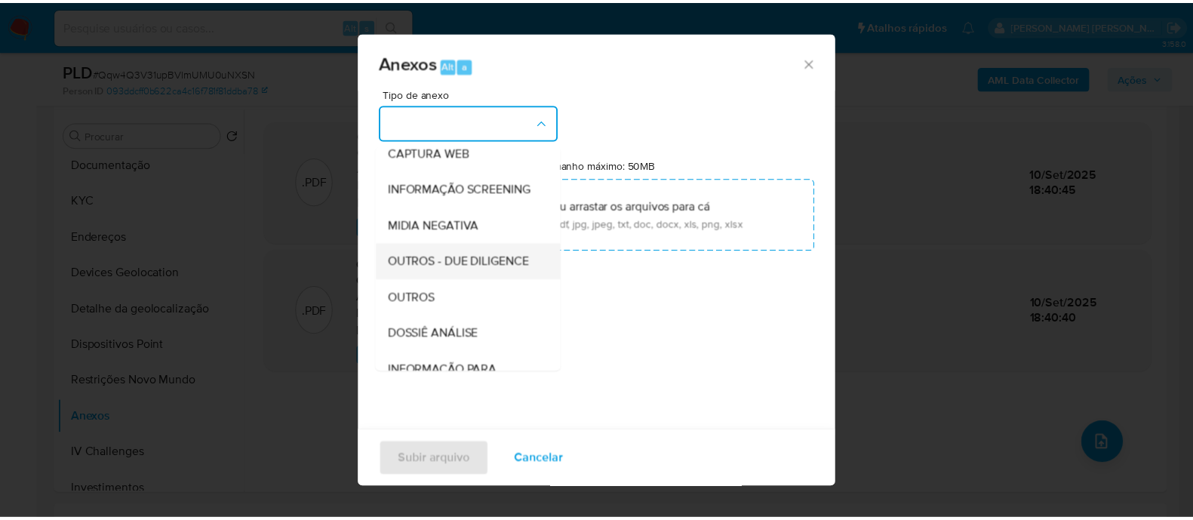
scroll to position [232, 0]
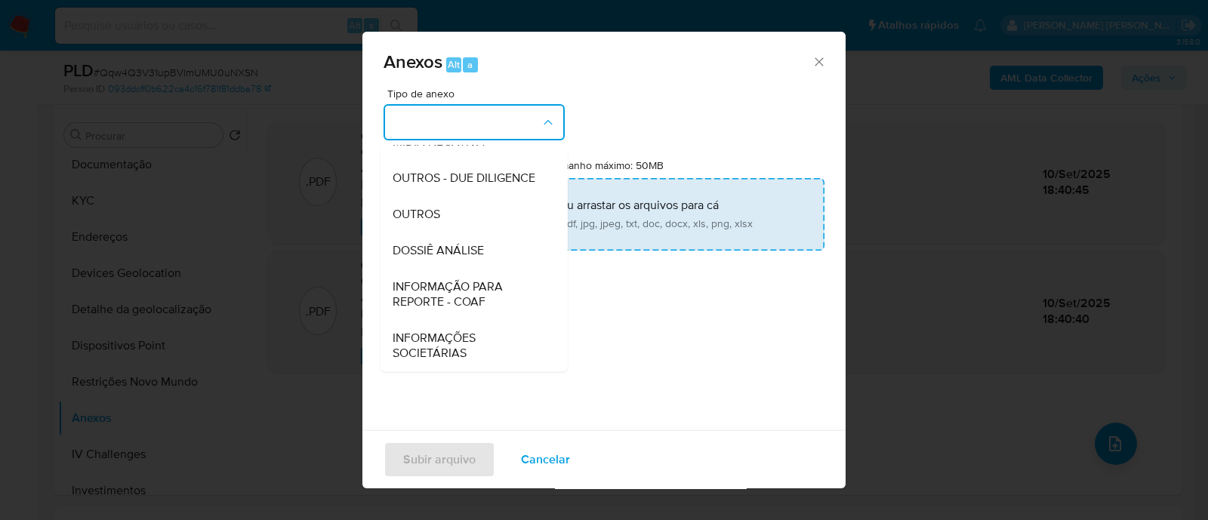
click at [419, 220] on span "OUTROS" at bounding box center [416, 214] width 48 height 15
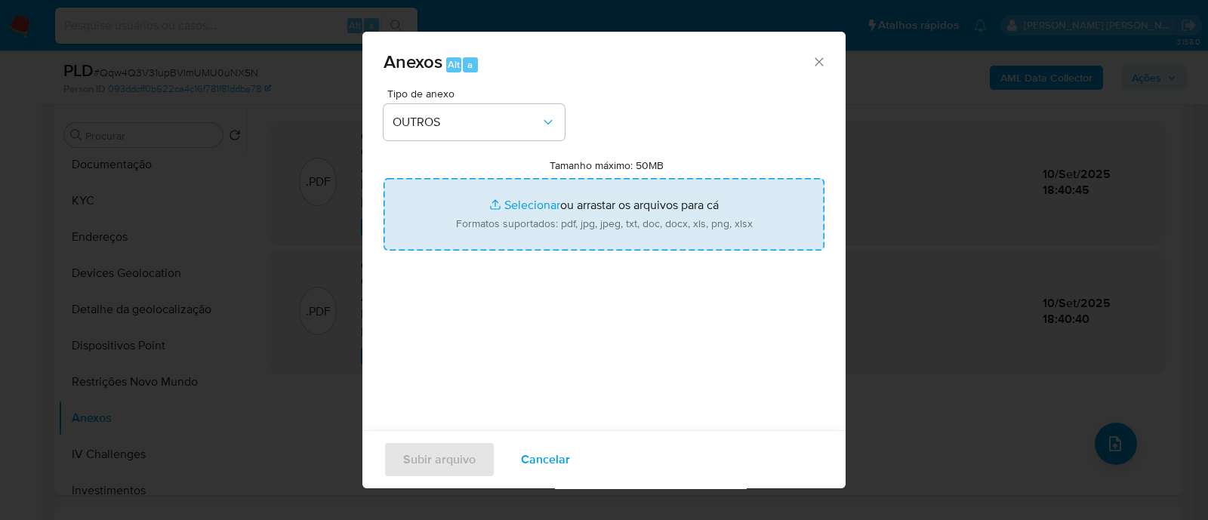
type input "C:\fakepath\Deniclio SAR - Qqw4Q3V31upBVlmUMU0uNXSN - CNPJ 48227704000128 - SID…"
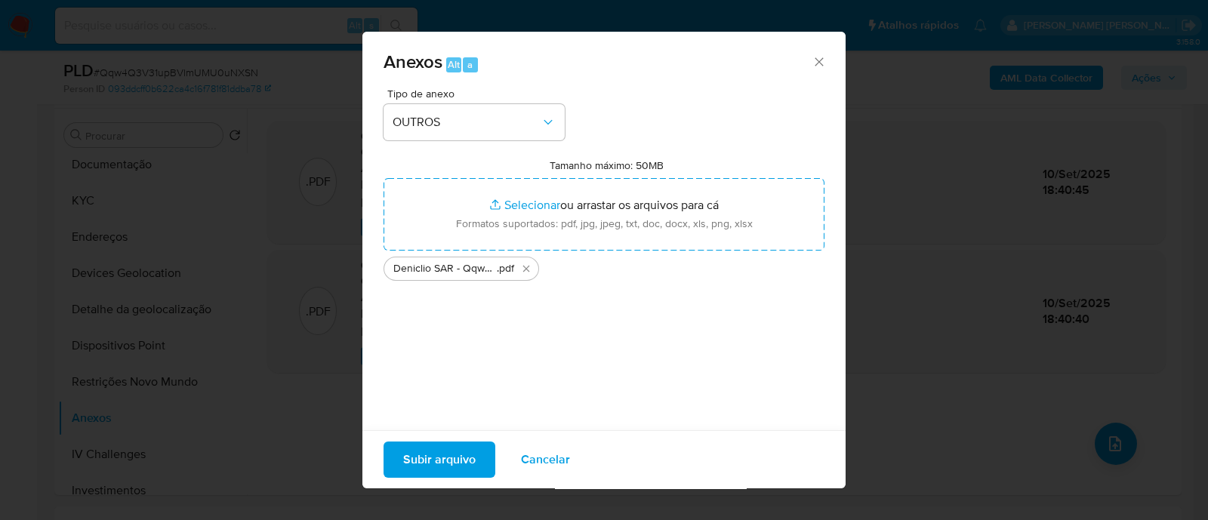
click at [439, 471] on span "Subir arquivo" at bounding box center [439, 459] width 72 height 33
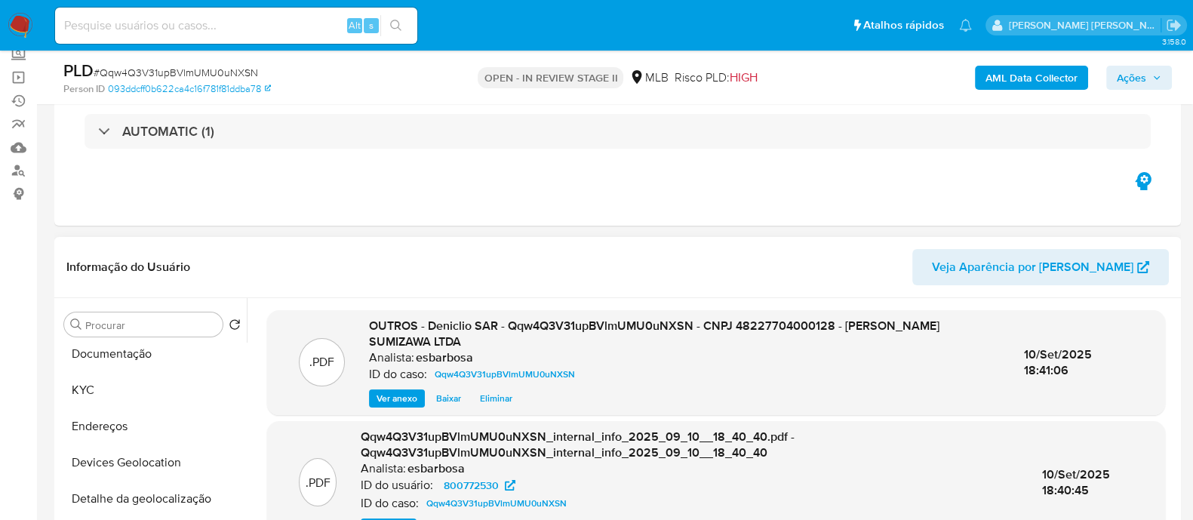
scroll to position [0, 0]
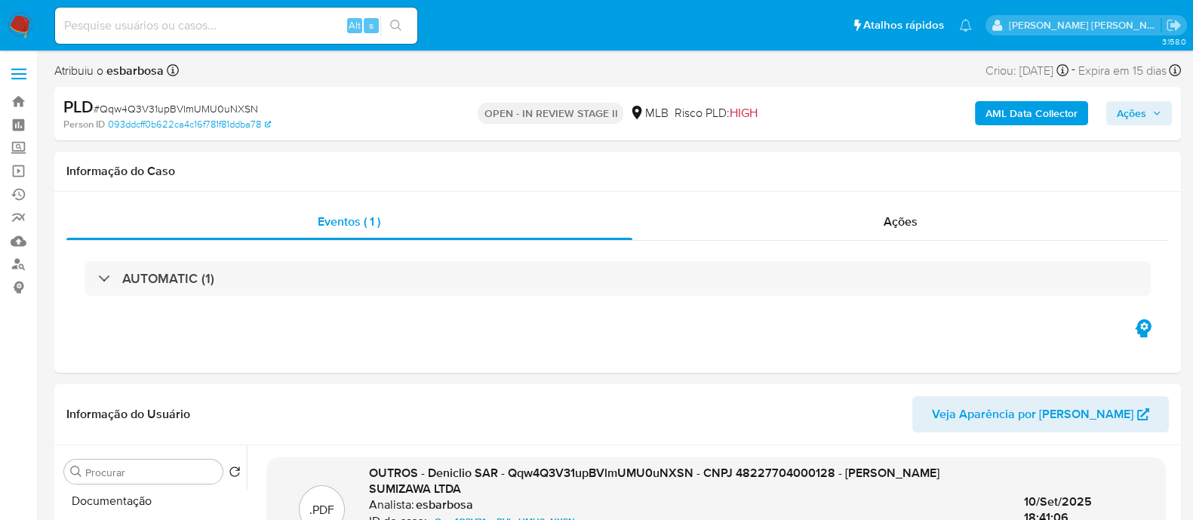
click at [1131, 115] on span "Ações" at bounding box center [1131, 113] width 29 height 24
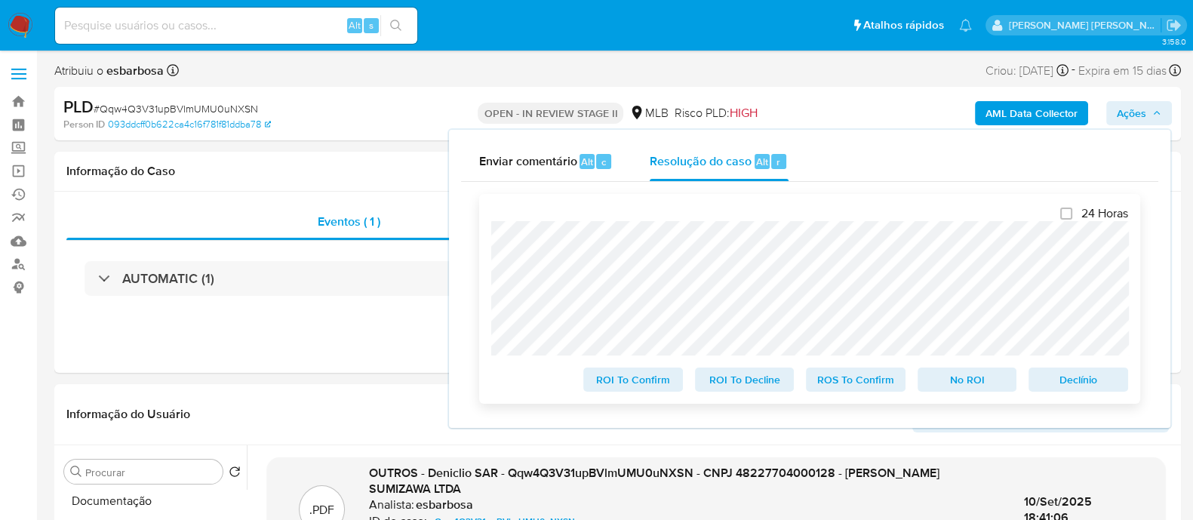
click at [968, 380] on span "No ROI" at bounding box center [967, 379] width 78 height 21
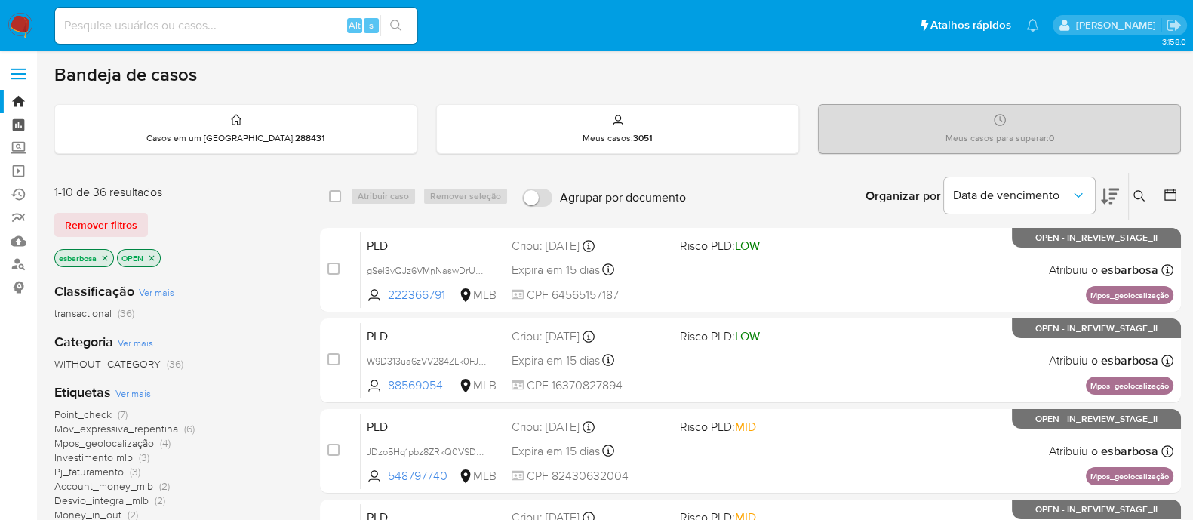
click at [20, 118] on link "Painel" at bounding box center [90, 124] width 180 height 23
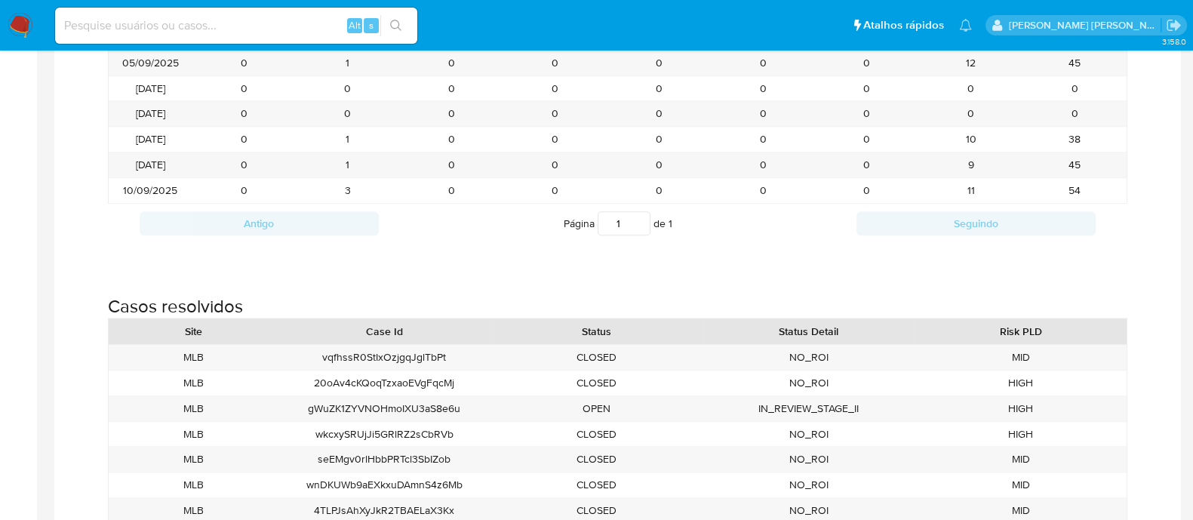
scroll to position [1698, 0]
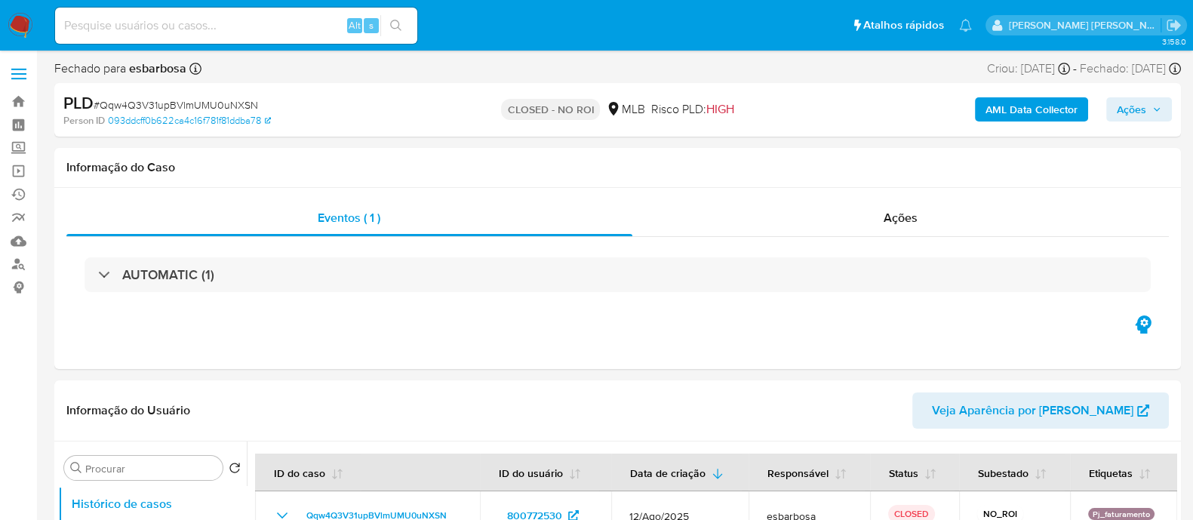
select select "10"
click at [743, 227] on div "Ações" at bounding box center [900, 218] width 537 height 36
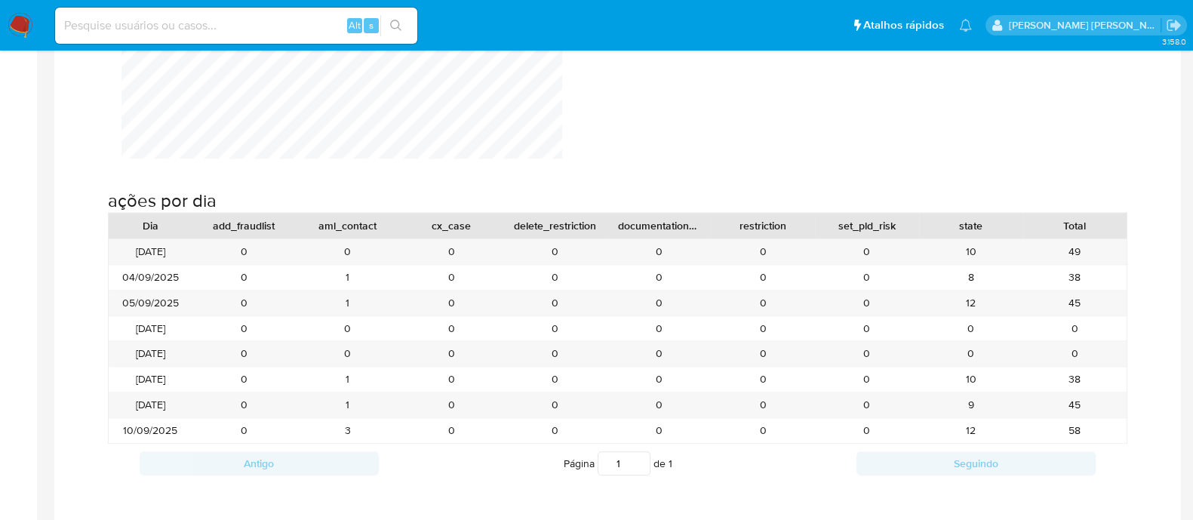
scroll to position [1414, 0]
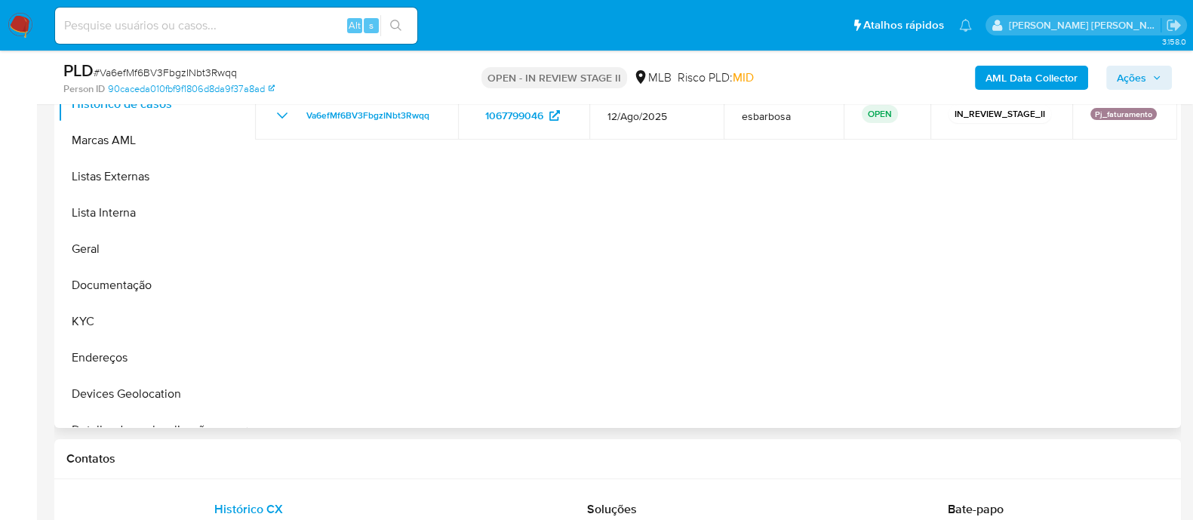
scroll to position [283, 0]
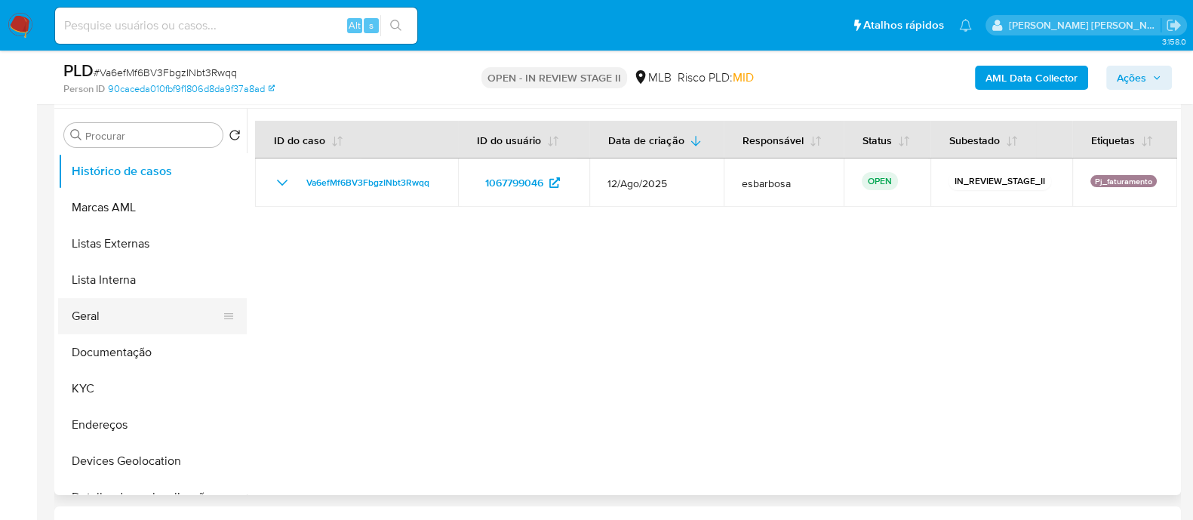
click at [118, 322] on button "Geral" at bounding box center [146, 316] width 177 height 36
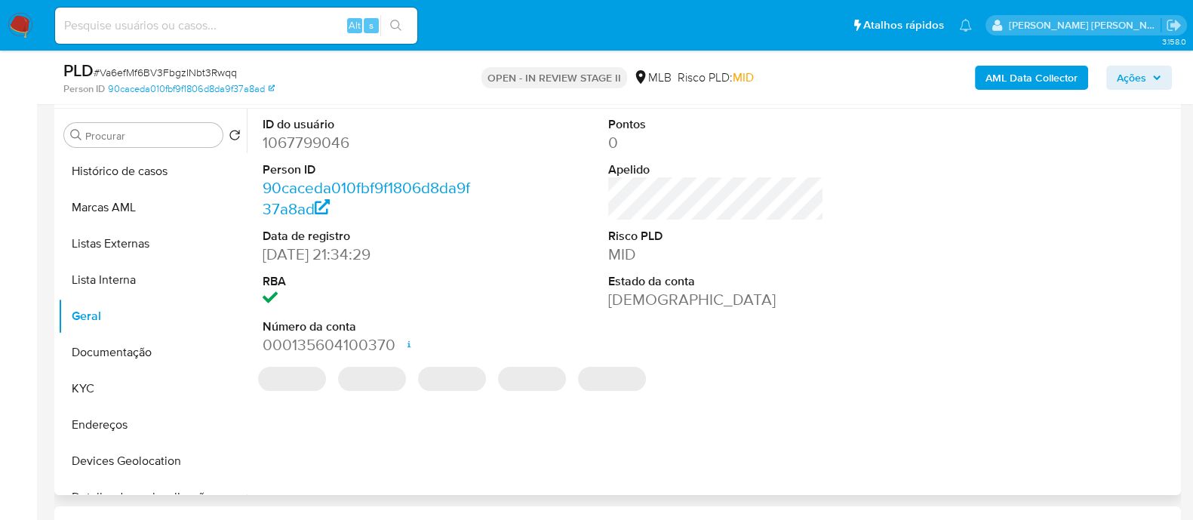
click at [334, 150] on dd "1067799046" at bounding box center [371, 142] width 216 height 21
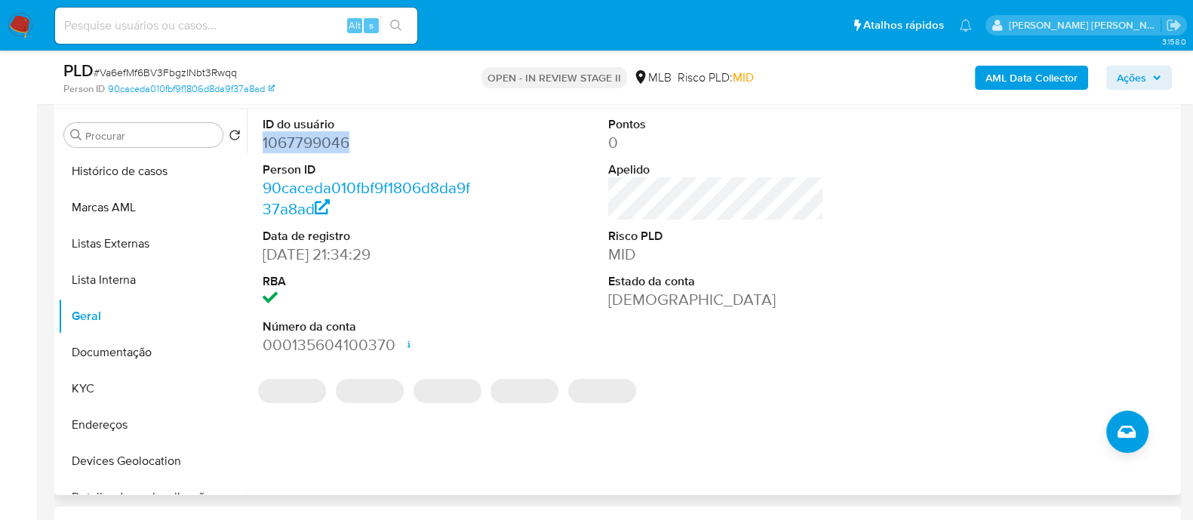
copy dd "1067799046"
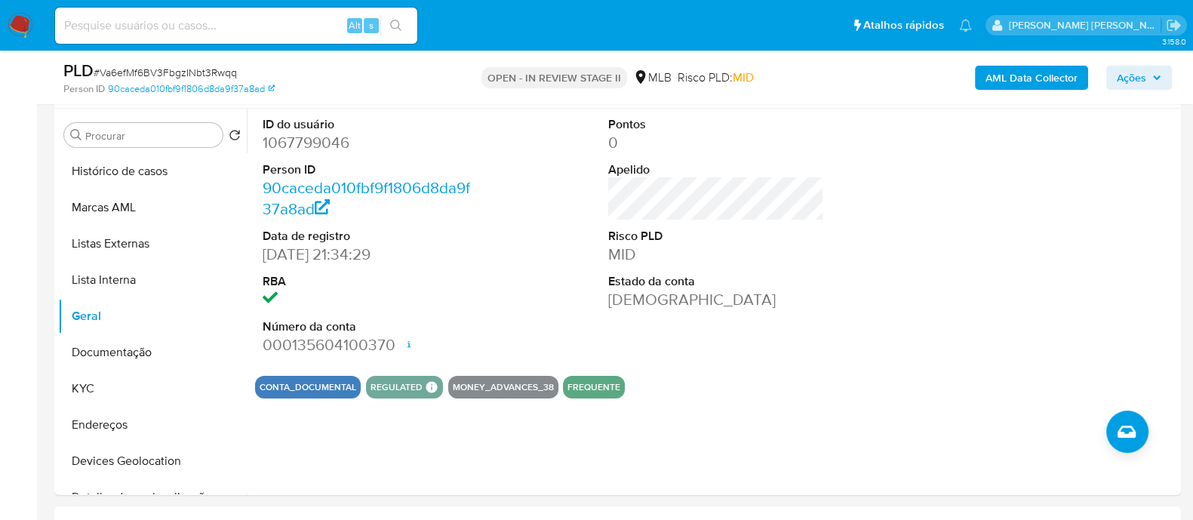
click at [233, 69] on span "# Va6efMf6BV3FbgzINbt3Rwqq" at bounding box center [165, 72] width 143 height 15
click at [230, 71] on span "# Va6efMf6BV3FbgzINbt3Rwqq" at bounding box center [165, 72] width 143 height 15
copy span "Va6efMf6BV3FbgzINbt3Rwqq"
